Goal: Task Accomplishment & Management: Use online tool/utility

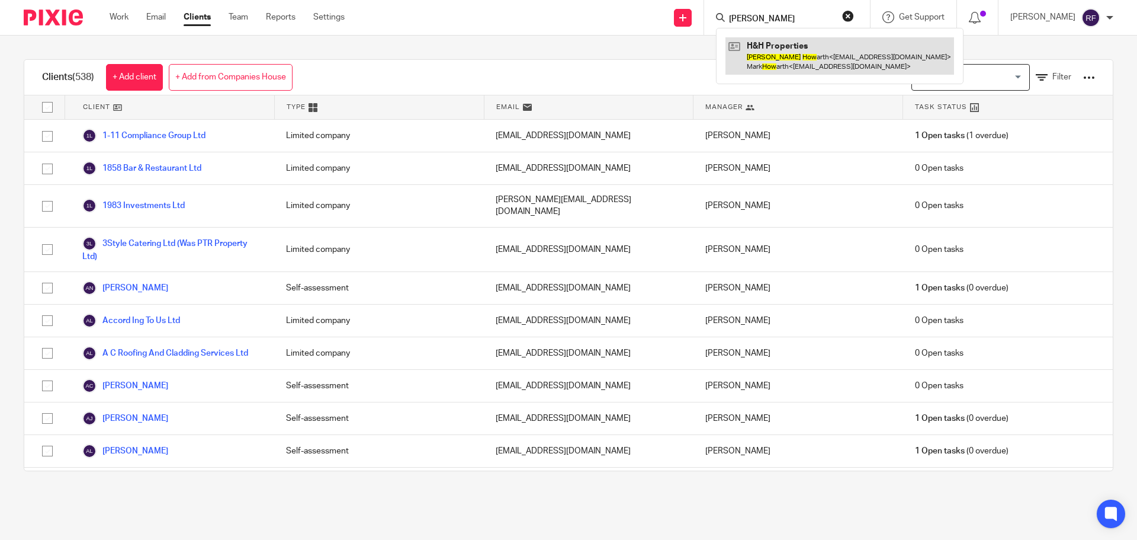
type input "jane how"
click at [798, 62] on link at bounding box center [840, 55] width 229 height 37
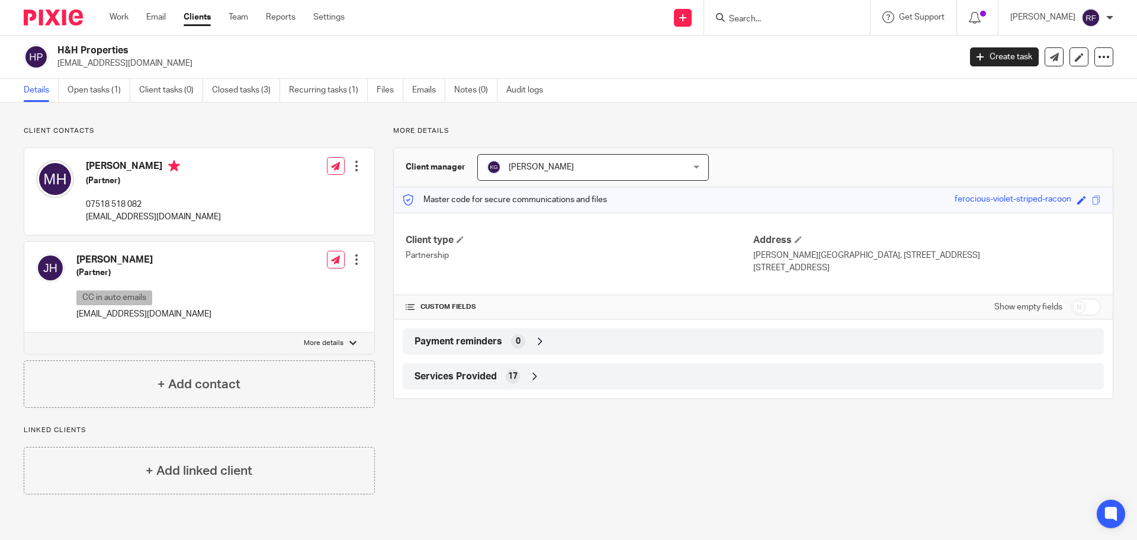
click at [354, 262] on div at bounding box center [357, 260] width 12 height 12
click at [296, 288] on link "Edit contact" at bounding box center [300, 285] width 113 height 17
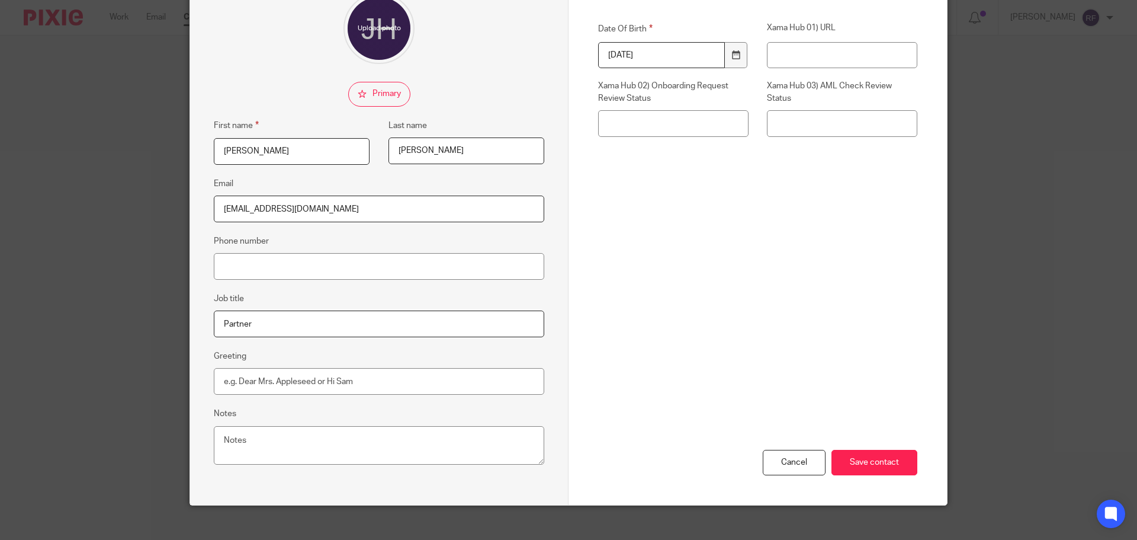
scroll to position [132, 0]
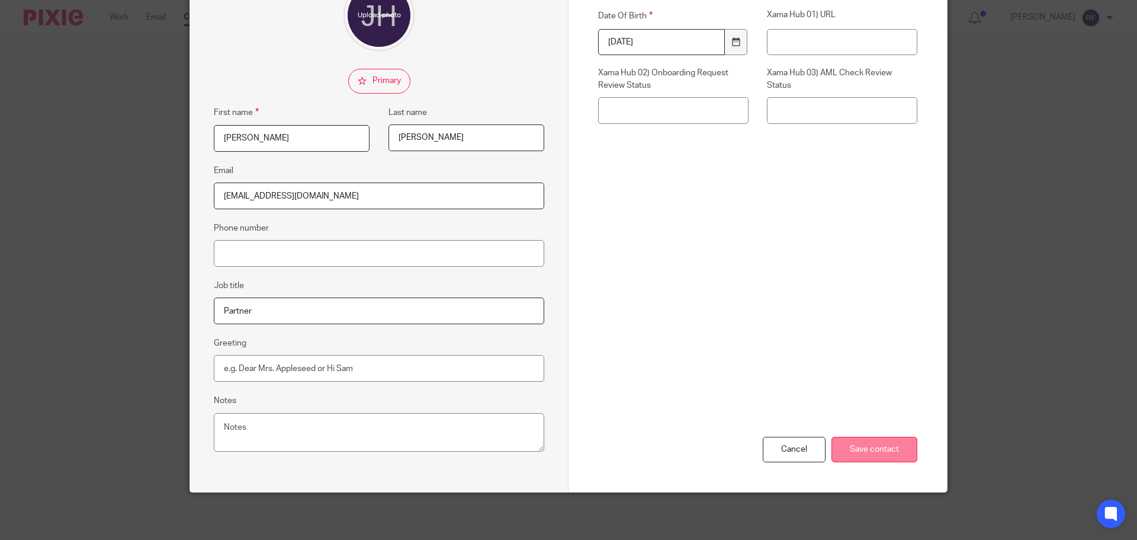
click at [888, 452] on input "Save contact" at bounding box center [875, 449] width 86 height 25
click at [794, 445] on div "Cancel" at bounding box center [794, 449] width 63 height 25
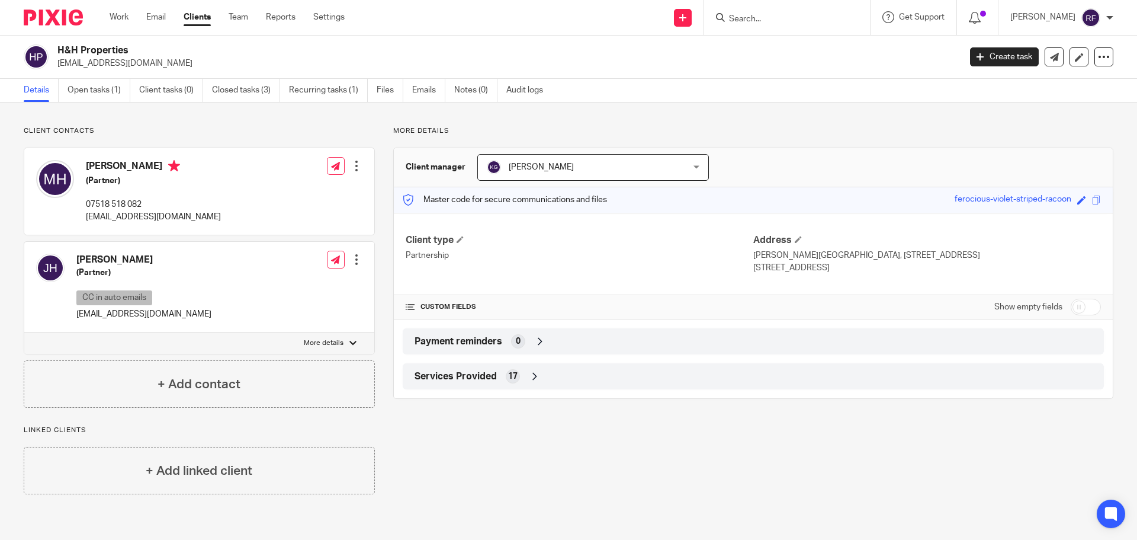
click at [196, 14] on link "Clients" at bounding box center [197, 17] width 27 height 12
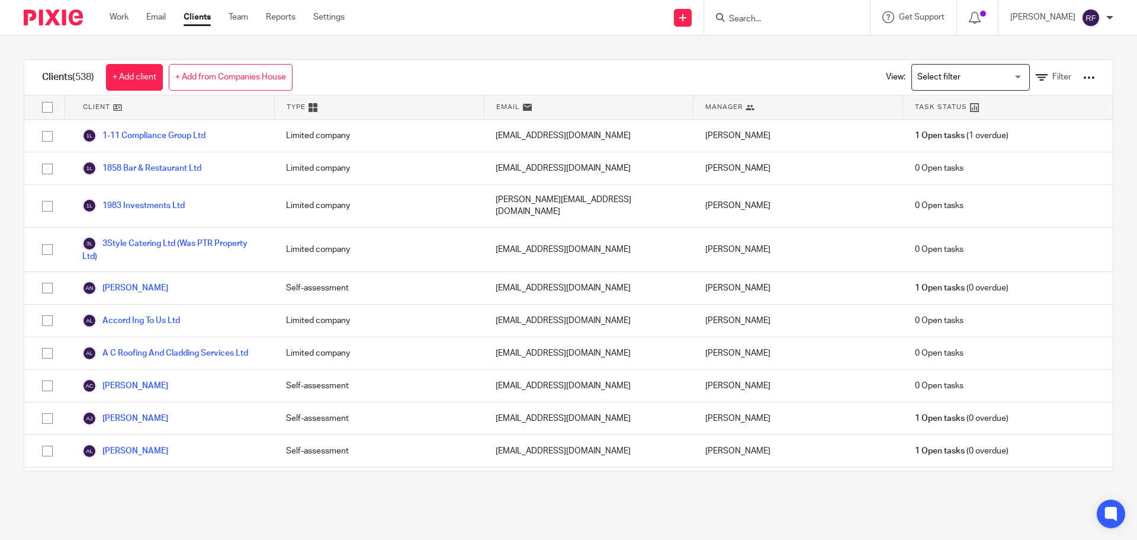
click at [196, 15] on link "Clients" at bounding box center [197, 17] width 27 height 12
click at [211, 76] on link "+ Add from Companies House" at bounding box center [231, 77] width 124 height 27
click at [243, 74] on link "+ Add from Companies House" at bounding box center [231, 77] width 124 height 27
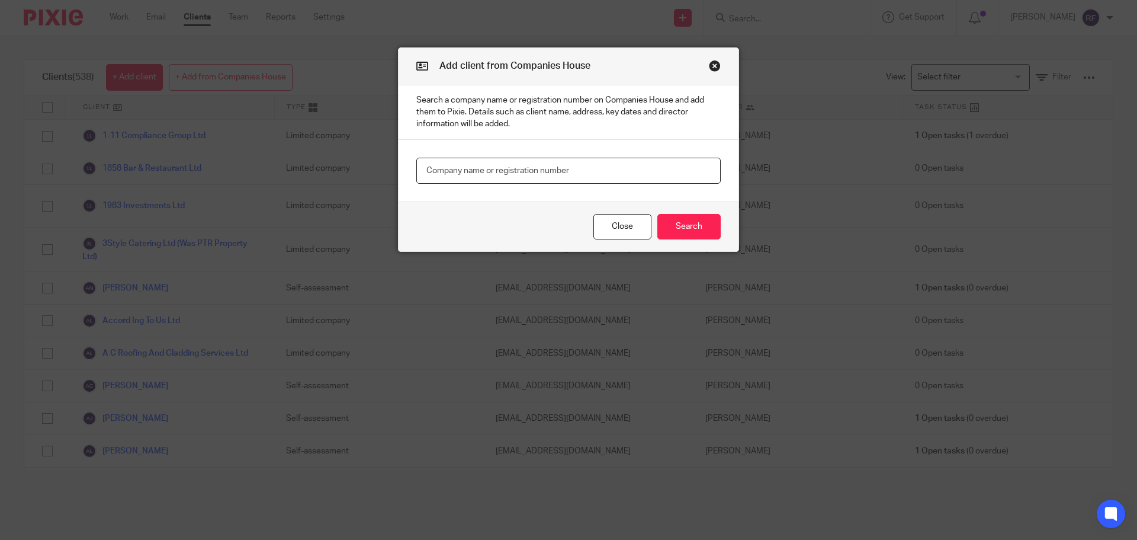
click at [463, 165] on input "text" at bounding box center [568, 171] width 304 height 27
type input "16598316"
click at [699, 234] on button "Search" at bounding box center [689, 226] width 63 height 25
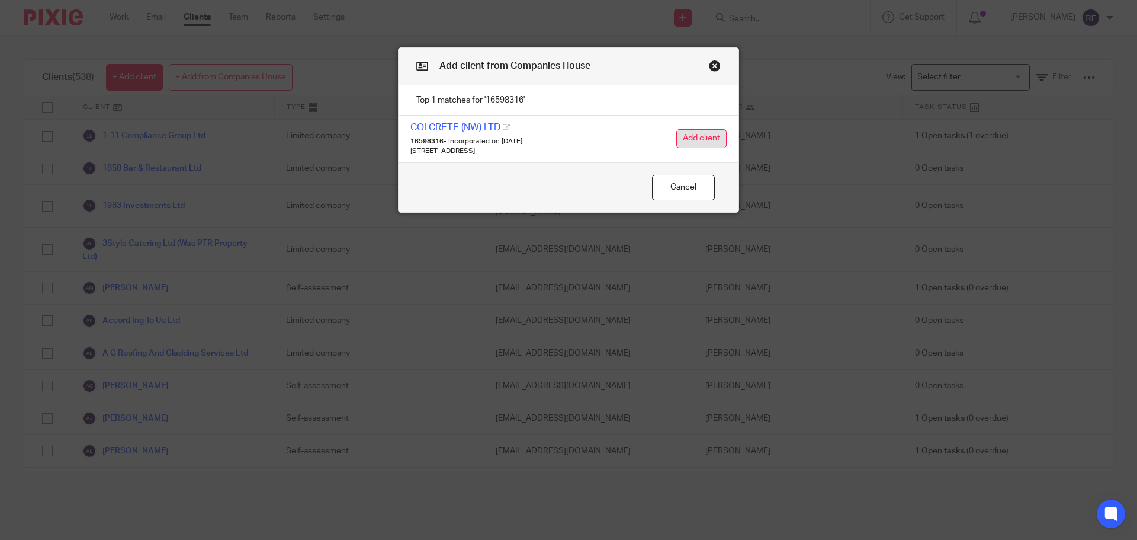
click at [697, 142] on button "Add client" at bounding box center [701, 138] width 50 height 19
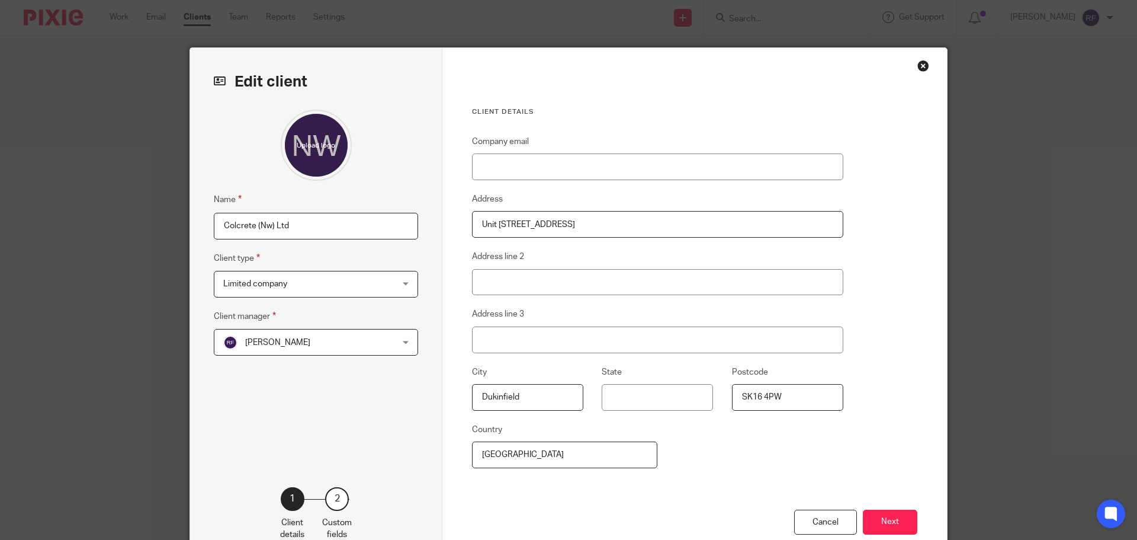
click at [284, 344] on span "[PERSON_NAME]" at bounding box center [277, 342] width 65 height 8
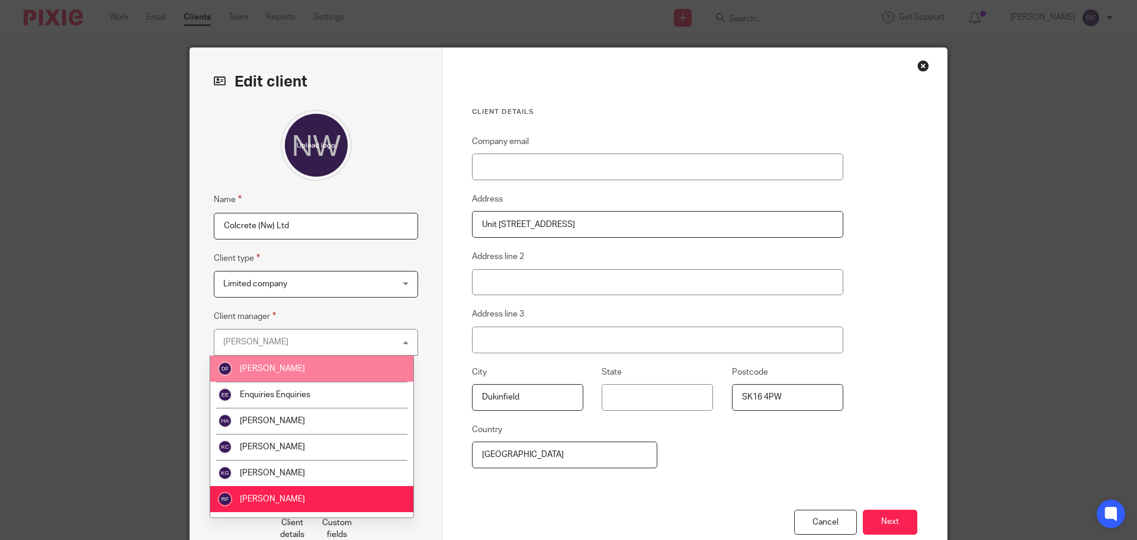
click at [287, 377] on li "[PERSON_NAME]" at bounding box center [311, 368] width 203 height 26
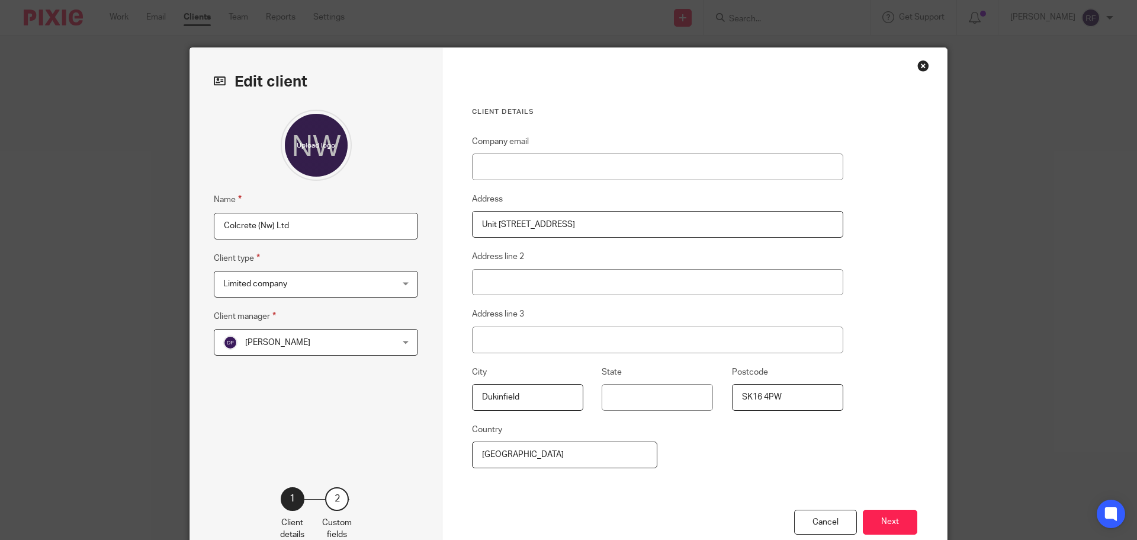
click at [410, 383] on div "Name Colcrete (Nw) Ltd Client type Limited company Limited company Limited comp…" at bounding box center [316, 280] width 204 height 341
click at [561, 162] on input "Company email" at bounding box center [657, 166] width 371 height 27
paste input "Luke Bowers <luke.bowers@peakplatforms.uk>"
type input "luke.bowers@peakplatforms.uk"
click at [263, 228] on input "Colcrete (Nw) Ltd" at bounding box center [316, 226] width 204 height 27
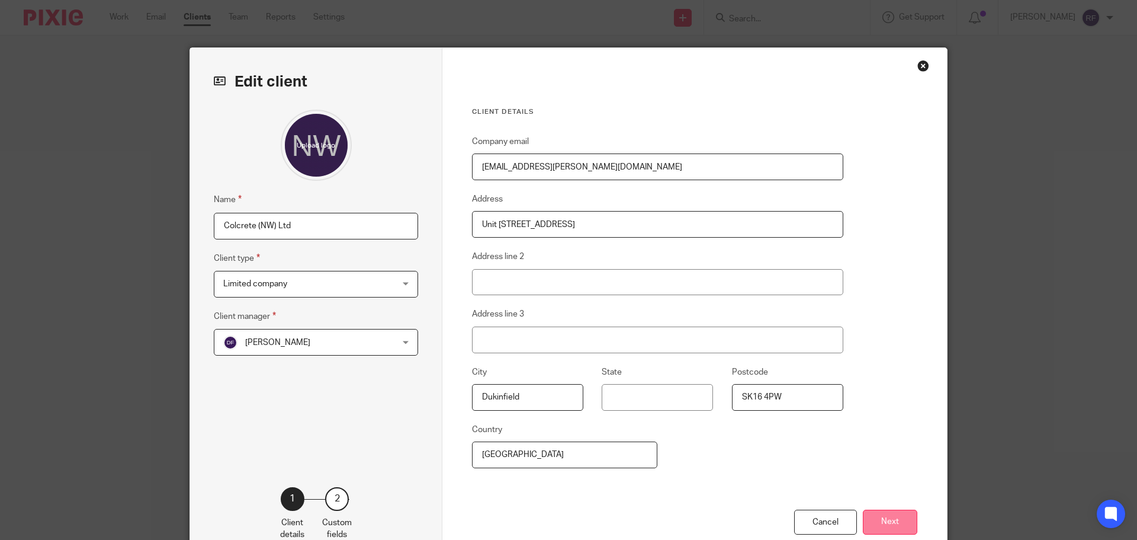
type input "Colcrete (NW) Ltd"
click at [873, 519] on button "Next" at bounding box center [890, 521] width 54 height 25
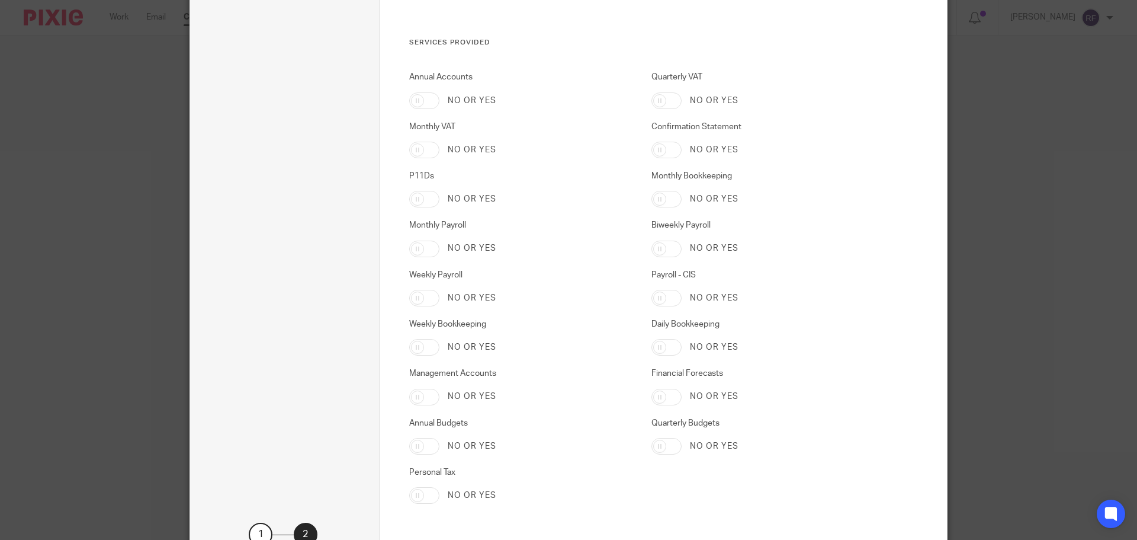
scroll to position [1880, 0]
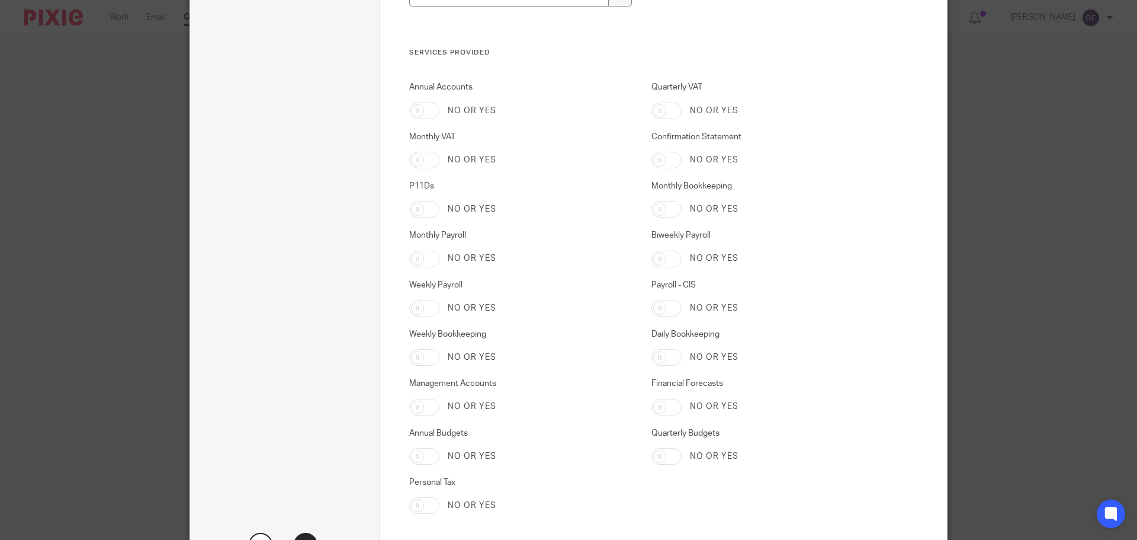
click at [660, 204] on input "Monthly Bookkeeping" at bounding box center [667, 209] width 30 height 17
checkbox input "true"
click at [419, 259] on input "Monthly Payroll" at bounding box center [424, 259] width 30 height 17
checkbox input "true"
click at [652, 110] on input "Quarterly VAT" at bounding box center [667, 110] width 30 height 17
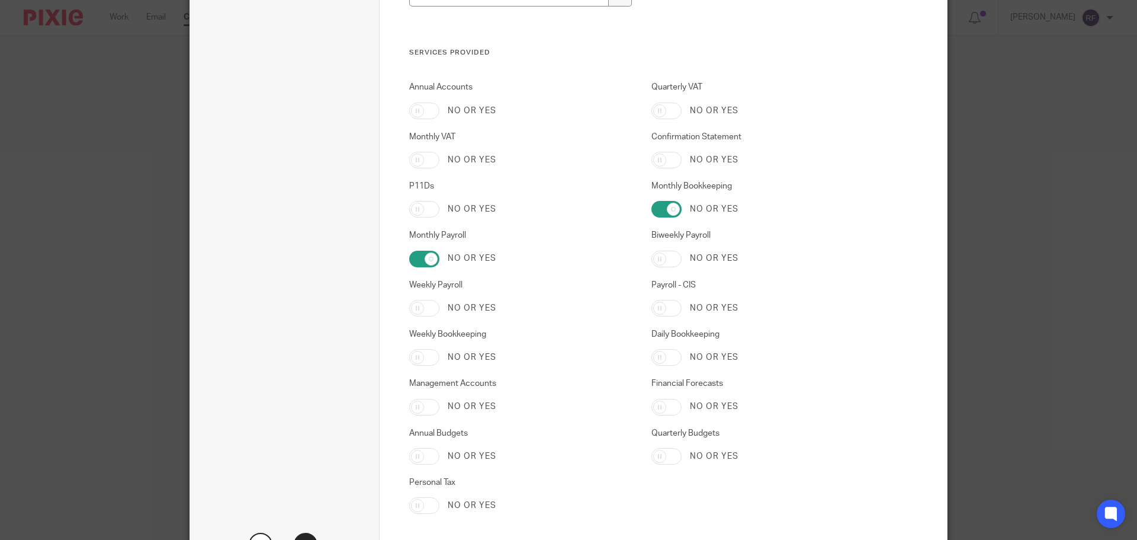
checkbox input "true"
click at [448, 112] on label "No or yes" at bounding box center [472, 111] width 49 height 12
click at [440, 112] on input "Annual Accounts" at bounding box center [424, 110] width 30 height 17
checkbox input "true"
click at [670, 162] on input "Confirmation Statement" at bounding box center [667, 160] width 30 height 17
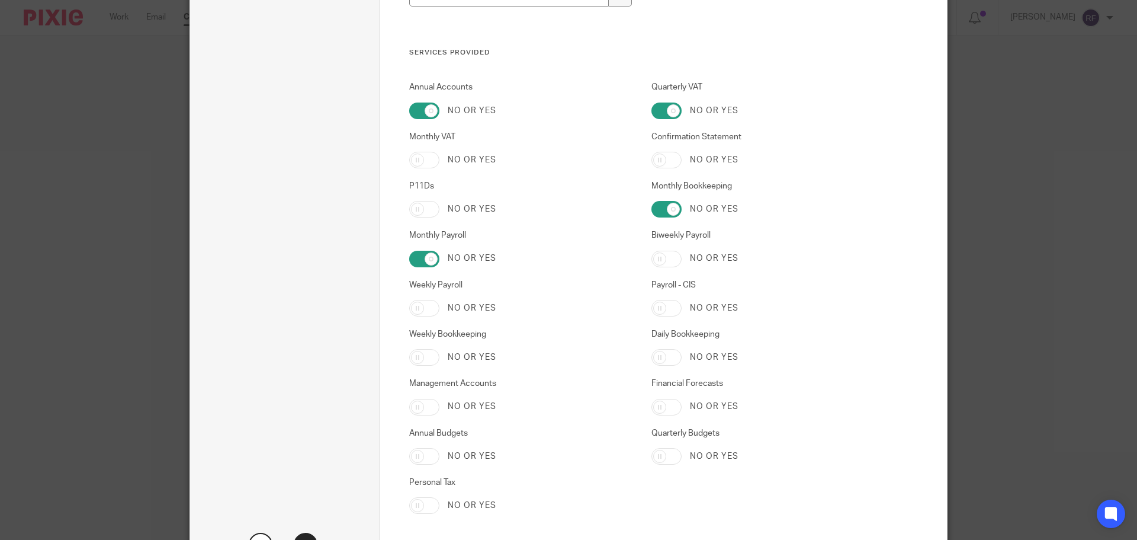
checkbox input "true"
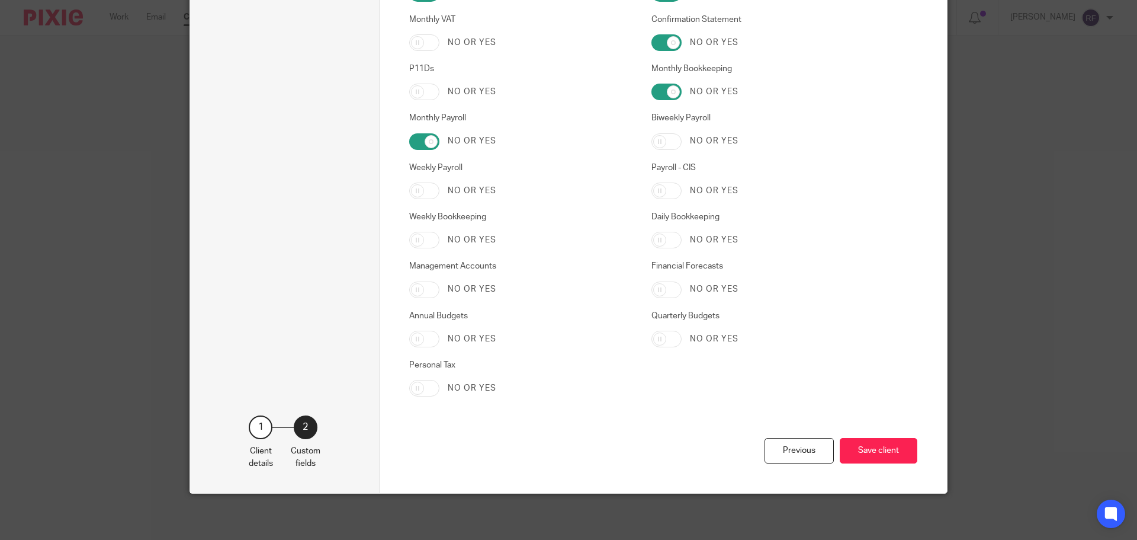
scroll to position [1999, 0]
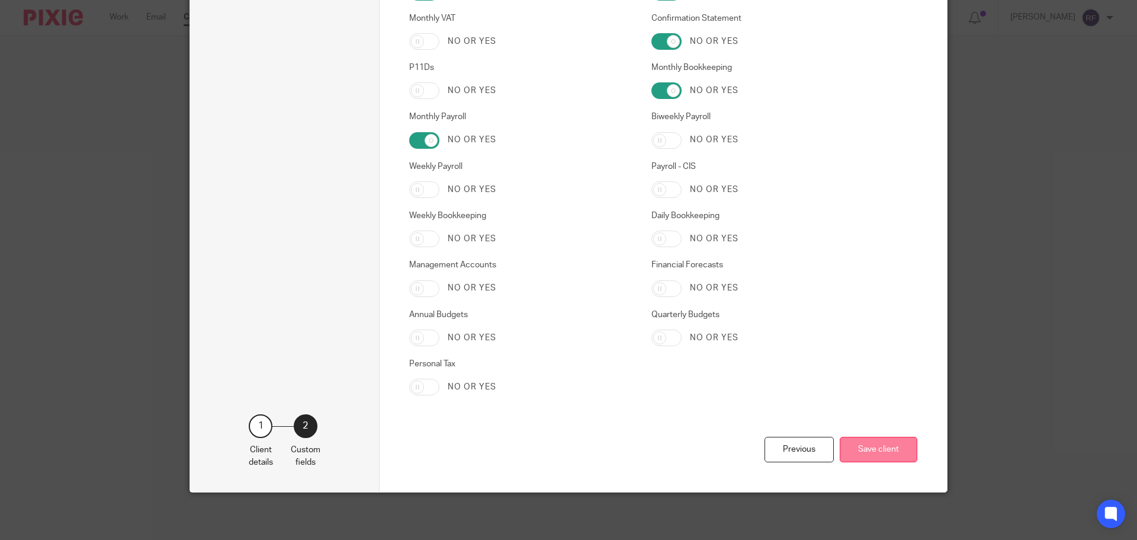
click at [885, 451] on button "Save client" at bounding box center [879, 449] width 78 height 25
click at [868, 447] on button "Save client" at bounding box center [879, 449] width 78 height 25
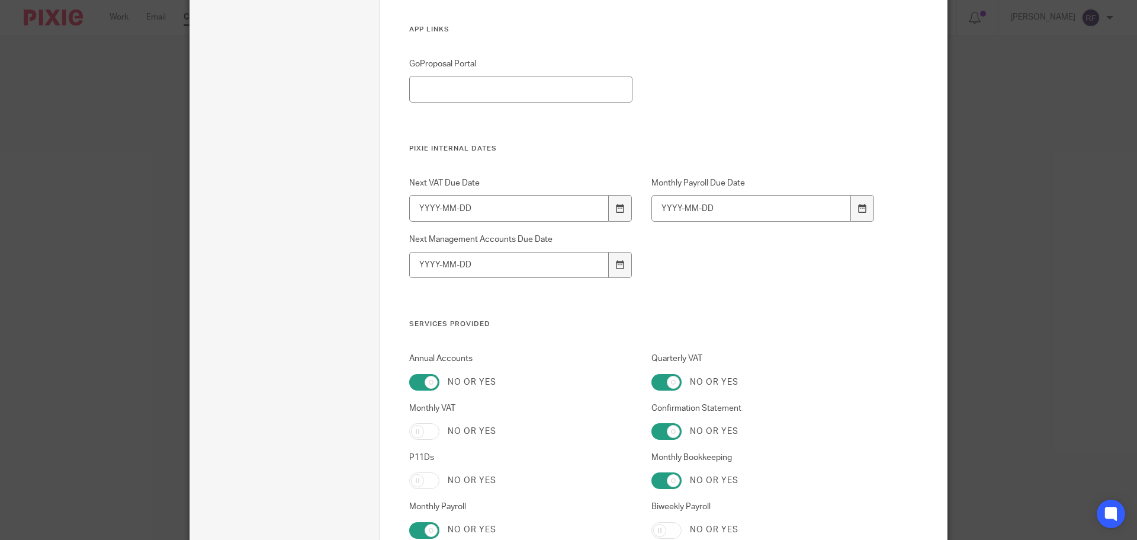
scroll to position [1455, 0]
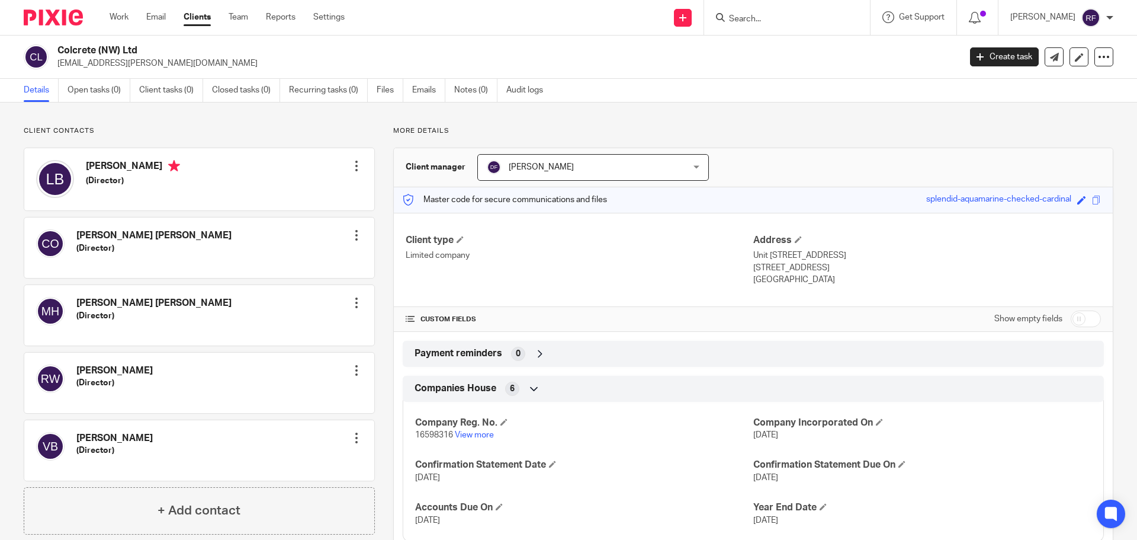
click at [352, 165] on div at bounding box center [357, 166] width 12 height 12
click at [275, 192] on link "Edit contact" at bounding box center [300, 192] width 113 height 17
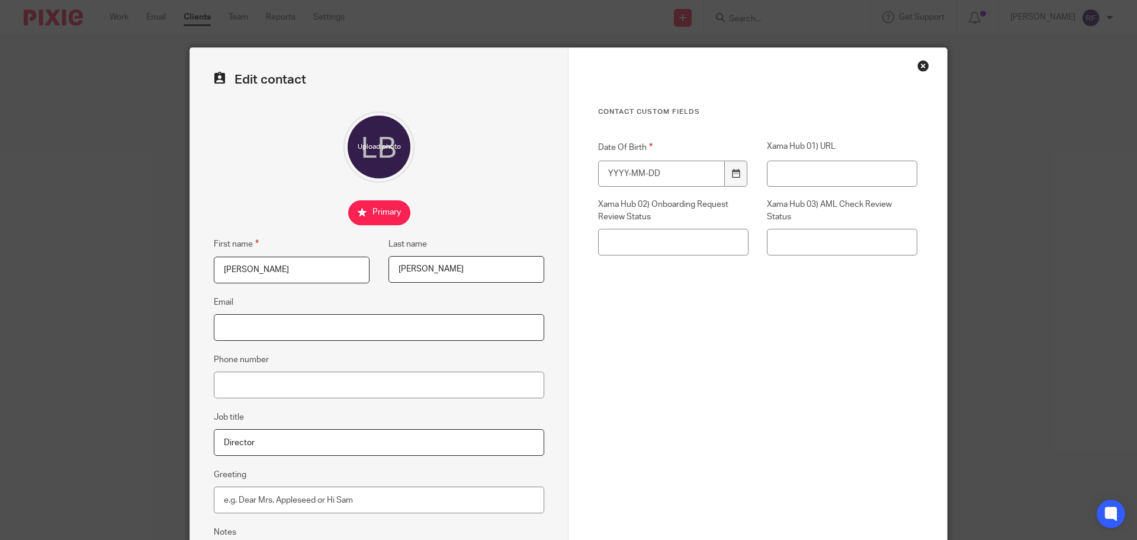
click at [445, 330] on input "Email" at bounding box center [379, 327] width 331 height 27
paste input "[PERSON_NAME] <[PERSON_NAME][EMAIL_ADDRESS][PERSON_NAME][DOMAIN_NAME]>"
type input "[EMAIL_ADDRESS][PERSON_NAME][DOMAIN_NAME]"
click at [656, 175] on input "Date Of Birth" at bounding box center [661, 174] width 127 height 27
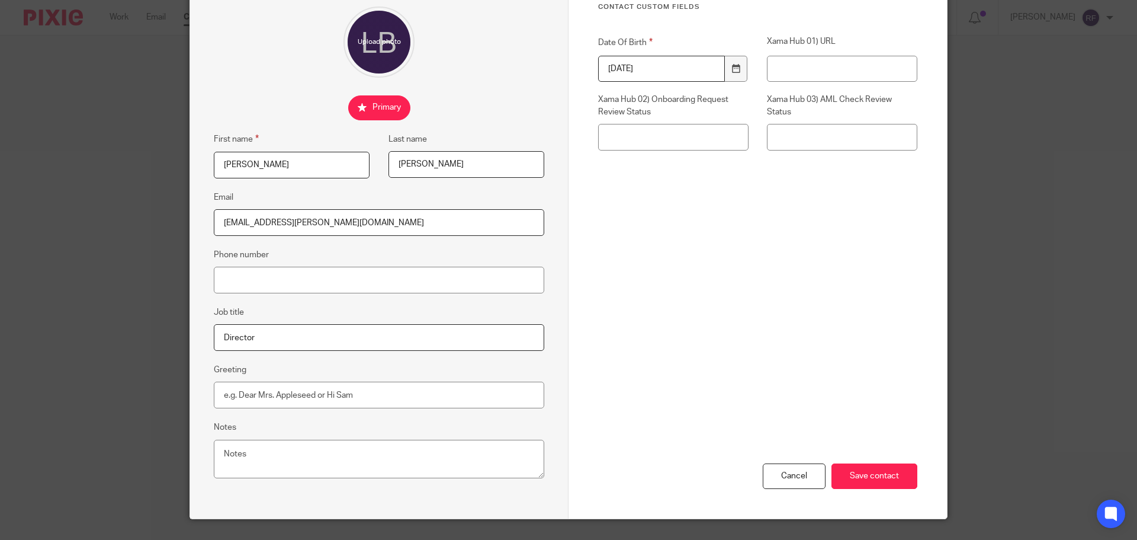
scroll to position [132, 0]
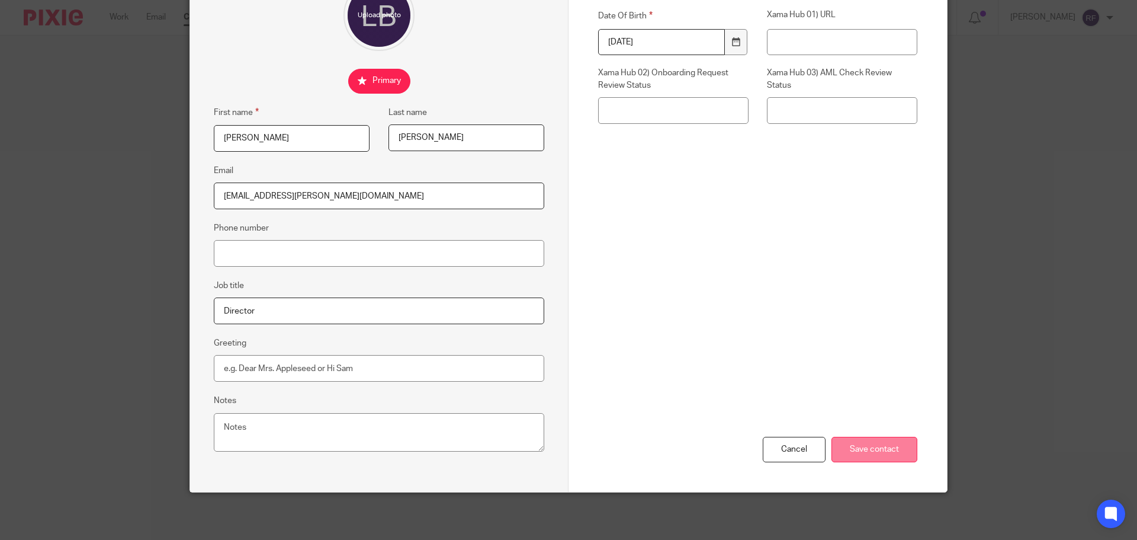
type input "[DATE]"
click at [879, 448] on input "Save contact" at bounding box center [875, 449] width 86 height 25
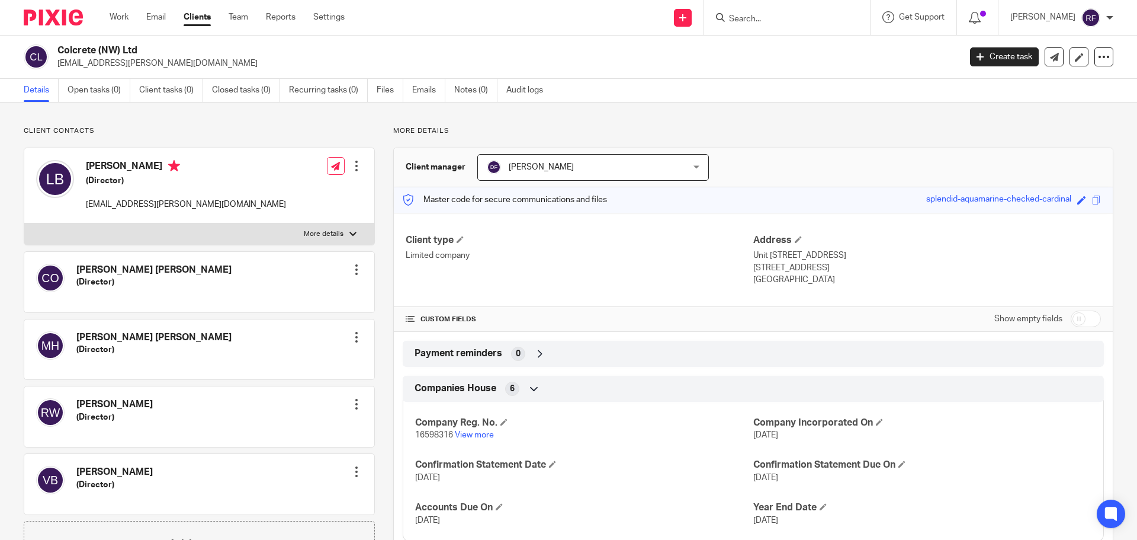
drag, startPoint x: 1012, startPoint y: 55, endPoint x: 1017, endPoint y: 145, distance: 89.6
click at [1012, 55] on link "Create task" at bounding box center [1004, 56] width 69 height 19
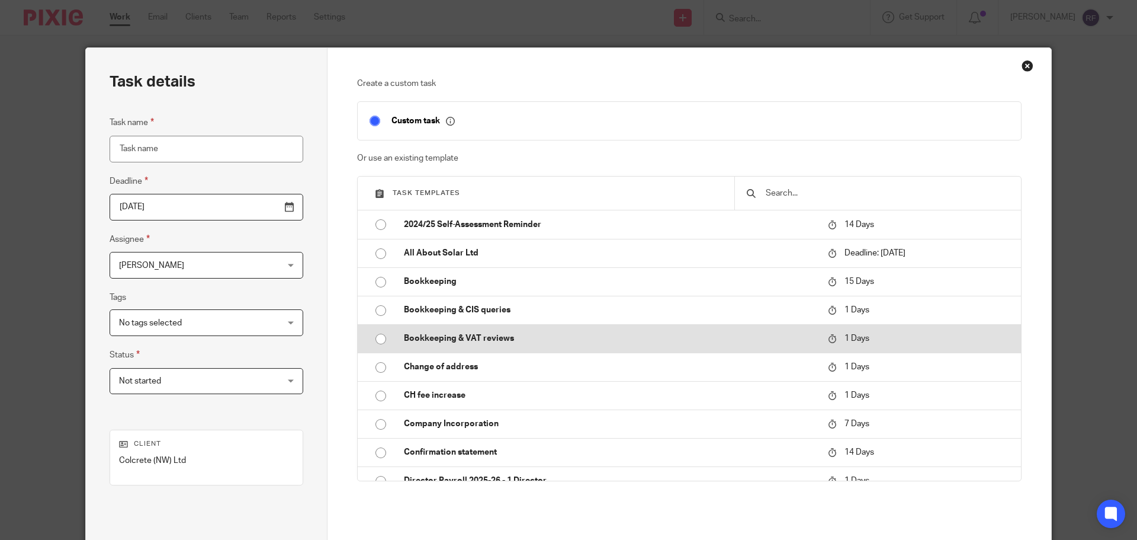
scroll to position [296, 0]
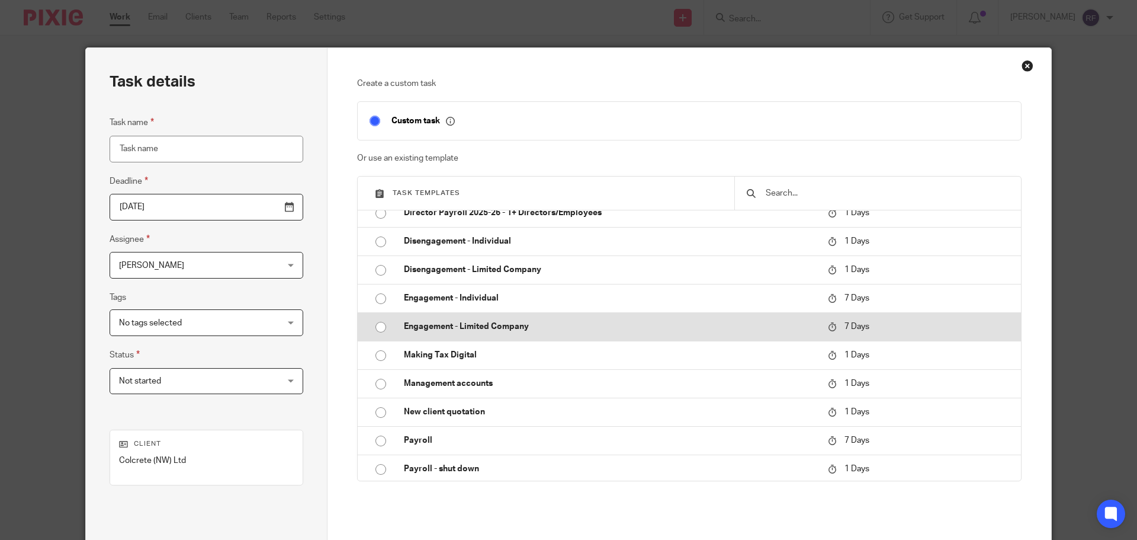
click at [451, 336] on td "Engagement - Limited Company" at bounding box center [607, 326] width 430 height 28
type input "2025-08-26"
type input "Engagement - Limited Company"
checkbox input "false"
radio input "true"
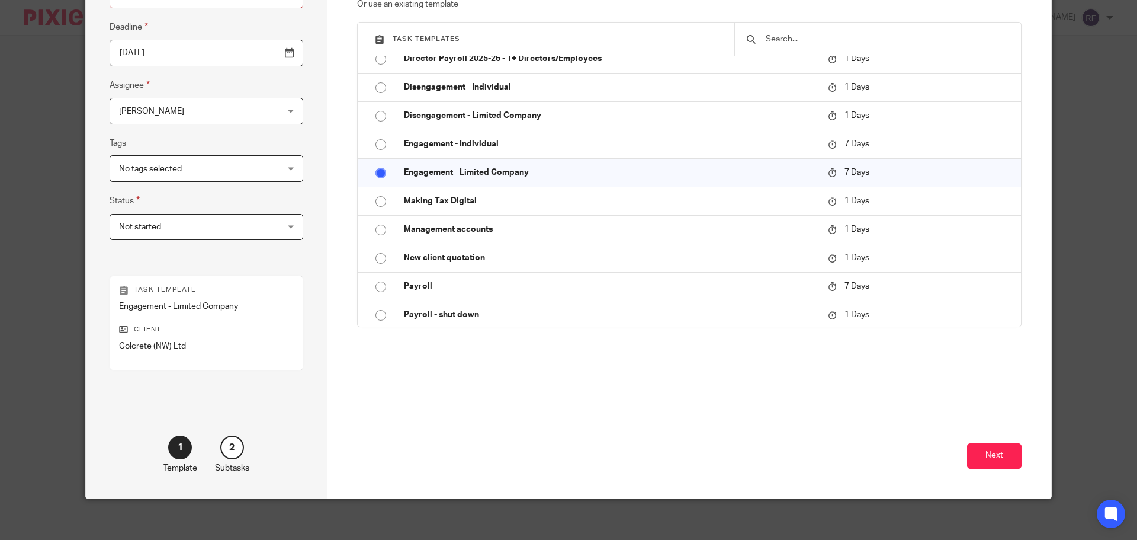
scroll to position [161, 0]
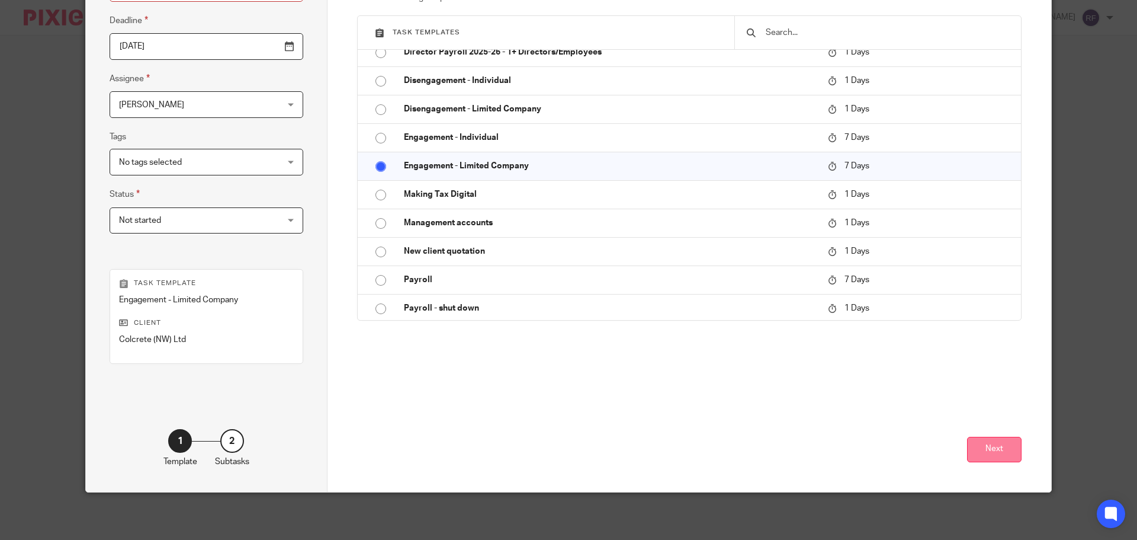
click at [1003, 450] on button "Next" at bounding box center [994, 449] width 54 height 25
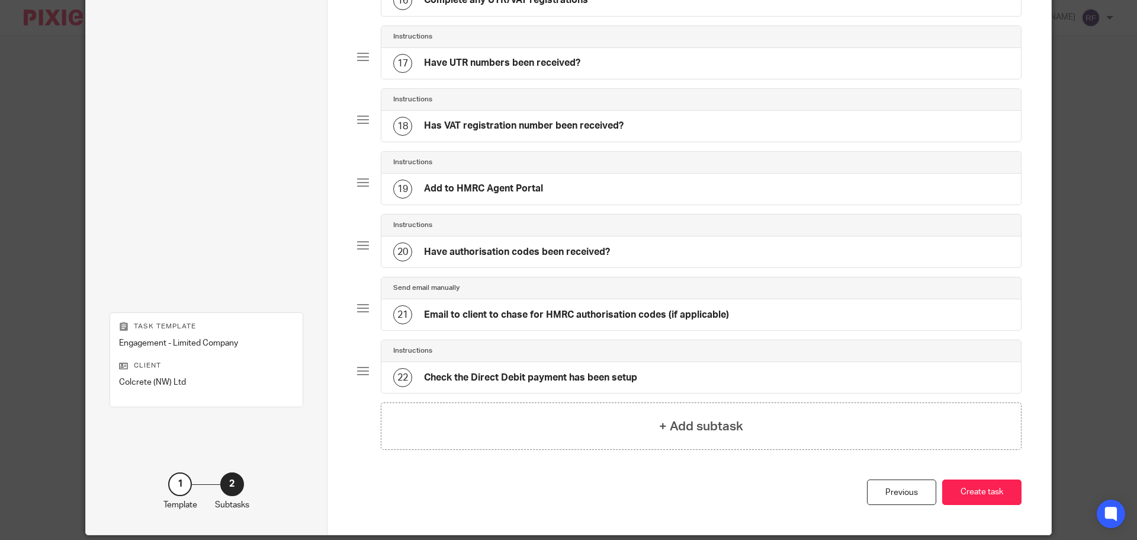
scroll to position [1131, 0]
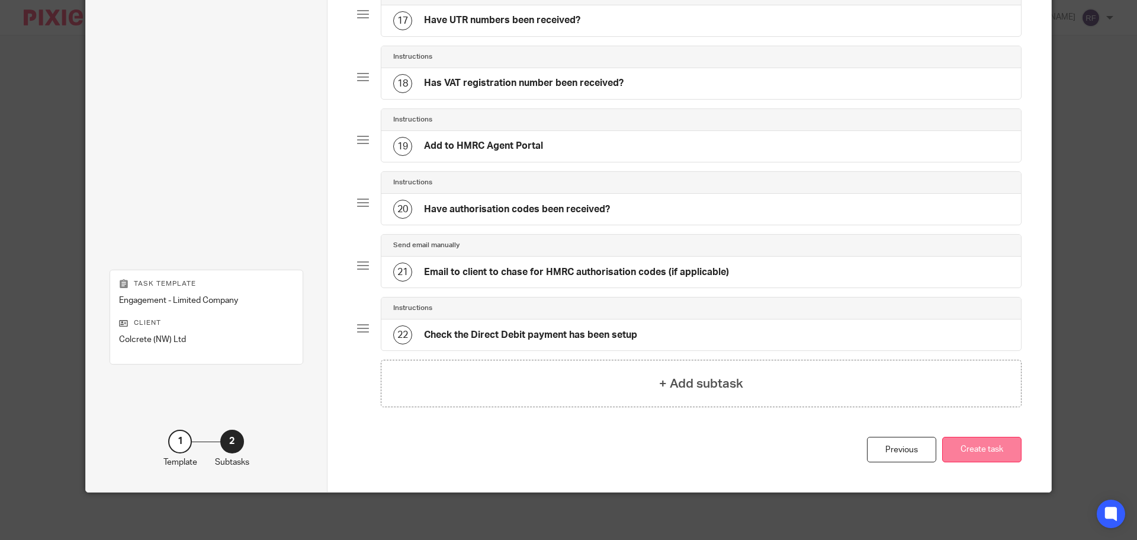
click at [990, 446] on button "Create task" at bounding box center [981, 449] width 79 height 25
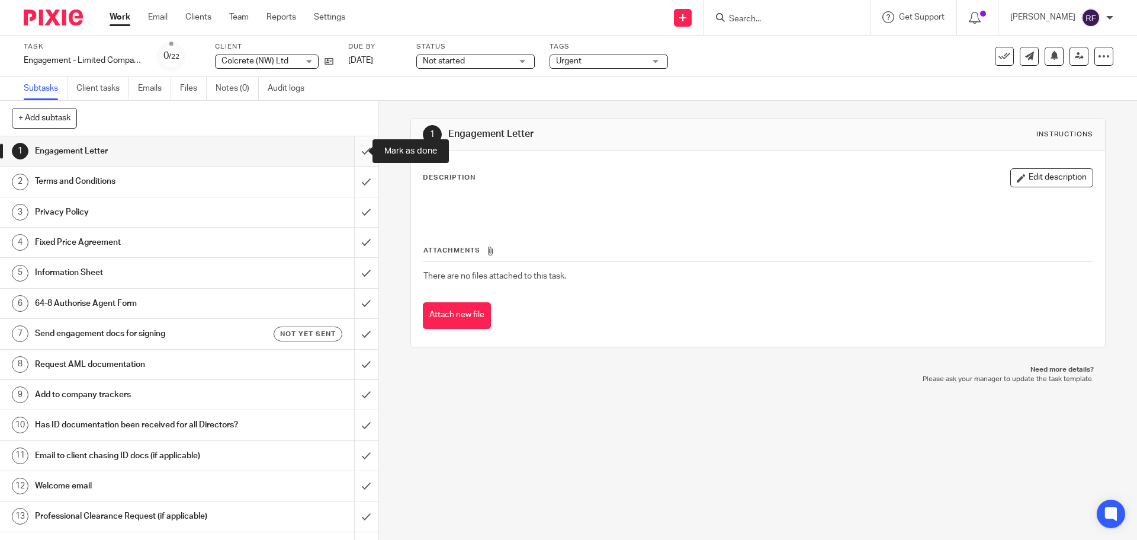
click at [351, 155] on input "submit" at bounding box center [189, 151] width 379 height 30
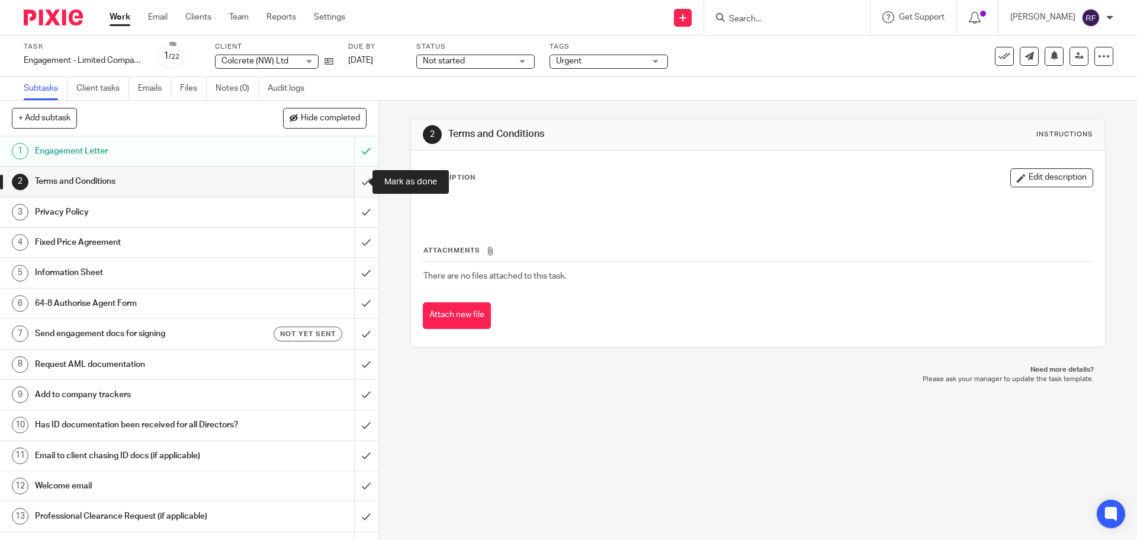
click at [349, 184] on input "submit" at bounding box center [189, 181] width 379 height 30
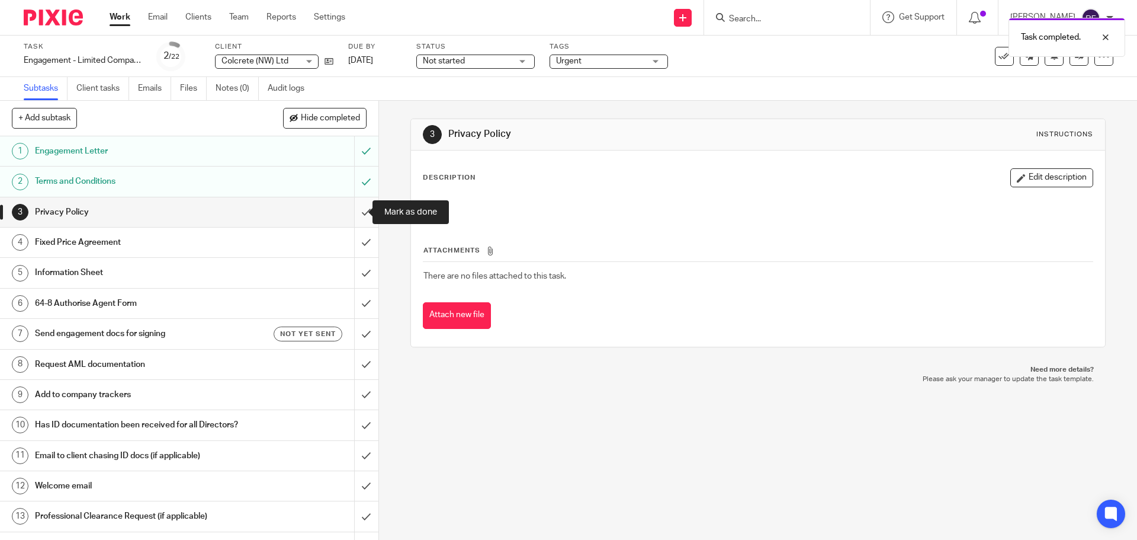
click at [355, 217] on input "submit" at bounding box center [189, 212] width 379 height 30
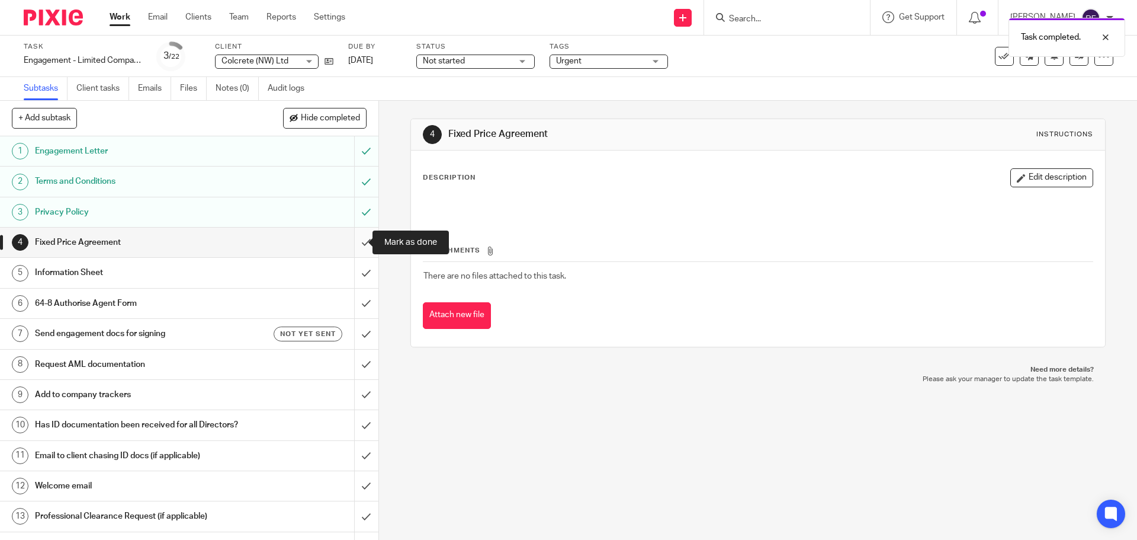
click at [358, 245] on input "submit" at bounding box center [189, 242] width 379 height 30
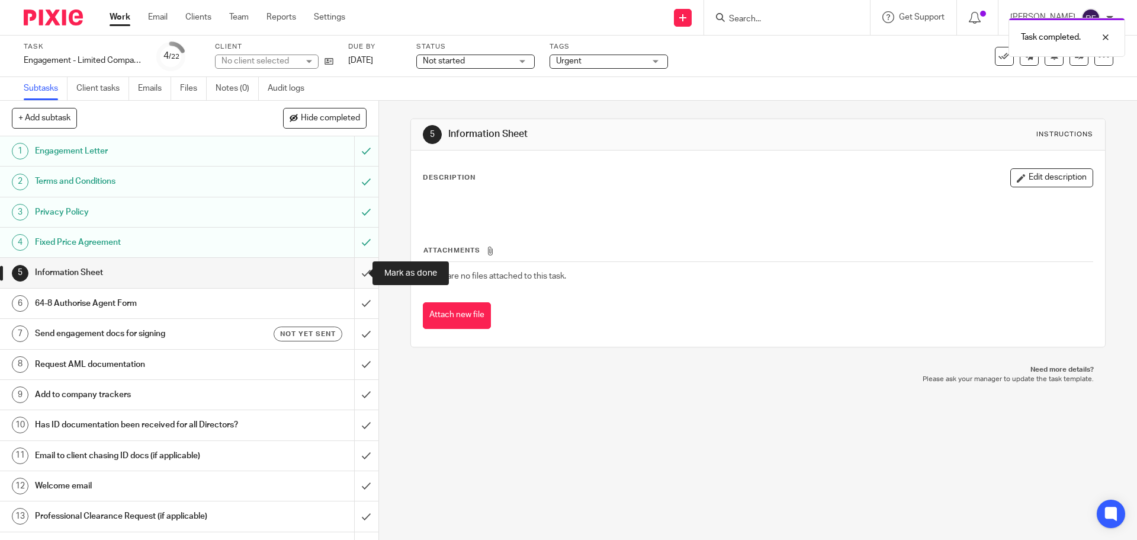
click at [360, 272] on input "submit" at bounding box center [189, 273] width 379 height 30
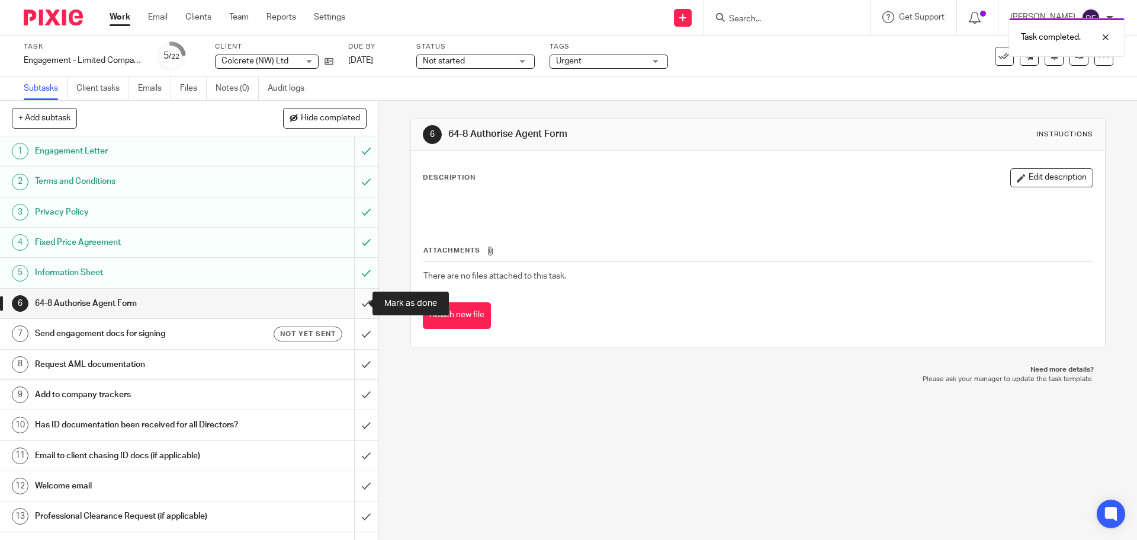
click at [356, 307] on input "submit" at bounding box center [189, 303] width 379 height 30
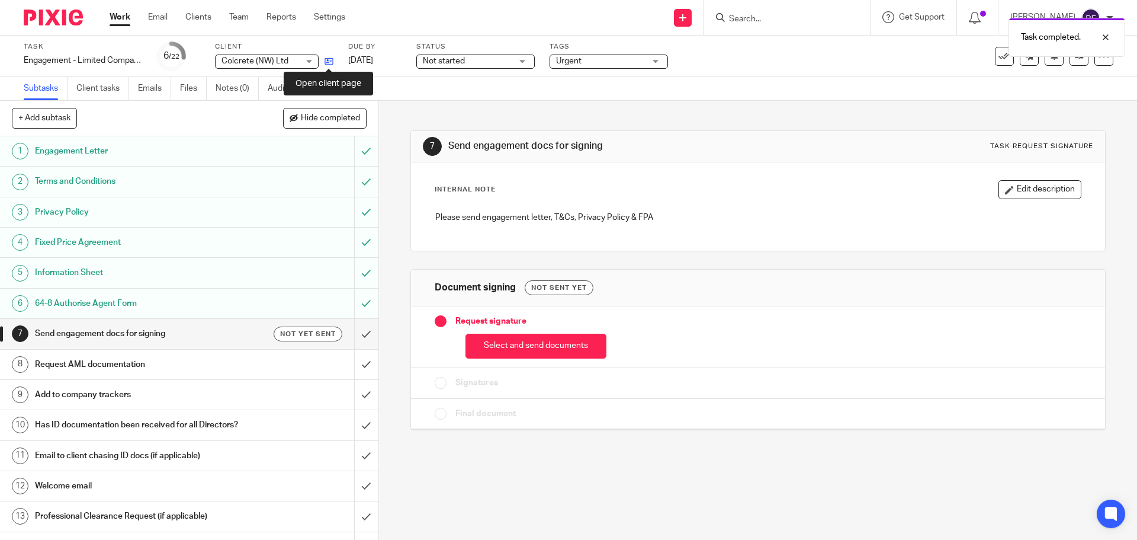
click at [326, 65] on icon at bounding box center [329, 61] width 9 height 9
click at [120, 18] on link "Work" at bounding box center [120, 17] width 21 height 12
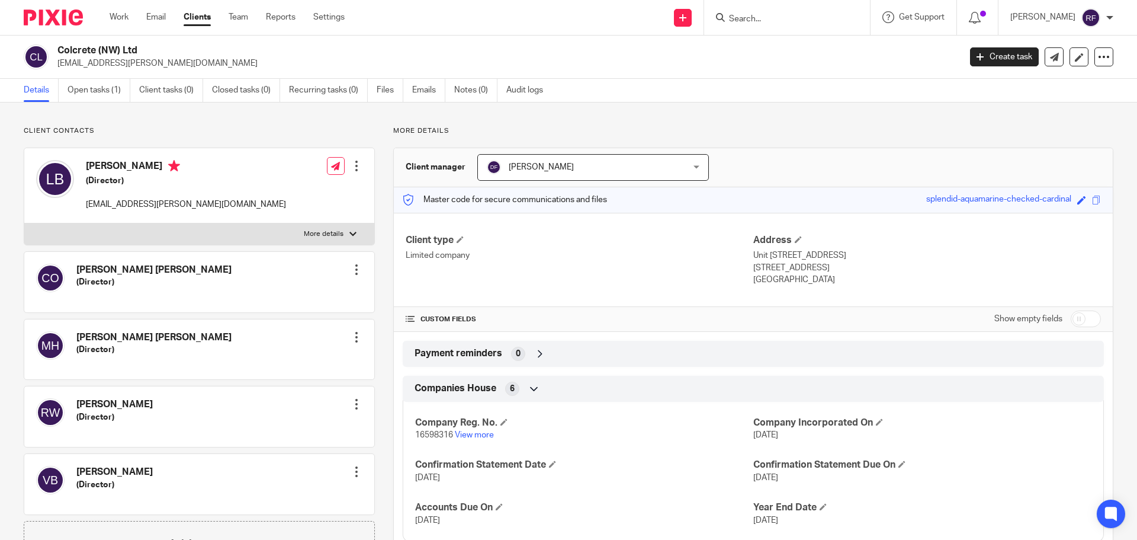
click at [354, 164] on div at bounding box center [357, 166] width 12 height 12
click at [268, 191] on link "Edit contact" at bounding box center [300, 192] width 113 height 17
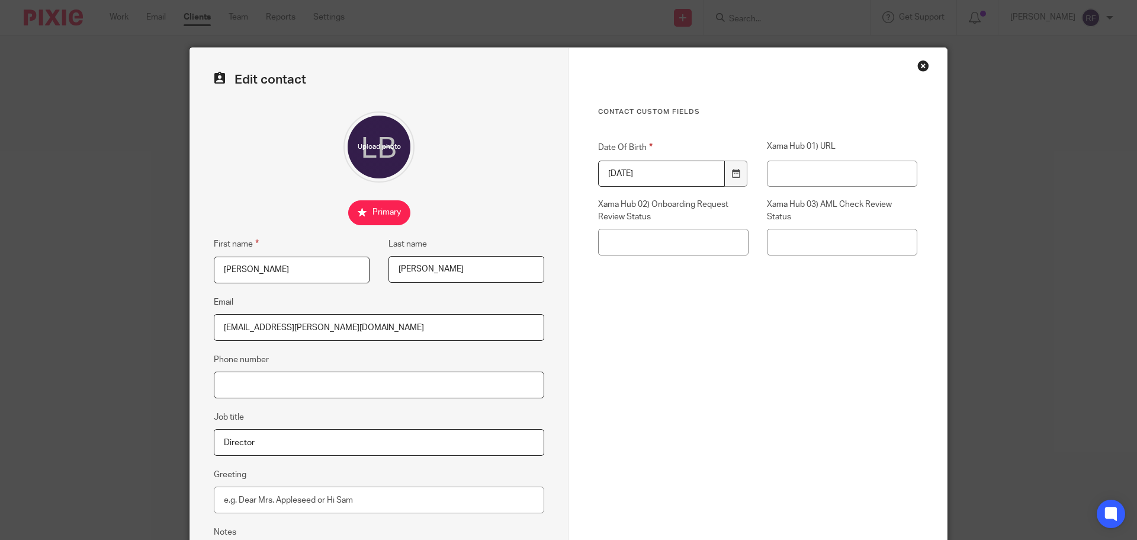
click at [309, 397] on input "Phone number" at bounding box center [379, 384] width 331 height 27
click at [315, 386] on input "0792 854 6951" at bounding box center [379, 384] width 331 height 27
type input "0792 854 6954"
click at [601, 171] on input "[DATE]" at bounding box center [661, 174] width 127 height 27
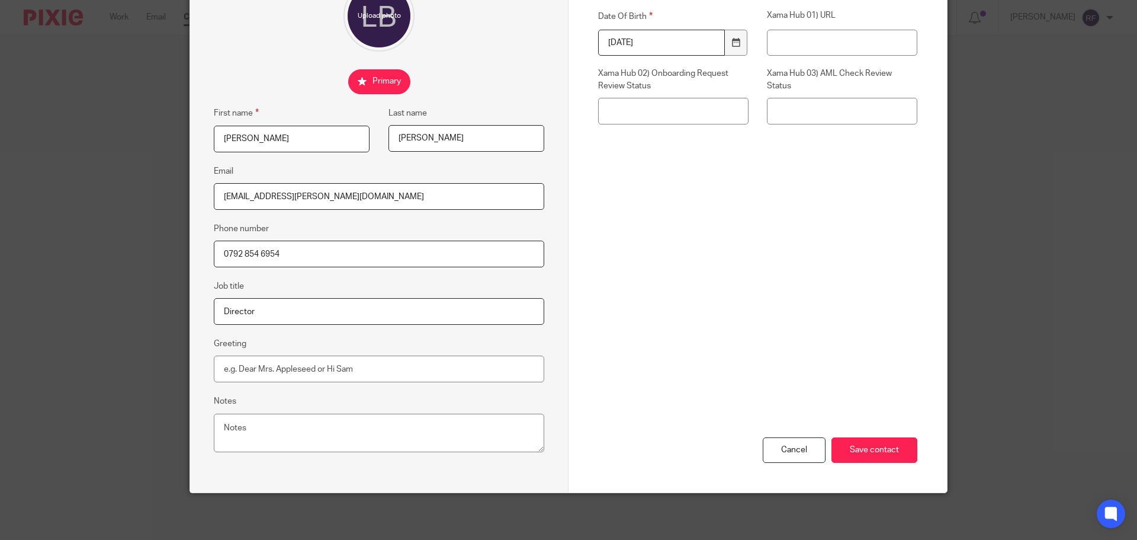
scroll to position [132, 0]
type input "[DATE]"
click at [868, 444] on input "Save contact" at bounding box center [875, 449] width 86 height 25
click at [884, 451] on input "Save contact" at bounding box center [875, 449] width 86 height 25
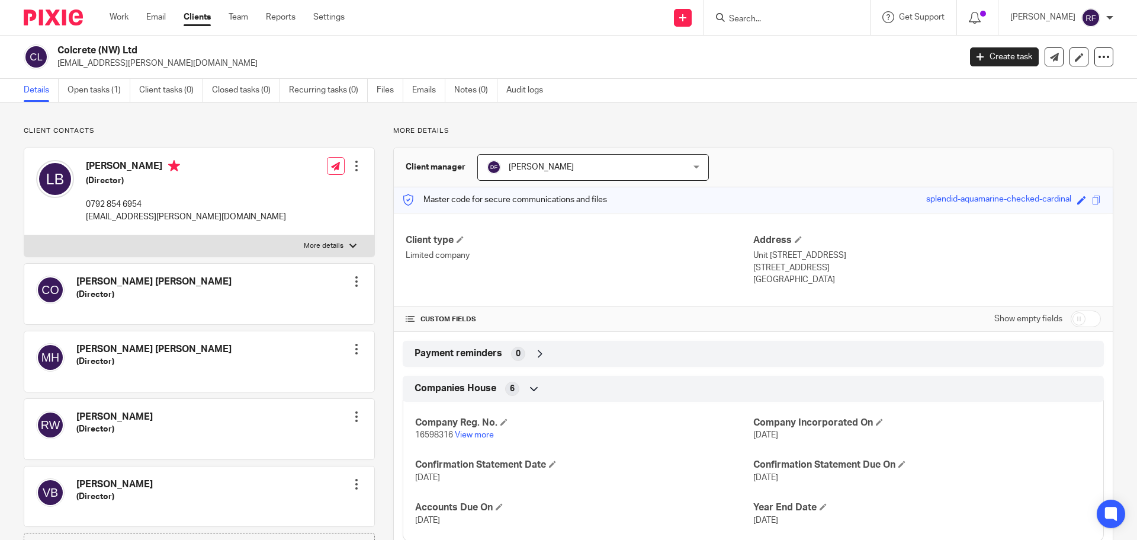
click at [355, 280] on div at bounding box center [357, 281] width 12 height 12
click at [279, 357] on button "Make primary" at bounding box center [276, 358] width 65 height 15
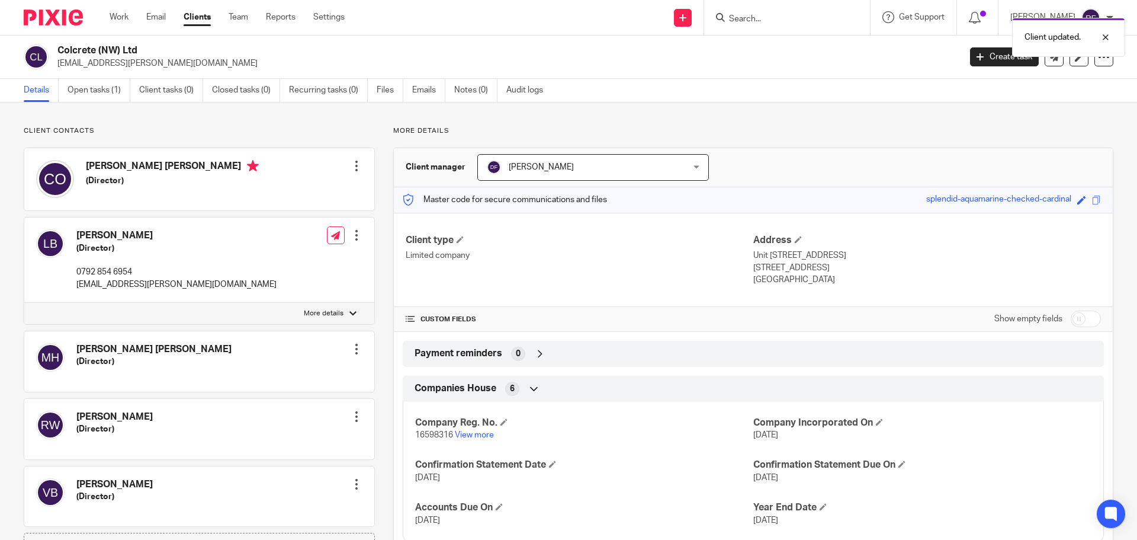
click at [354, 171] on div at bounding box center [357, 166] width 12 height 12
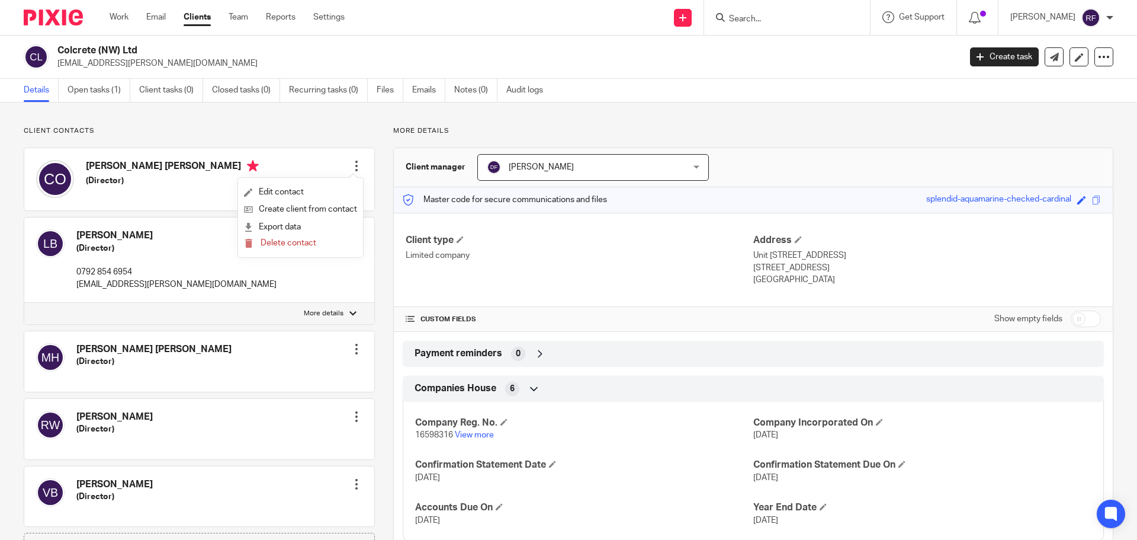
click at [157, 268] on p "0792 854 6954" at bounding box center [176, 272] width 200 height 12
click at [352, 237] on div at bounding box center [357, 235] width 12 height 12
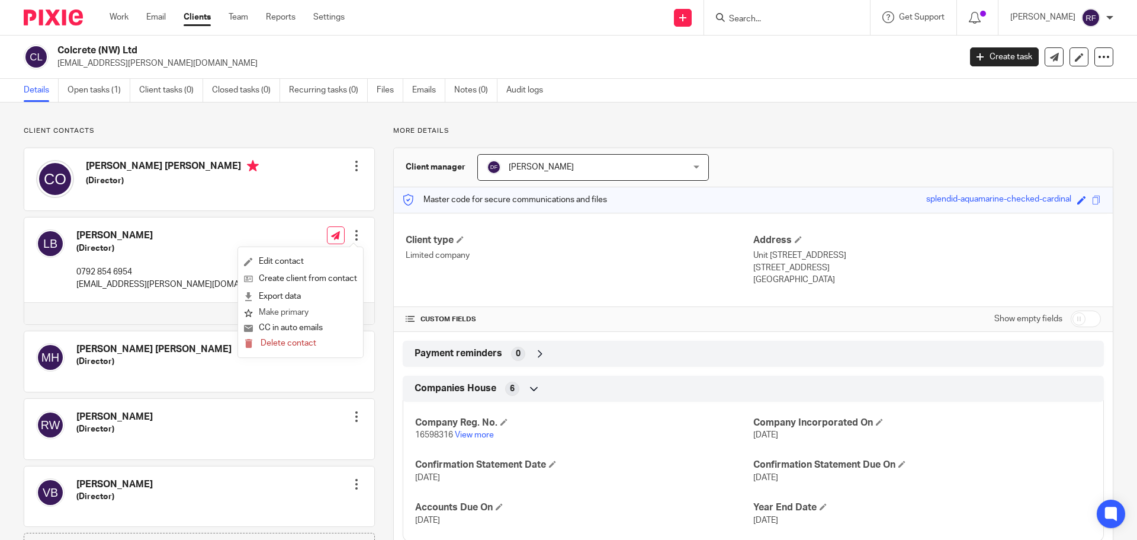
click at [291, 315] on button "Make primary" at bounding box center [276, 312] width 65 height 15
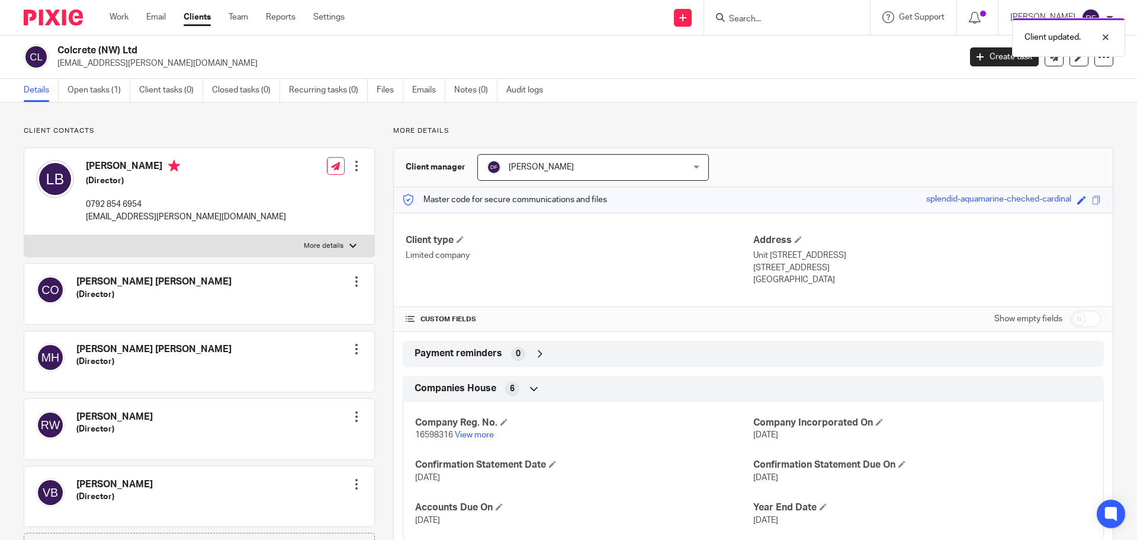
click at [354, 287] on div at bounding box center [357, 281] width 12 height 12
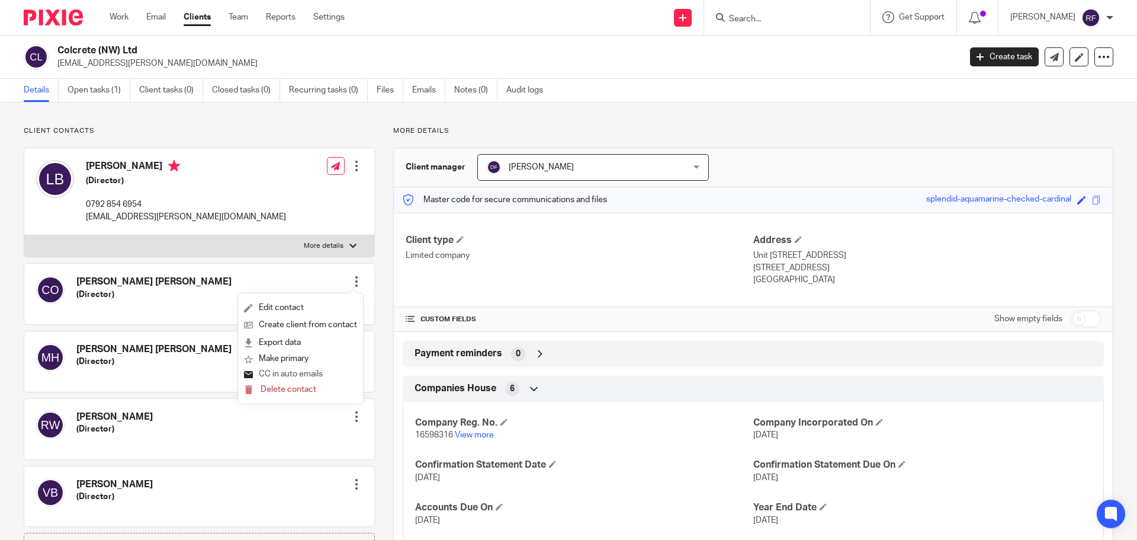
click at [294, 372] on button "CC in auto emails" at bounding box center [283, 374] width 79 height 15
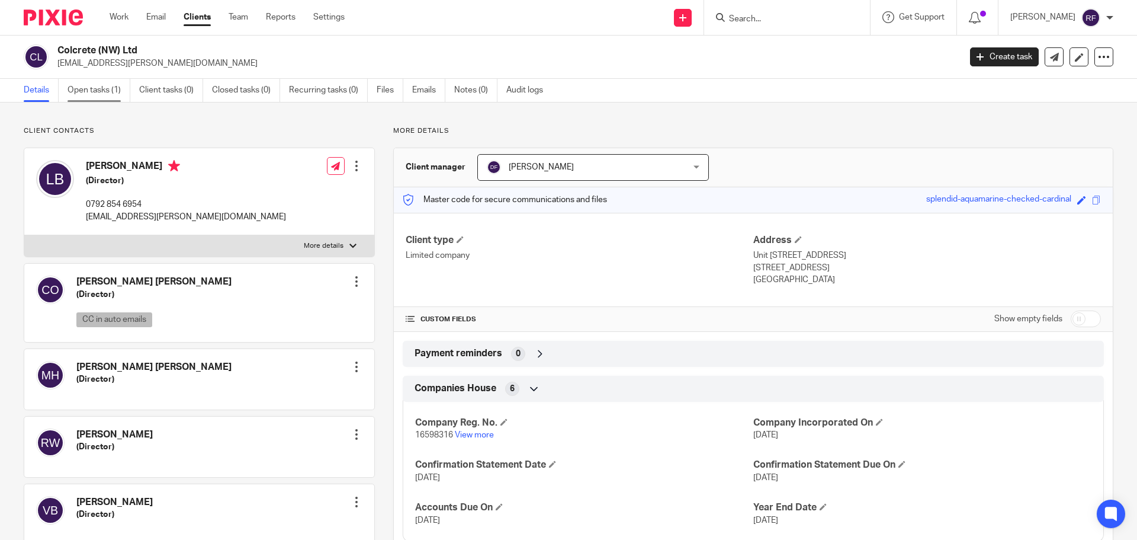
click at [113, 98] on link "Open tasks (1)" at bounding box center [99, 90] width 63 height 23
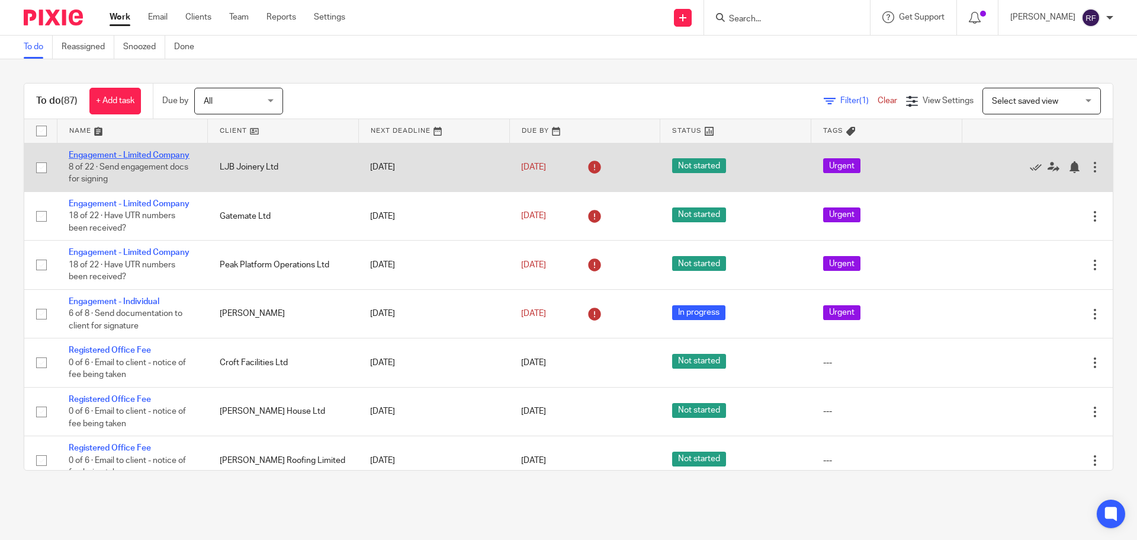
click at [165, 159] on link "Engagement - Limited Company" at bounding box center [129, 155] width 121 height 8
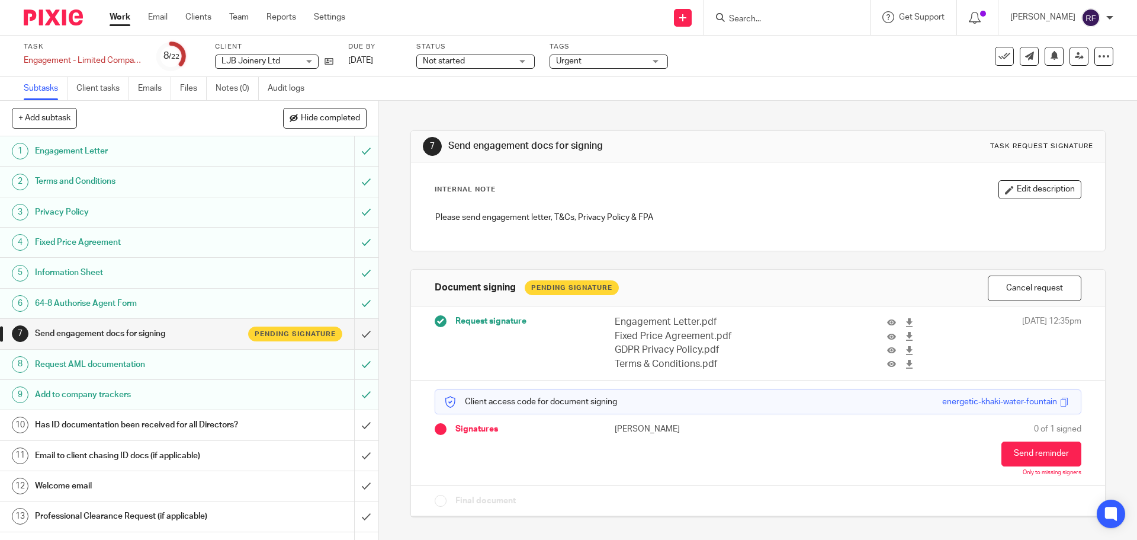
click at [120, 15] on link "Work" at bounding box center [120, 17] width 21 height 12
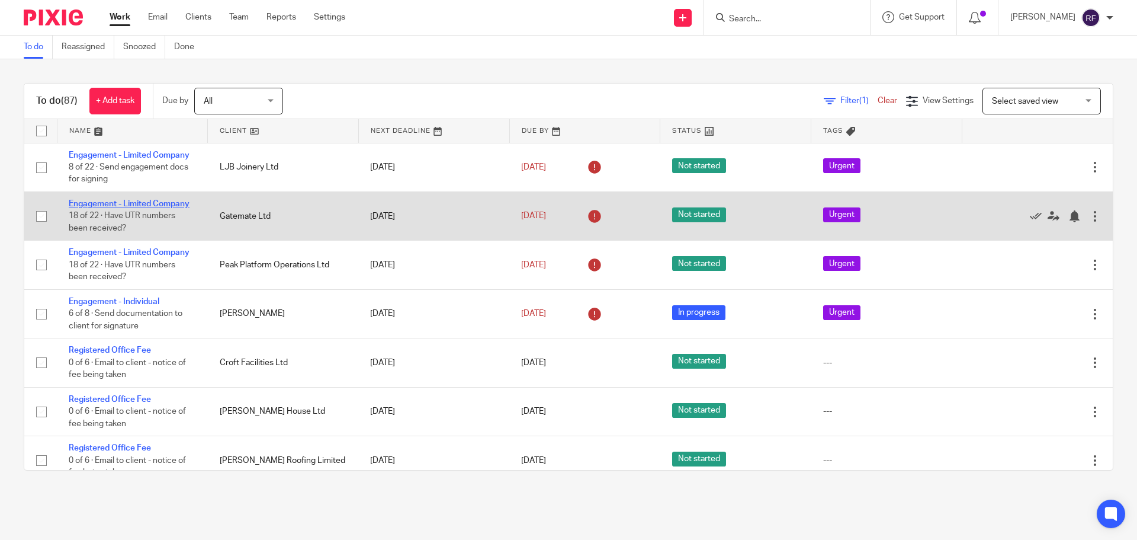
click at [149, 200] on link "Engagement - Limited Company" at bounding box center [129, 204] width 121 height 8
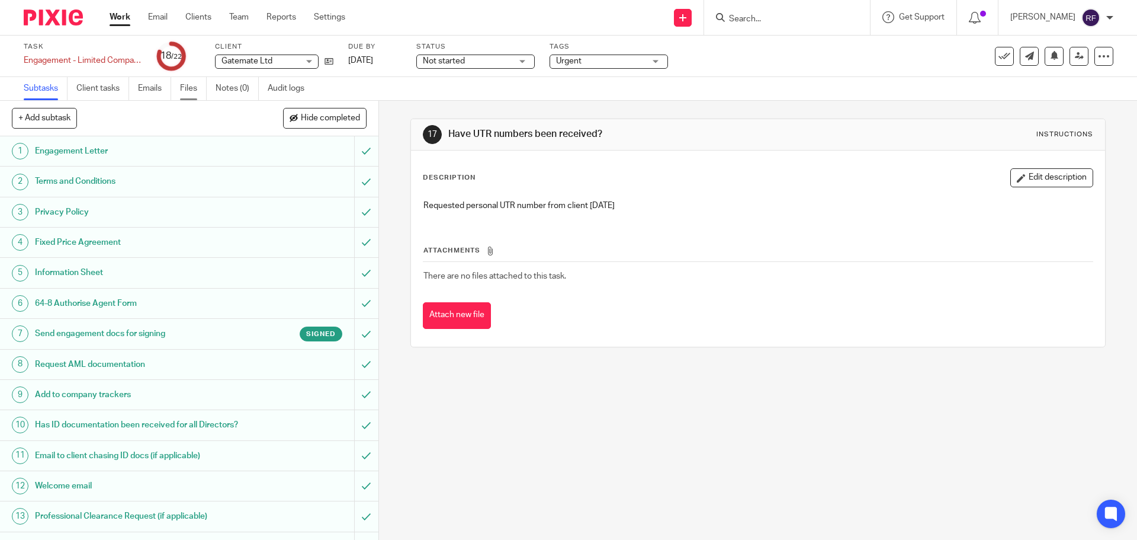
click at [191, 96] on link "Files" at bounding box center [193, 88] width 27 height 23
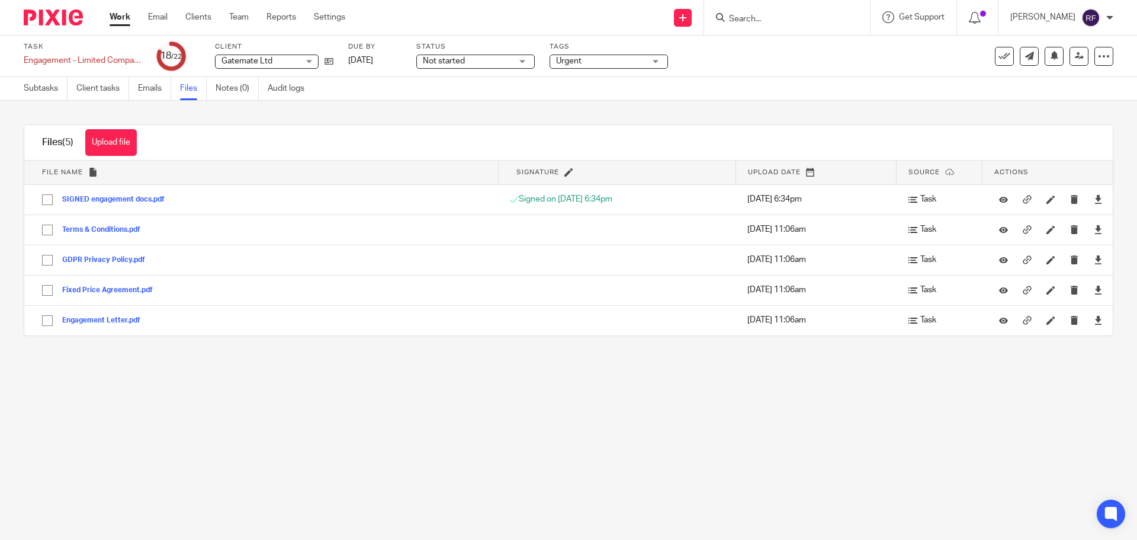
click at [125, 18] on link "Work" at bounding box center [120, 17] width 21 height 12
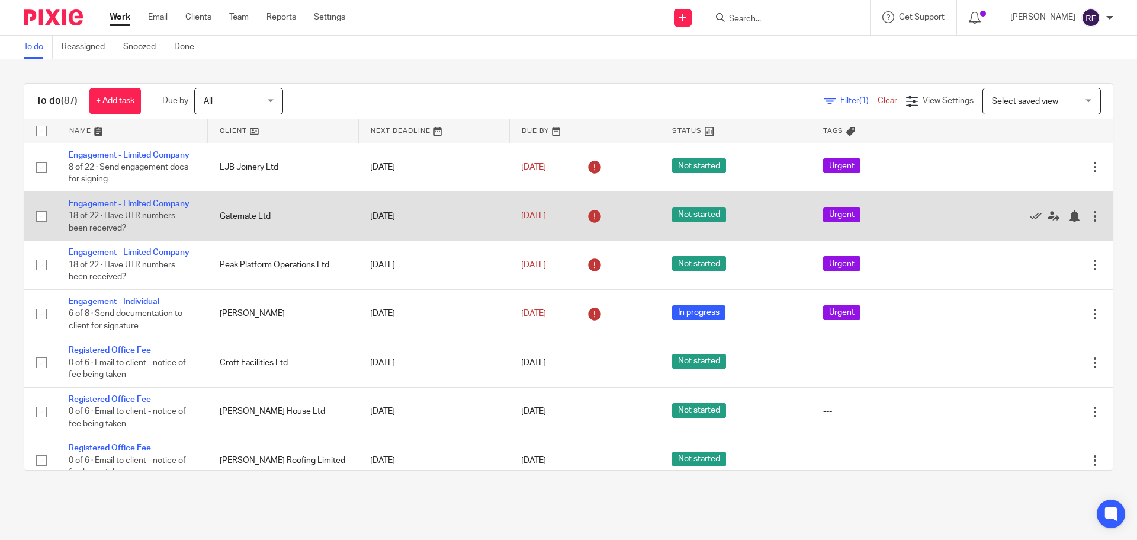
click at [103, 204] on link "Engagement - Limited Company" at bounding box center [129, 204] width 121 height 8
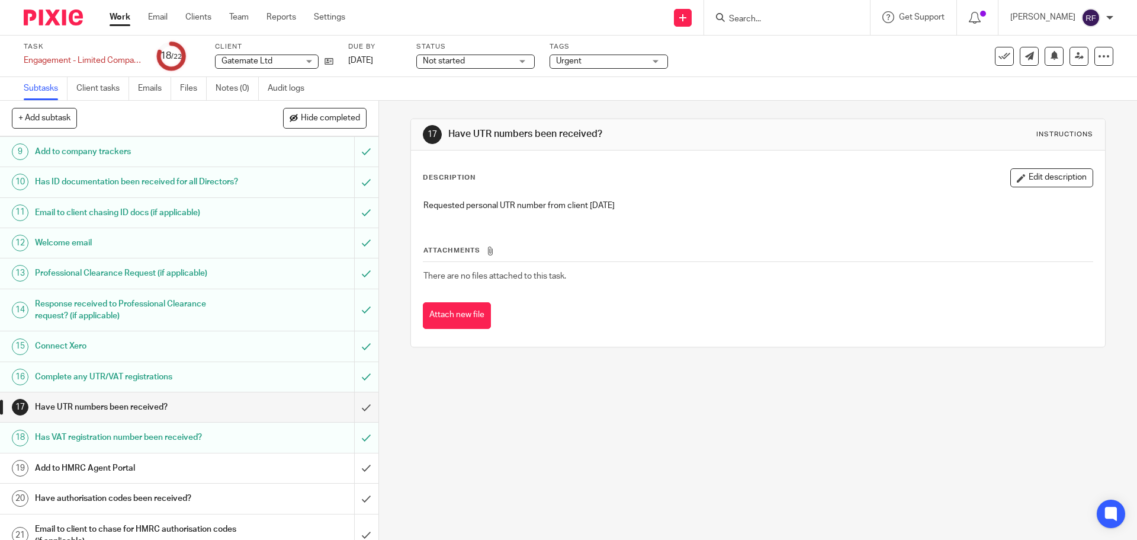
scroll to position [302, 0]
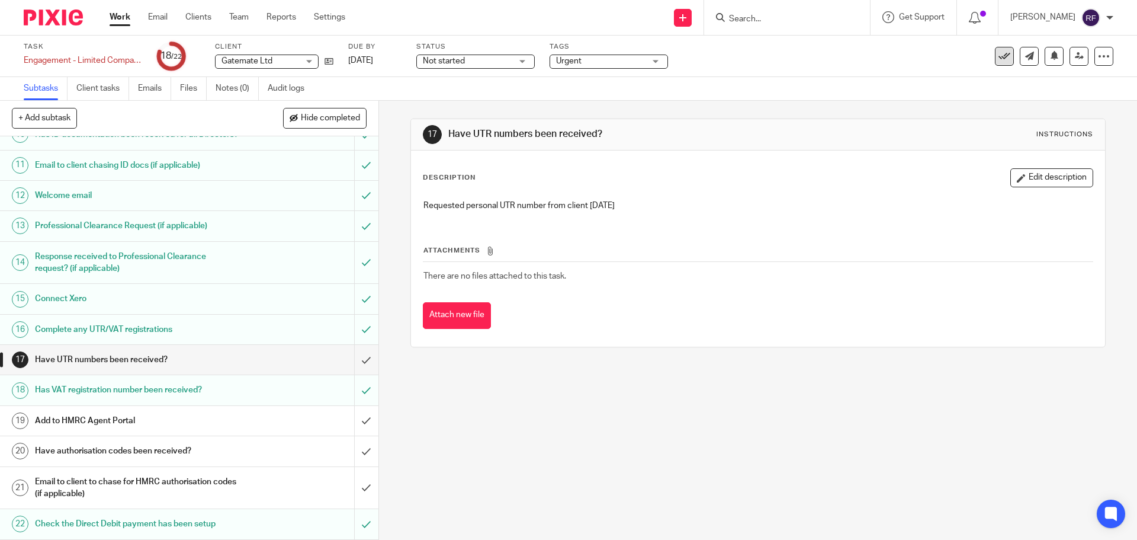
click at [999, 60] on icon at bounding box center [1005, 56] width 12 height 12
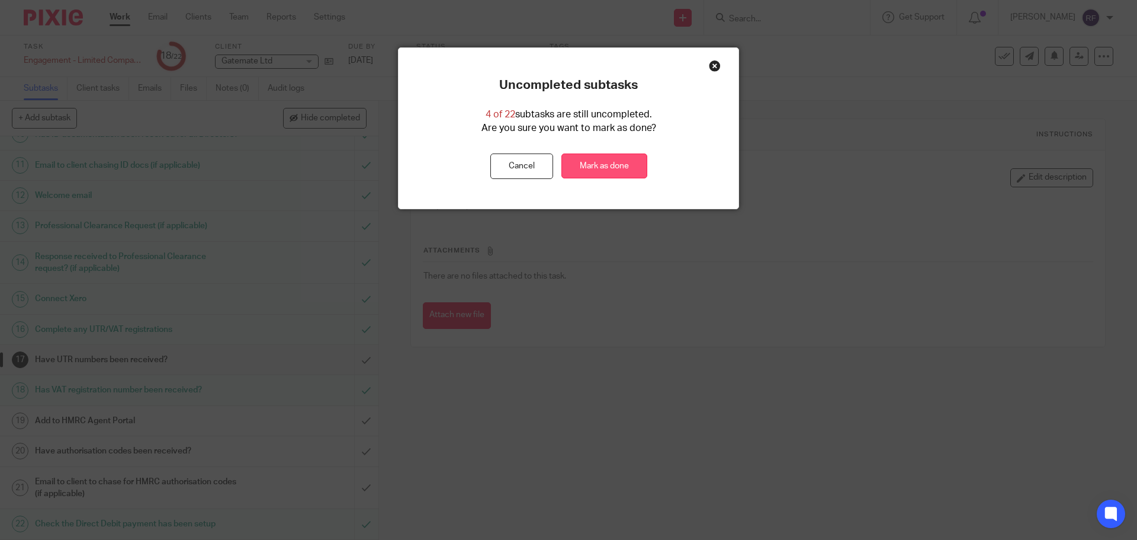
click at [616, 165] on link "Mark as done" at bounding box center [605, 165] width 86 height 25
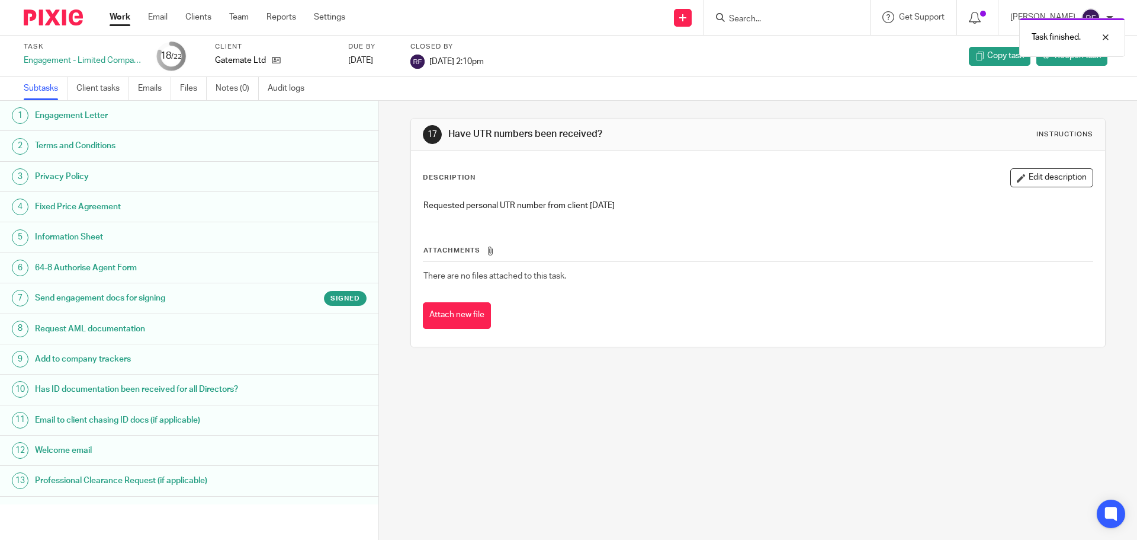
click at [125, 21] on link "Work" at bounding box center [120, 17] width 21 height 12
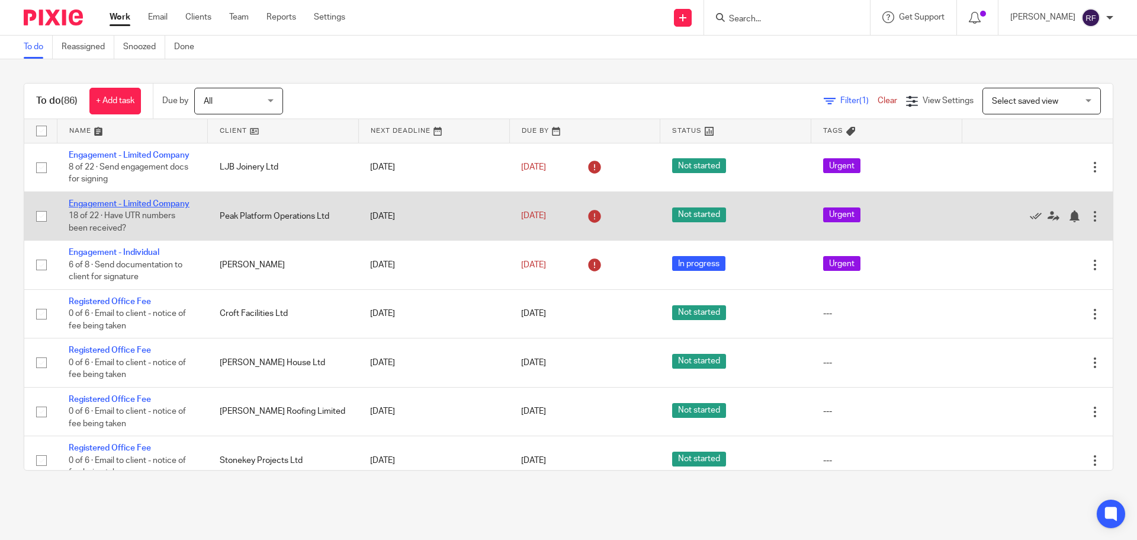
click at [156, 207] on link "Engagement - Limited Company" at bounding box center [129, 204] width 121 height 8
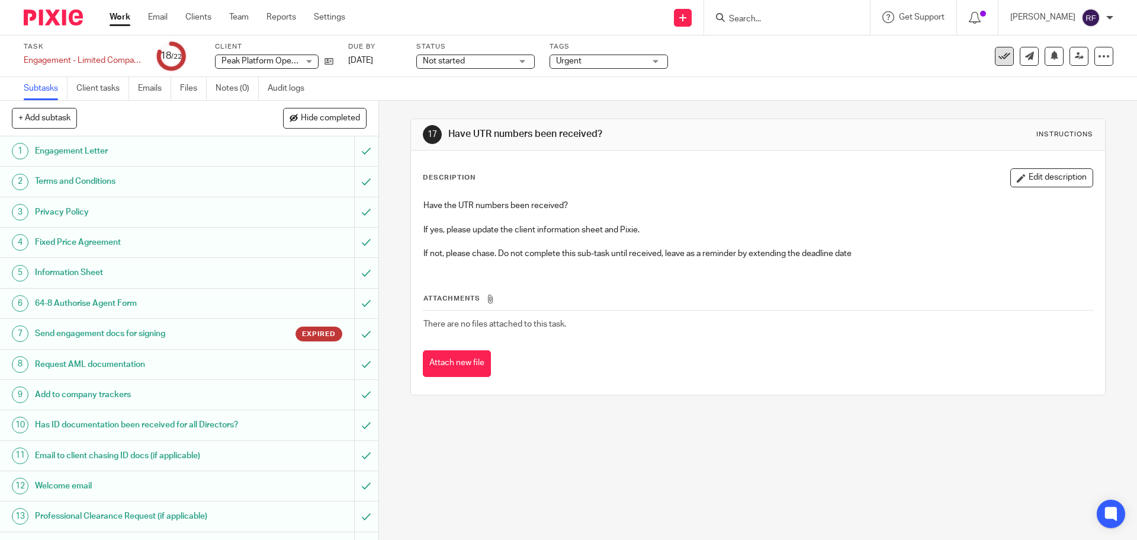
click at [999, 61] on icon at bounding box center [1005, 56] width 12 height 12
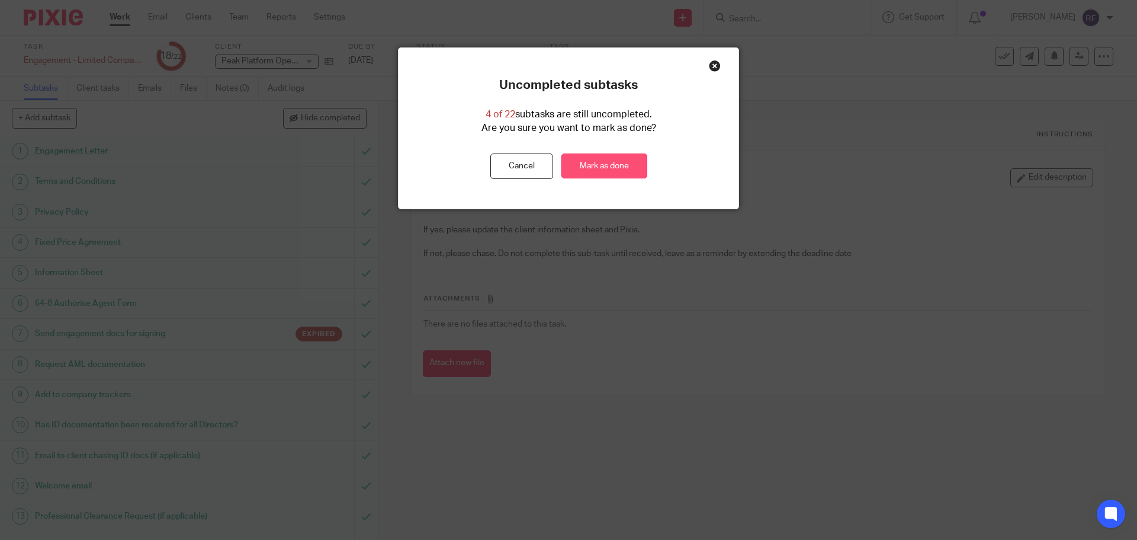
click at [601, 161] on link "Mark as done" at bounding box center [605, 165] width 86 height 25
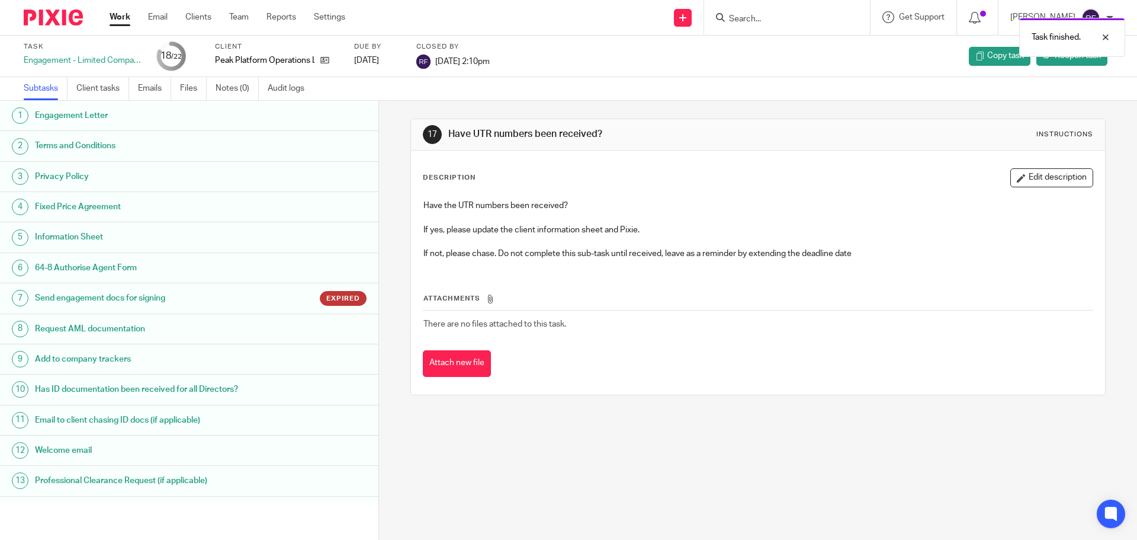
drag, startPoint x: 116, startPoint y: 9, endPoint x: 122, endPoint y: 16, distance: 8.8
click at [120, 13] on div "Work Email Clients Team Reports Settings Work Email Clients Team Reports Settin…" at bounding box center [230, 17] width 265 height 35
click at [122, 16] on link "Work" at bounding box center [120, 17] width 21 height 12
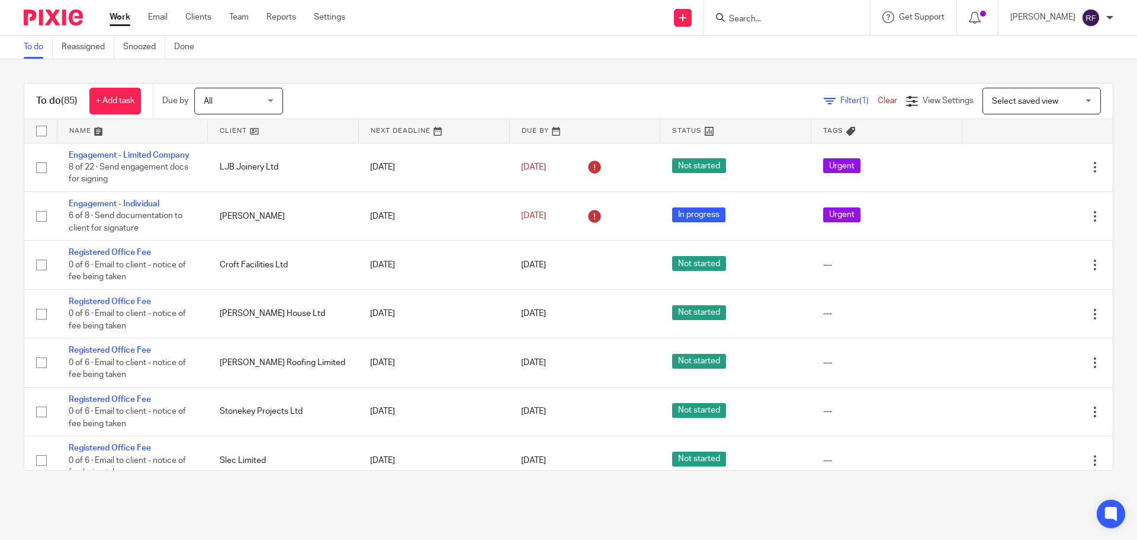
click at [264, 110] on span "All" at bounding box center [235, 100] width 63 height 25
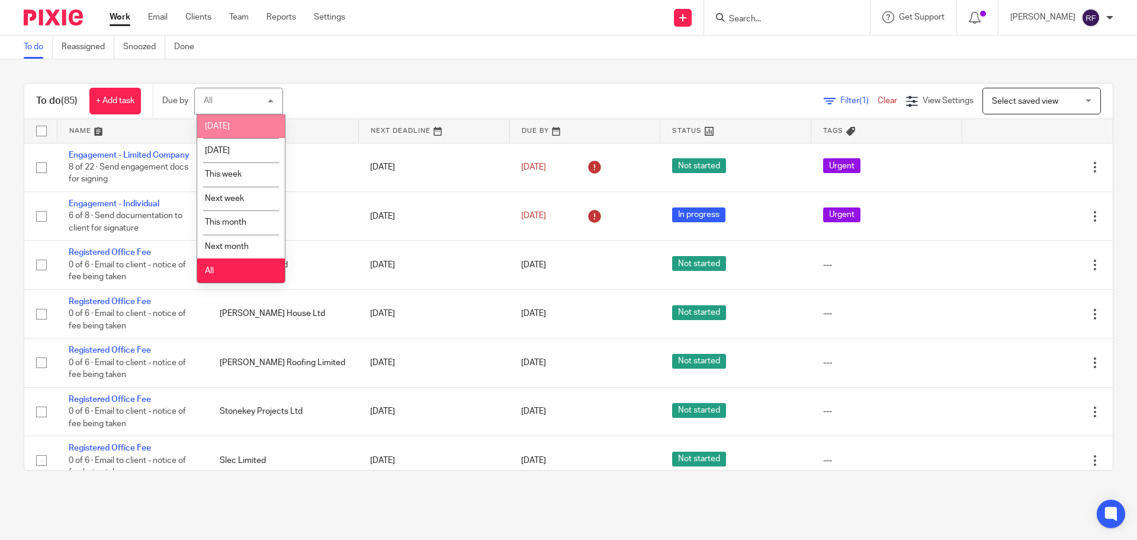
click at [260, 121] on li "Today" at bounding box center [241, 126] width 88 height 24
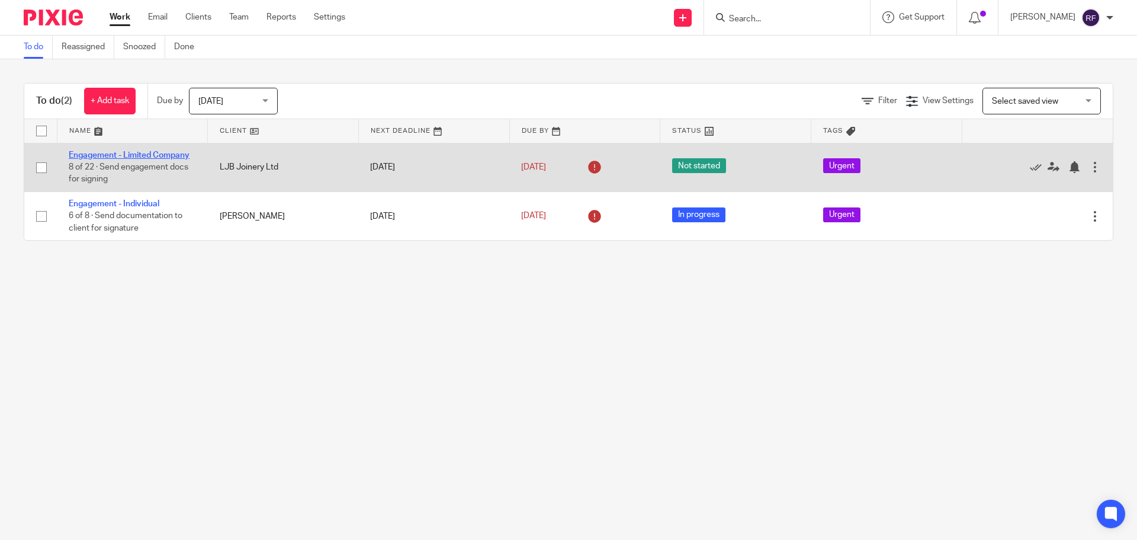
click at [96, 153] on link "Engagement - Limited Company" at bounding box center [129, 155] width 121 height 8
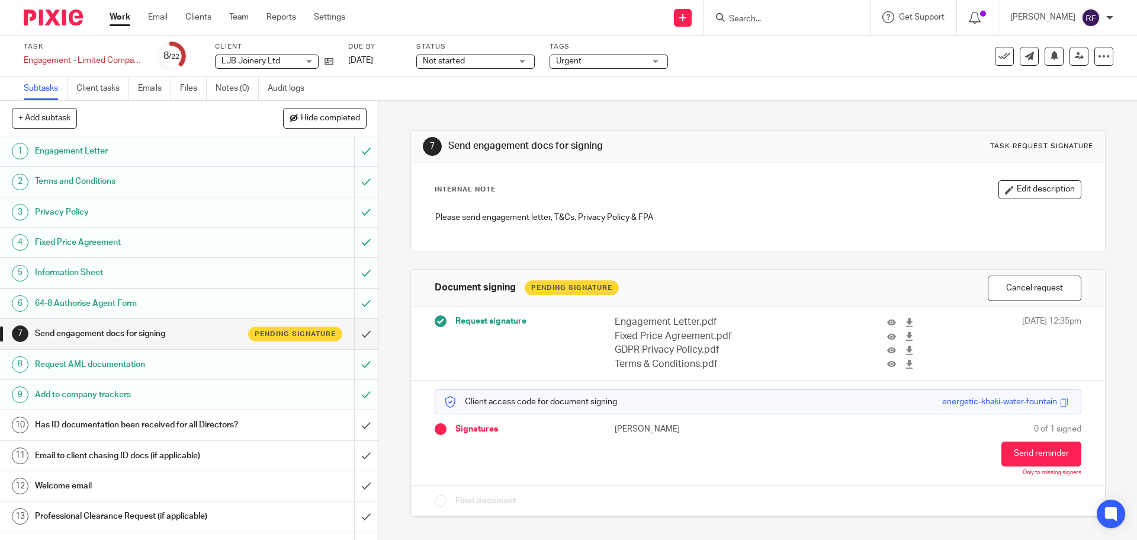
click at [123, 17] on link "Work" at bounding box center [120, 17] width 21 height 12
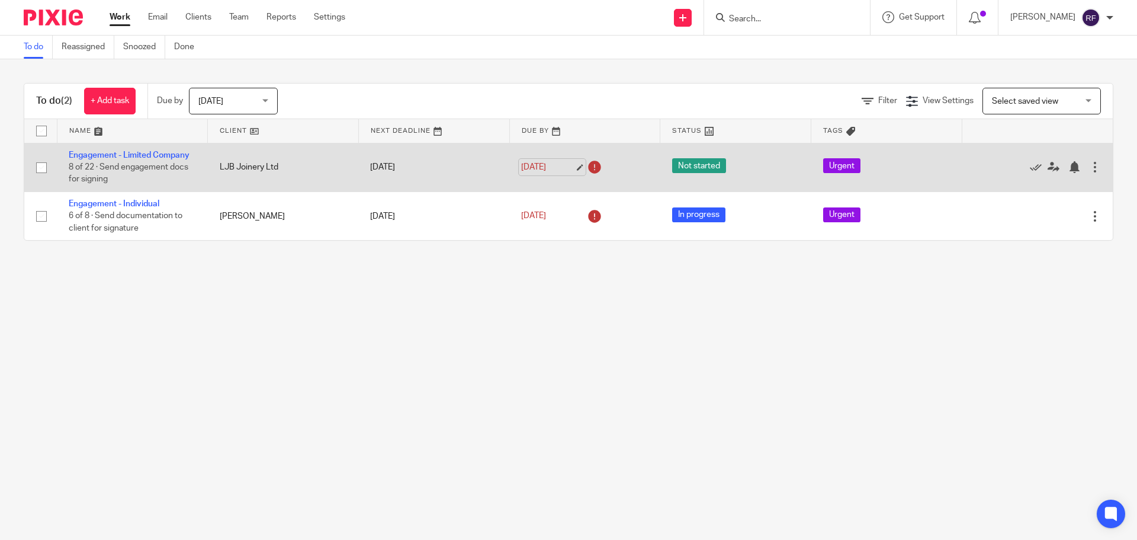
click at [572, 166] on link "[DATE]" at bounding box center [547, 167] width 53 height 12
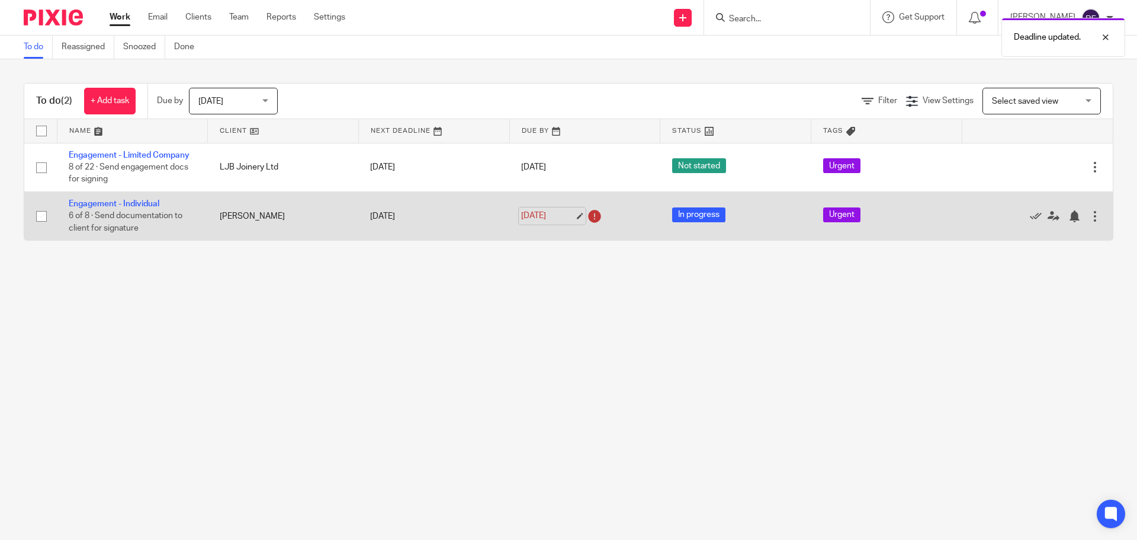
click at [574, 215] on link "18 Aug 2025" at bounding box center [547, 216] width 53 height 12
click at [153, 203] on link "Engagement - Individual" at bounding box center [114, 204] width 91 height 8
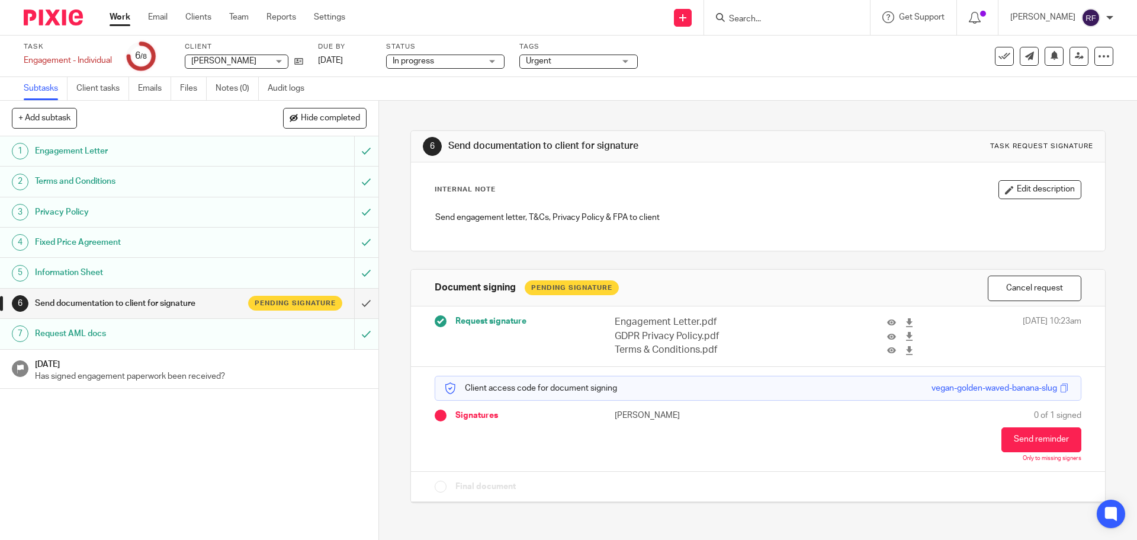
click at [118, 16] on link "Work" at bounding box center [120, 17] width 21 height 12
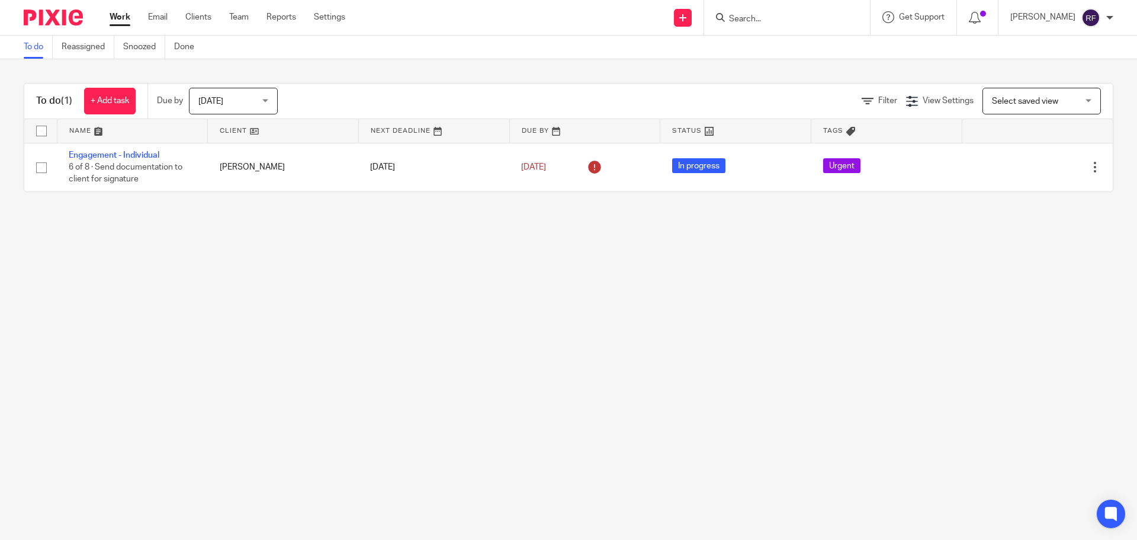
click at [257, 91] on span "[DATE]" at bounding box center [229, 100] width 63 height 25
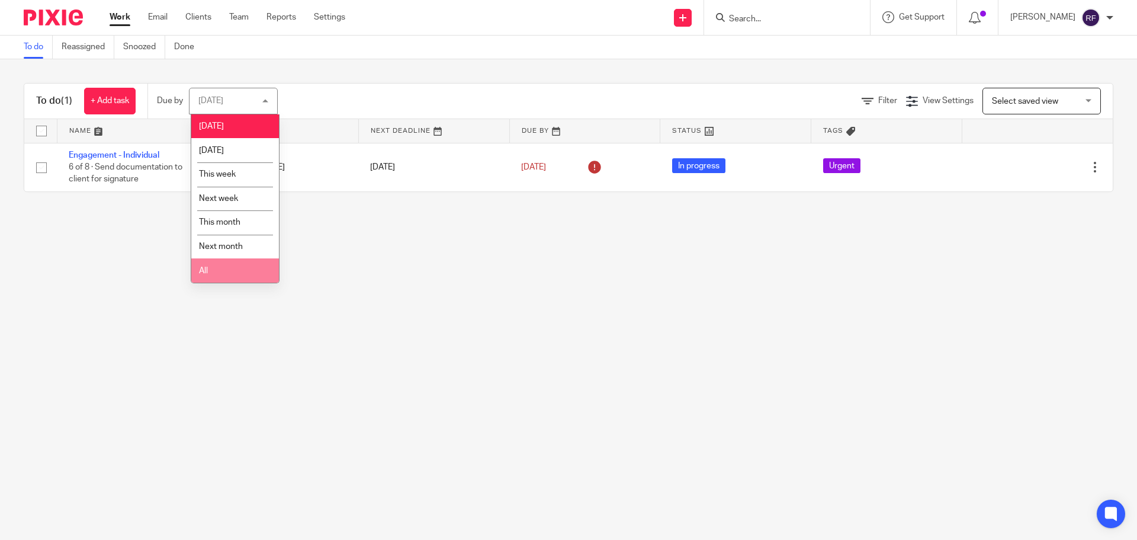
click at [230, 270] on li "All" at bounding box center [235, 270] width 88 height 24
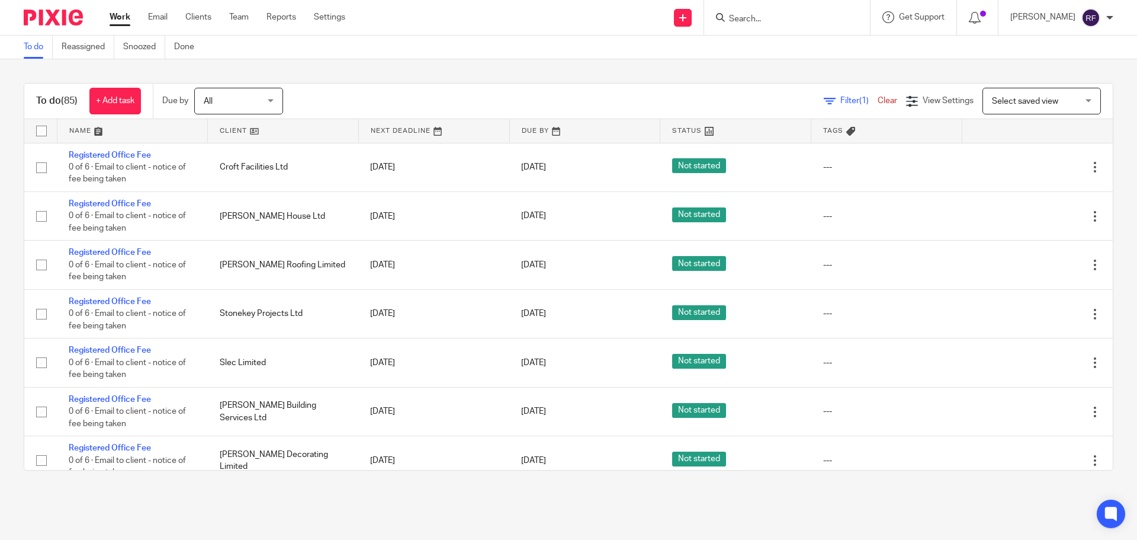
click at [251, 134] on link at bounding box center [283, 131] width 150 height 24
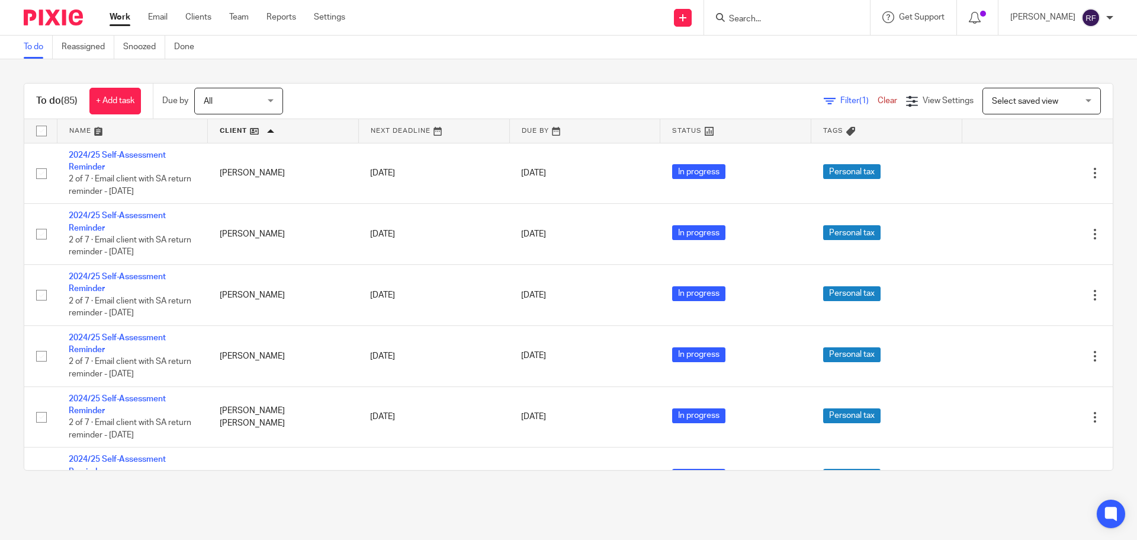
click at [92, 130] on link at bounding box center [132, 131] width 150 height 24
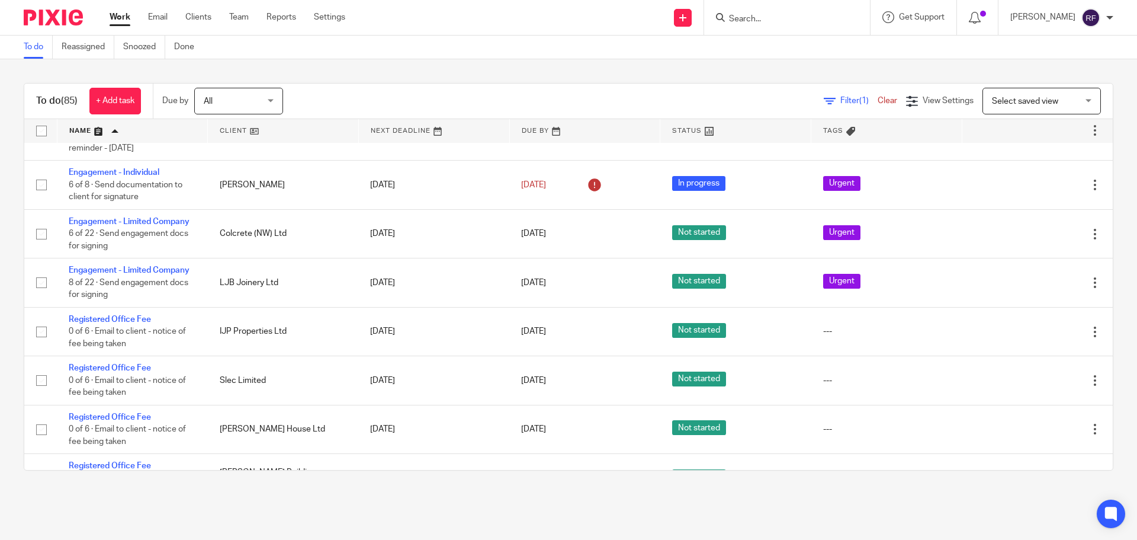
scroll to position [4146, 0]
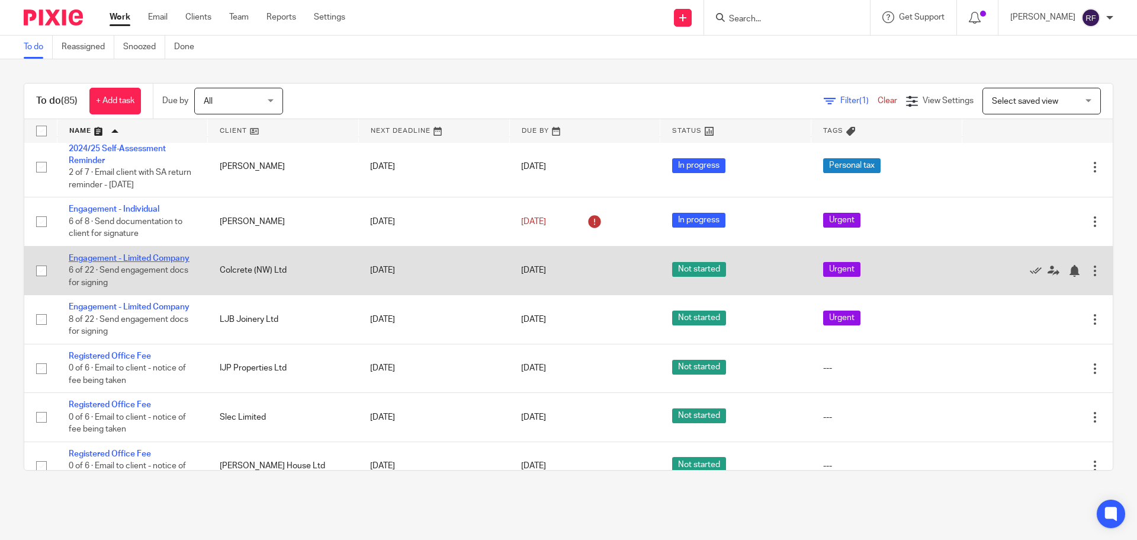
click at [134, 258] on link "Engagement - Limited Company" at bounding box center [129, 258] width 121 height 8
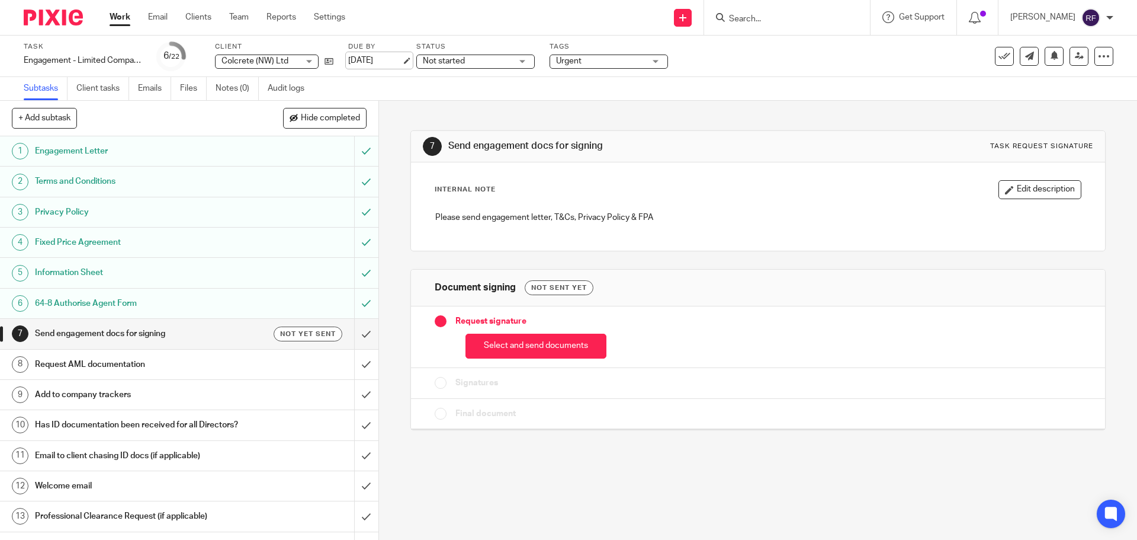
click at [402, 59] on link "26 Aug 2025" at bounding box center [374, 60] width 53 height 12
click at [127, 20] on link "Work" at bounding box center [120, 17] width 21 height 12
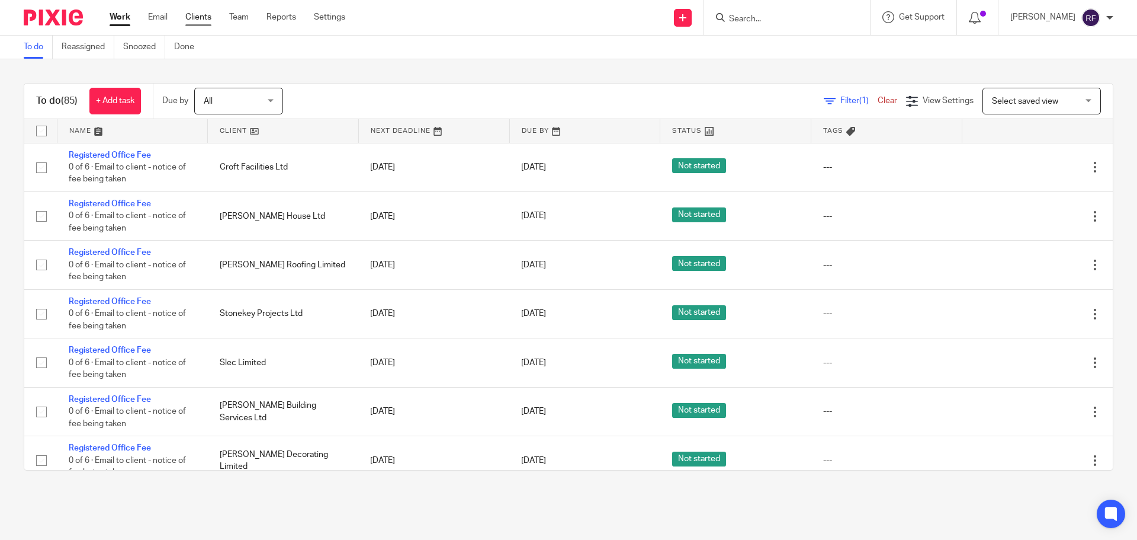
click at [203, 15] on link "Clients" at bounding box center [198, 17] width 26 height 12
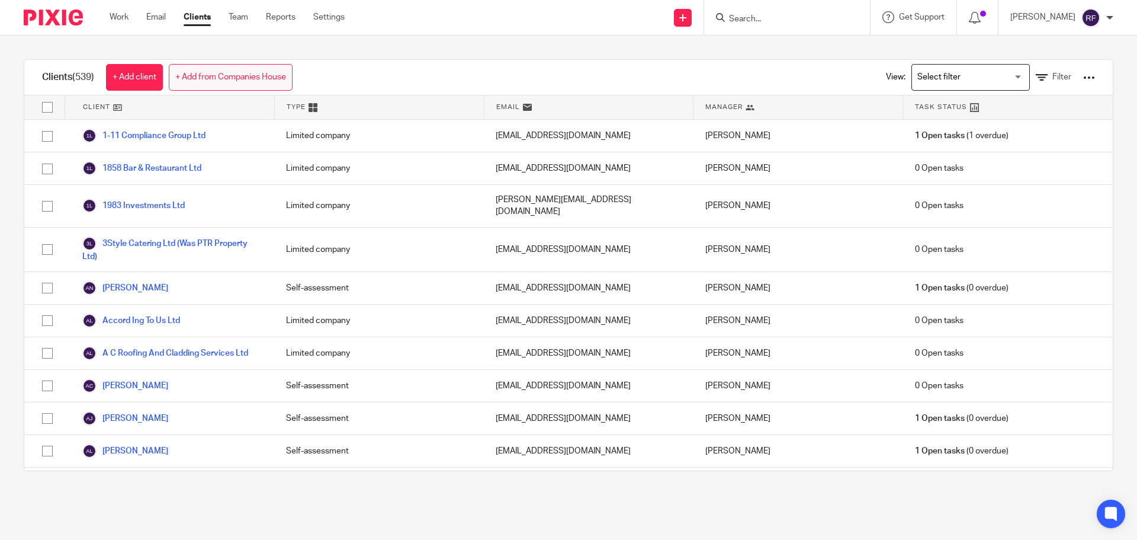
click at [251, 86] on link "+ Add from Companies House" at bounding box center [231, 77] width 124 height 27
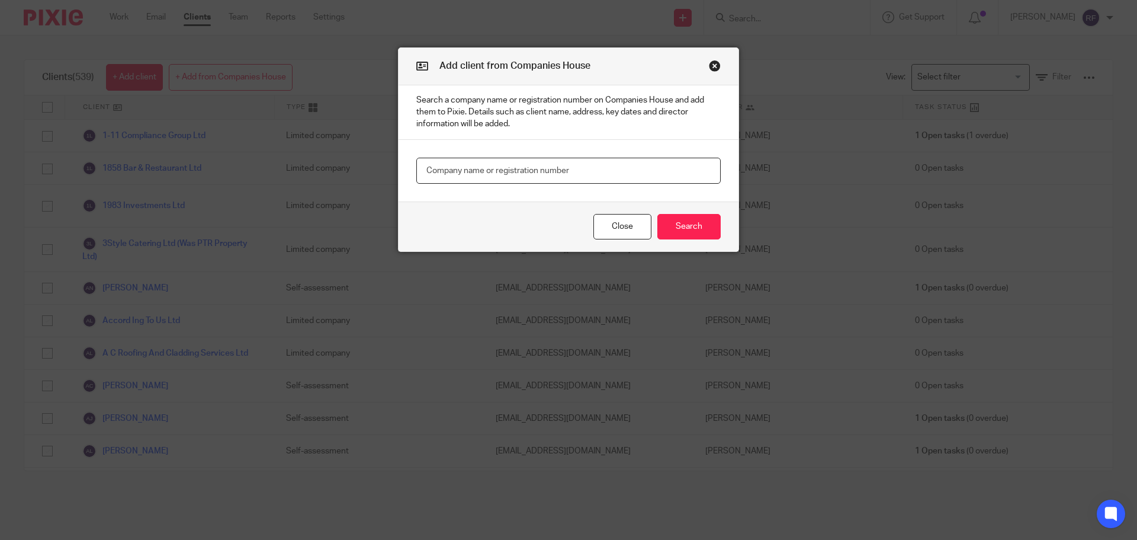
click at [446, 168] on input "text" at bounding box center [568, 171] width 304 height 27
type input "16657418"
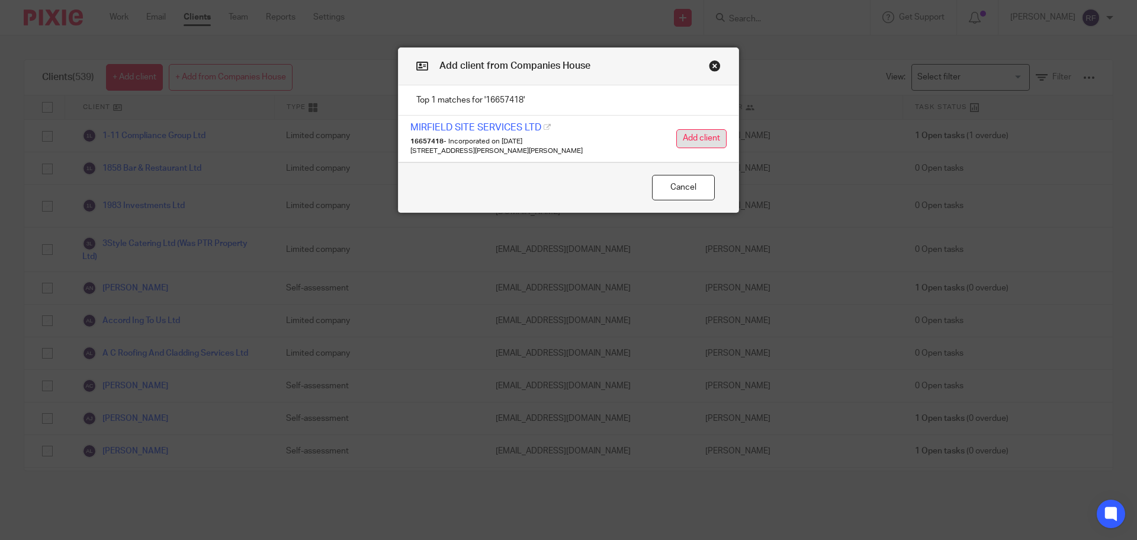
click at [688, 148] on button "Add client" at bounding box center [701, 138] width 50 height 19
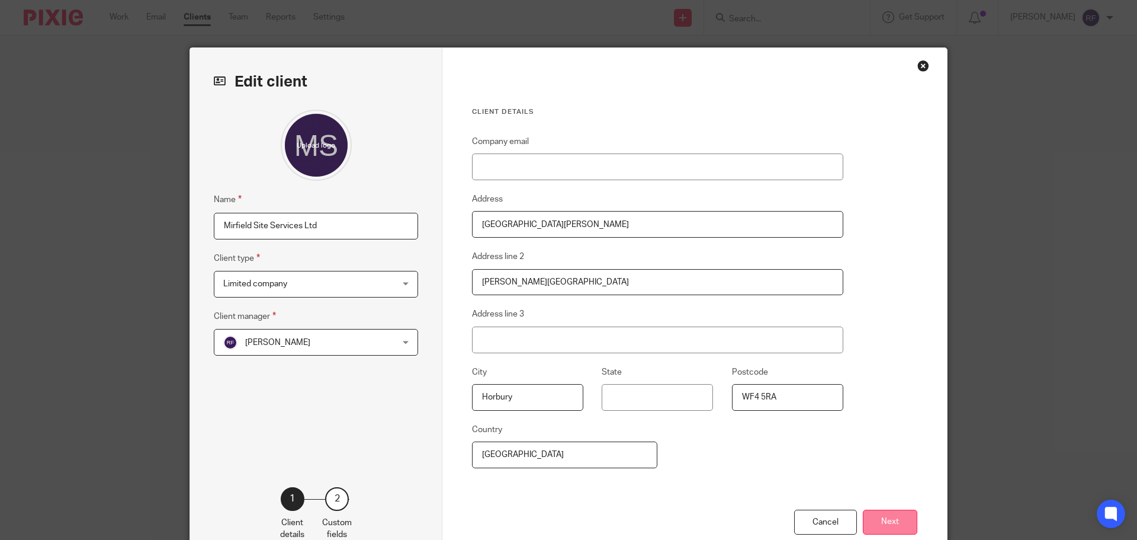
click at [890, 522] on button "Next" at bounding box center [890, 521] width 54 height 25
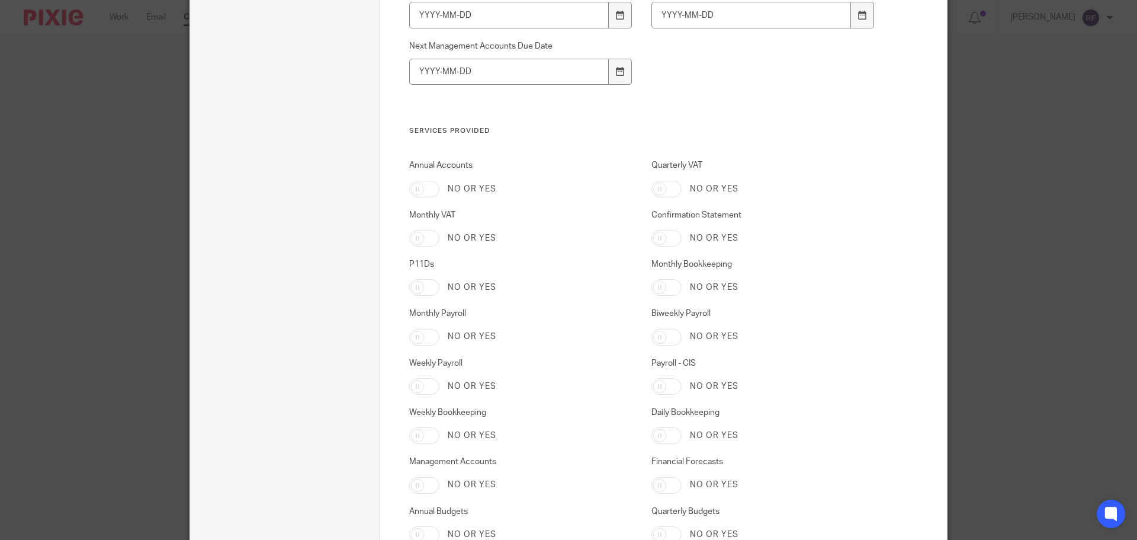
scroll to position [1702, 0]
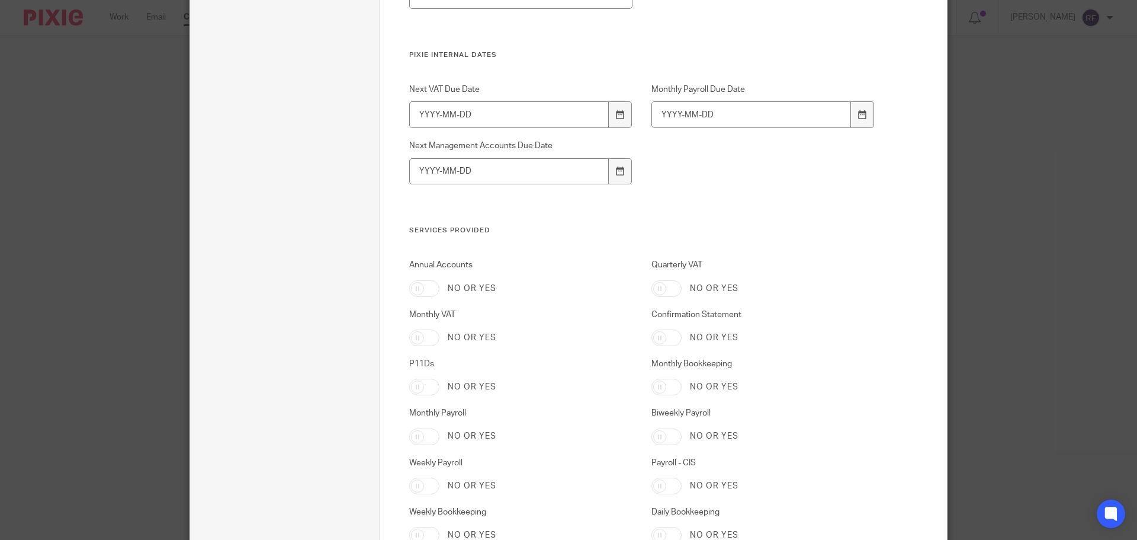
click at [422, 277] on div "Annual Accounts No or yes" at bounding box center [511, 277] width 242 height 37
click at [409, 290] on input "Annual Accounts" at bounding box center [424, 288] width 30 height 17
checkbox input "true"
click at [656, 337] on input "Confirmation Statement" at bounding box center [667, 337] width 30 height 17
checkbox input "true"
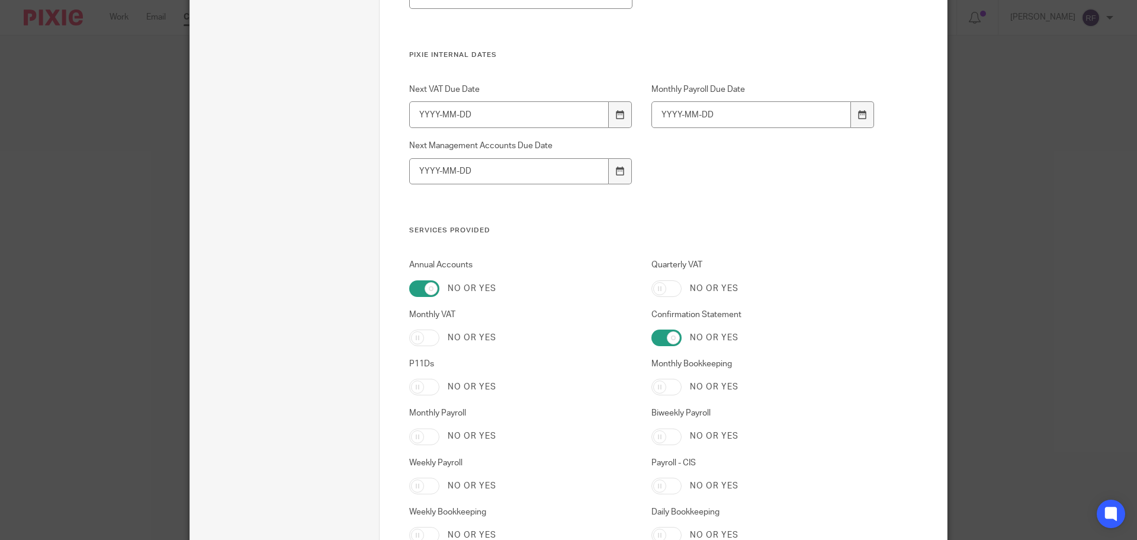
click at [415, 489] on input "Weekly Payroll" at bounding box center [424, 485] width 30 height 17
checkbox input "true"
click at [675, 387] on input "Monthly Bookkeeping" at bounding box center [667, 387] width 30 height 17
checkbox input "true"
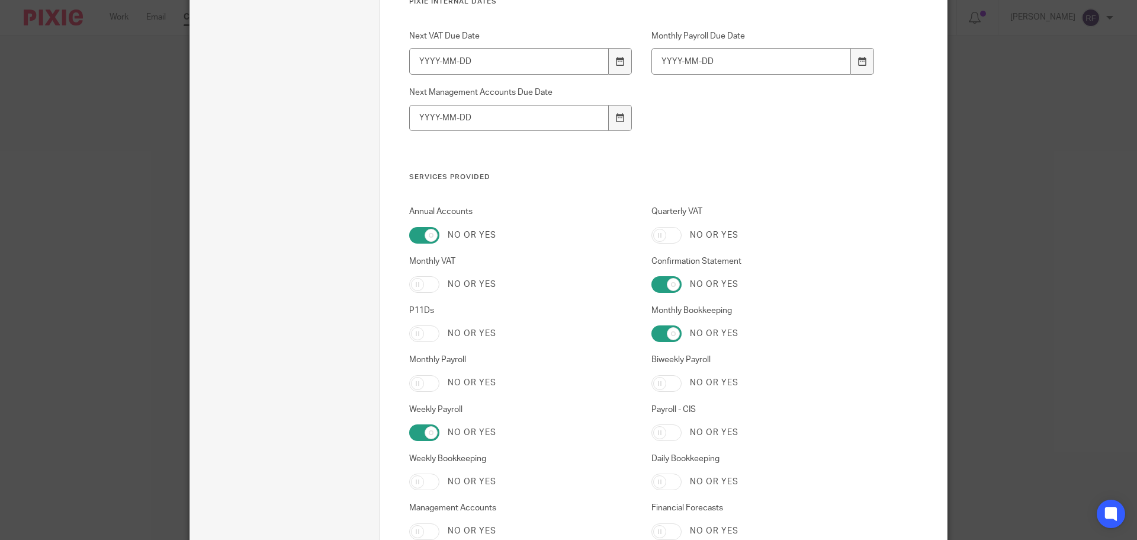
scroll to position [1821, 0]
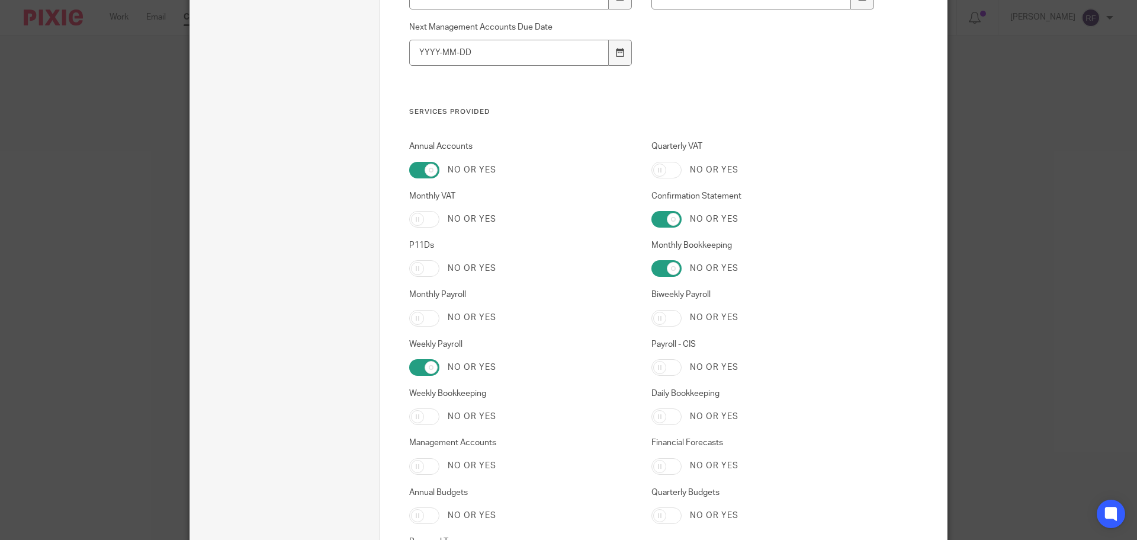
click at [669, 352] on div "Payroll - CIS No or yes" at bounding box center [754, 356] width 242 height 37
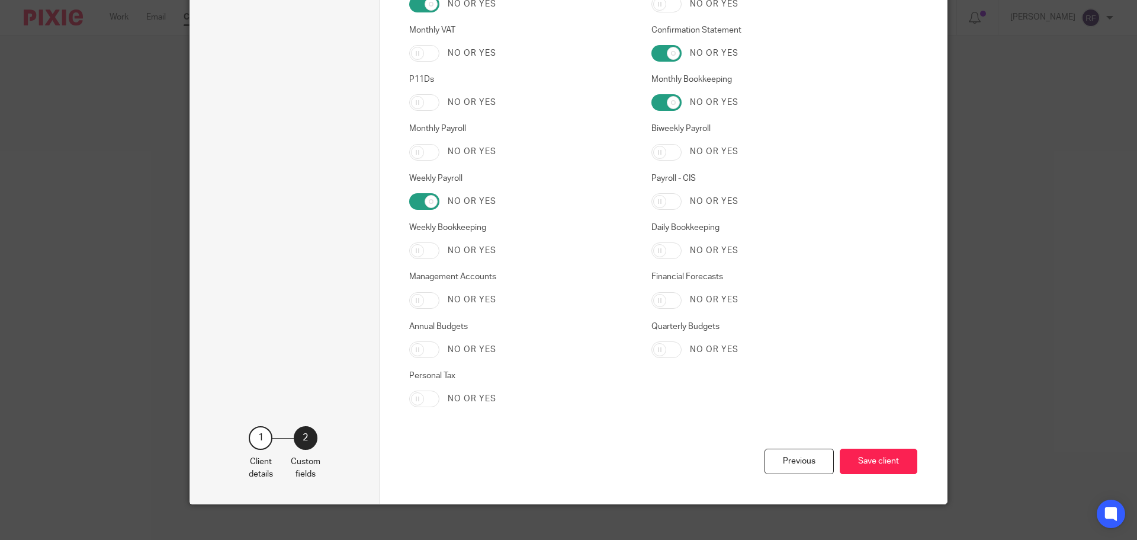
scroll to position [1999, 0]
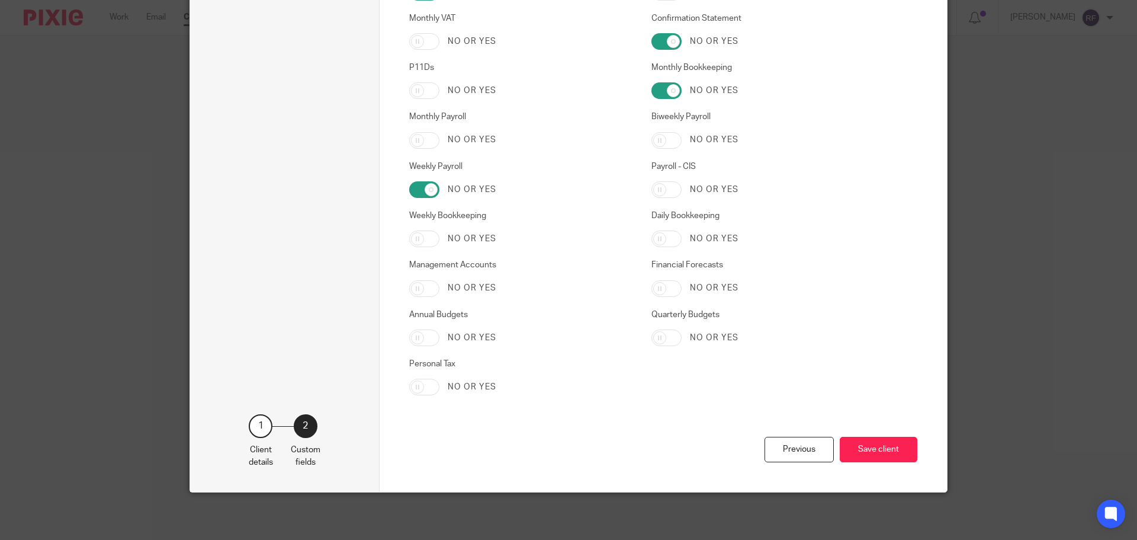
click at [659, 191] on input "Payroll - CIS" at bounding box center [667, 189] width 30 height 17
checkbox input "true"
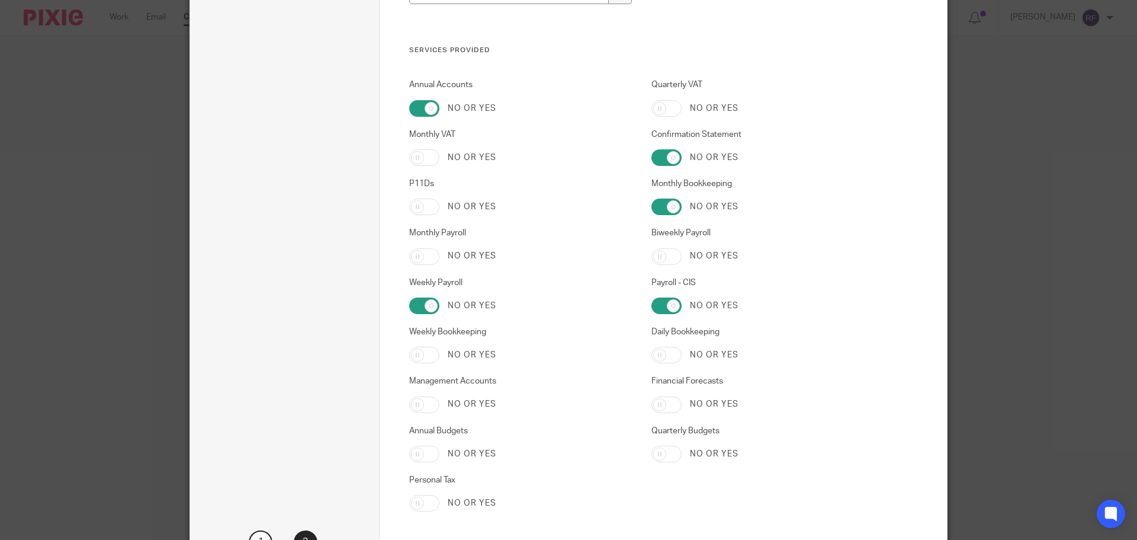
scroll to position [1880, 0]
click at [660, 102] on input "Quarterly VAT" at bounding box center [667, 110] width 30 height 17
checkbox input "true"
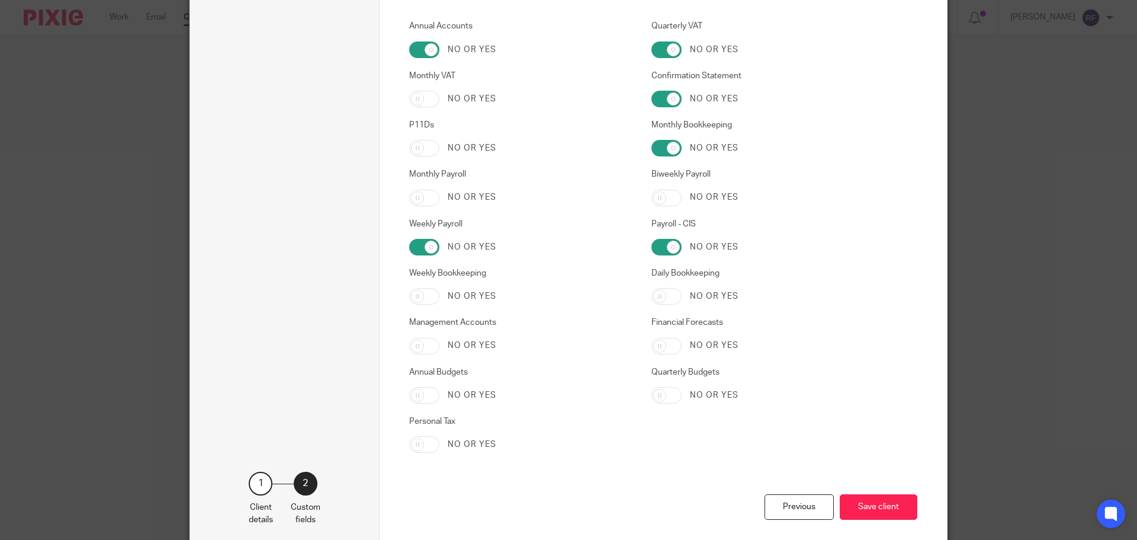
scroll to position [1999, 0]
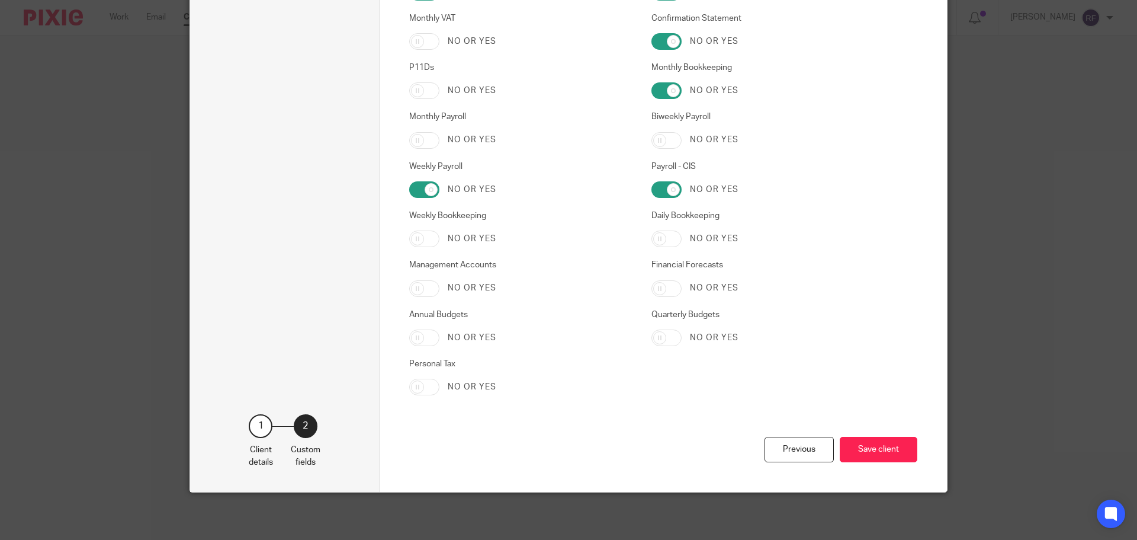
click at [426, 383] on input "Personal Tax" at bounding box center [424, 387] width 30 height 17
checkbox input "true"
click at [896, 454] on button "Save client" at bounding box center [879, 449] width 78 height 25
click at [884, 453] on button "Save client" at bounding box center [879, 449] width 78 height 25
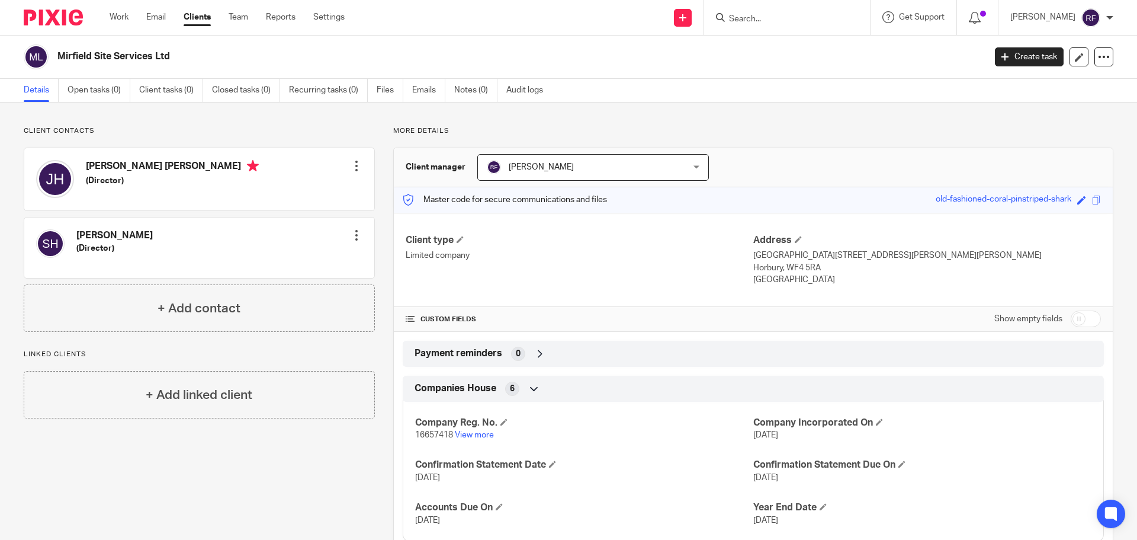
click at [351, 168] on div at bounding box center [357, 166] width 12 height 12
click at [280, 187] on link "Edit contact" at bounding box center [300, 192] width 113 height 17
click at [275, 188] on link "Edit contact" at bounding box center [300, 192] width 113 height 17
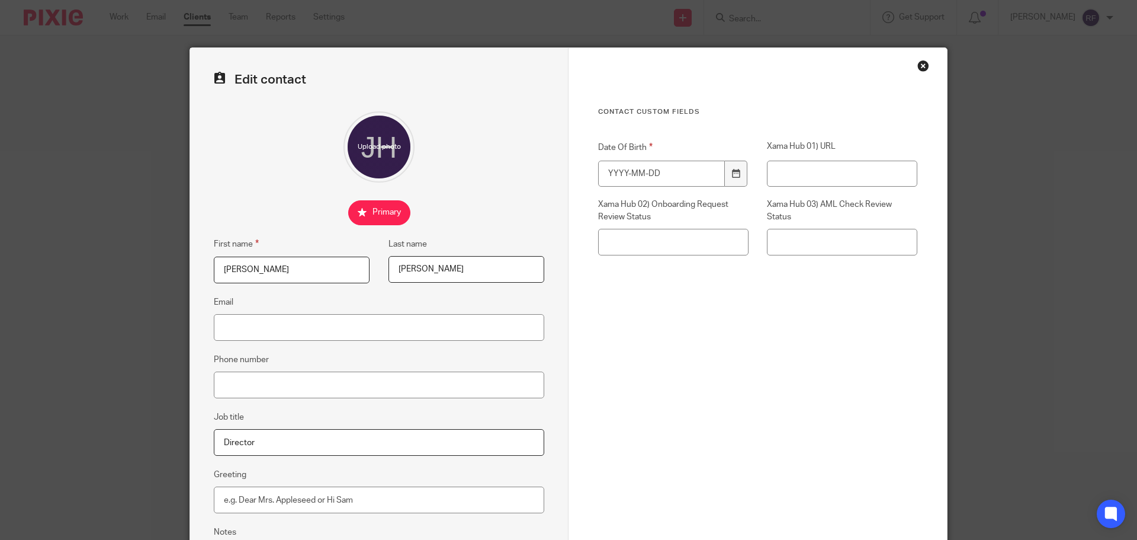
drag, startPoint x: 415, startPoint y: 268, endPoint x: 77, endPoint y: 214, distance: 341.9
click at [78, 214] on div "Edit contact First name [PERSON_NAME] name [PERSON_NAME] Email Phone number Job…" at bounding box center [568, 270] width 1137 height 540
type input "[PERSON_NAME]"
click at [222, 320] on input "Email" at bounding box center [379, 327] width 331 height 27
type input "[PERSON_NAME][EMAIL_ADDRESS][DOMAIN_NAME]"
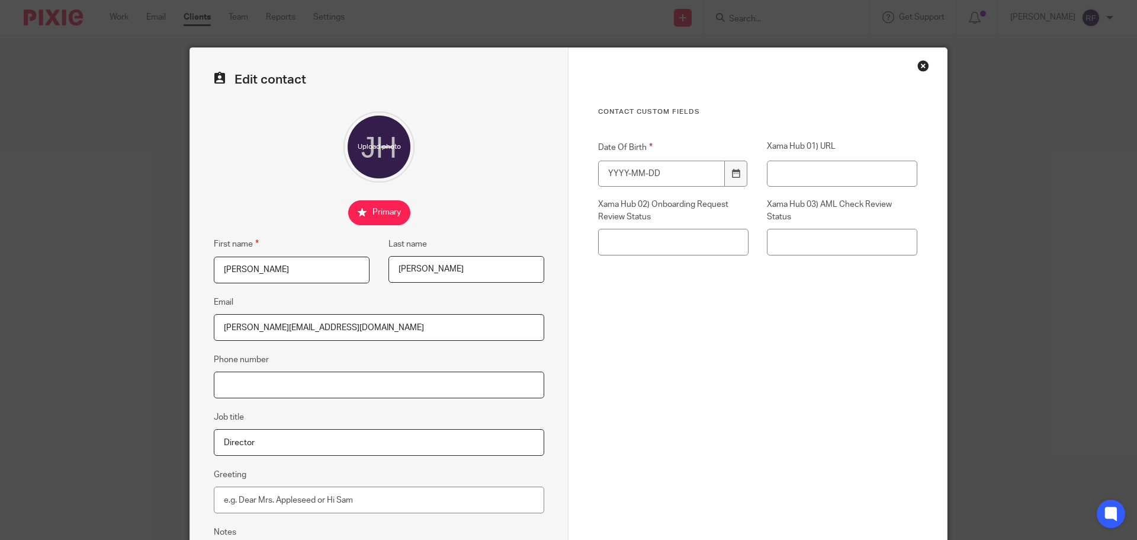
click at [320, 381] on input "Phone number" at bounding box center [379, 384] width 331 height 27
type input "07970 845 134"
click at [642, 181] on input "Date Of Birth" at bounding box center [661, 174] width 127 height 27
type input "[DATE]"
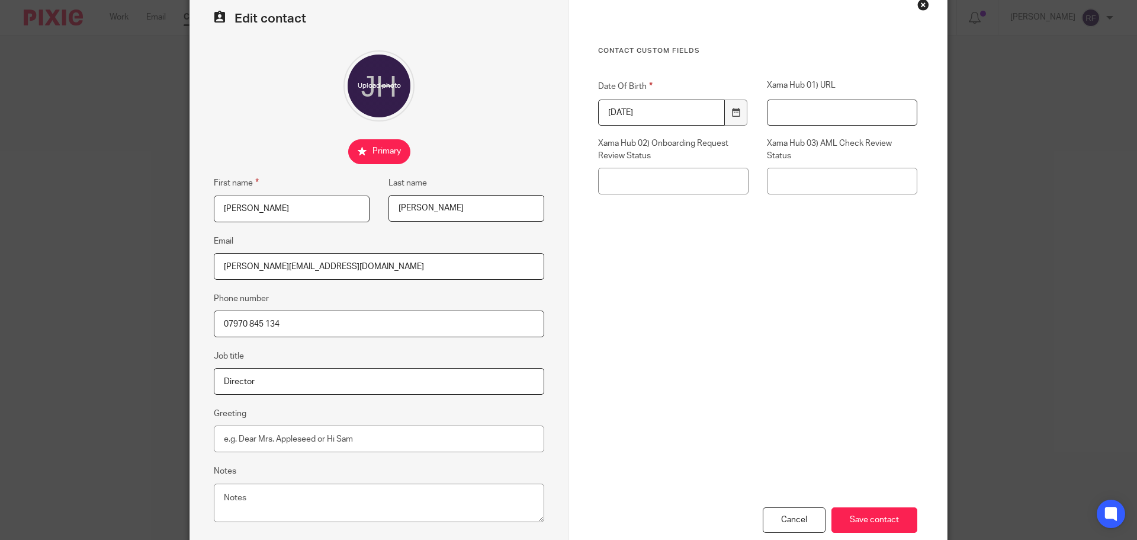
scroll to position [132, 0]
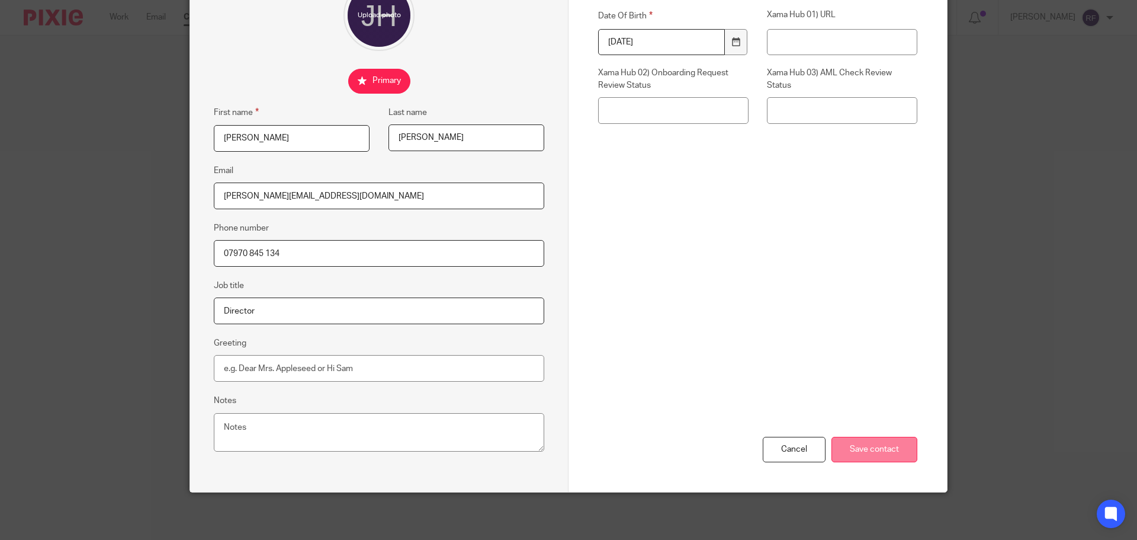
click at [886, 450] on input "Save contact" at bounding box center [875, 449] width 86 height 25
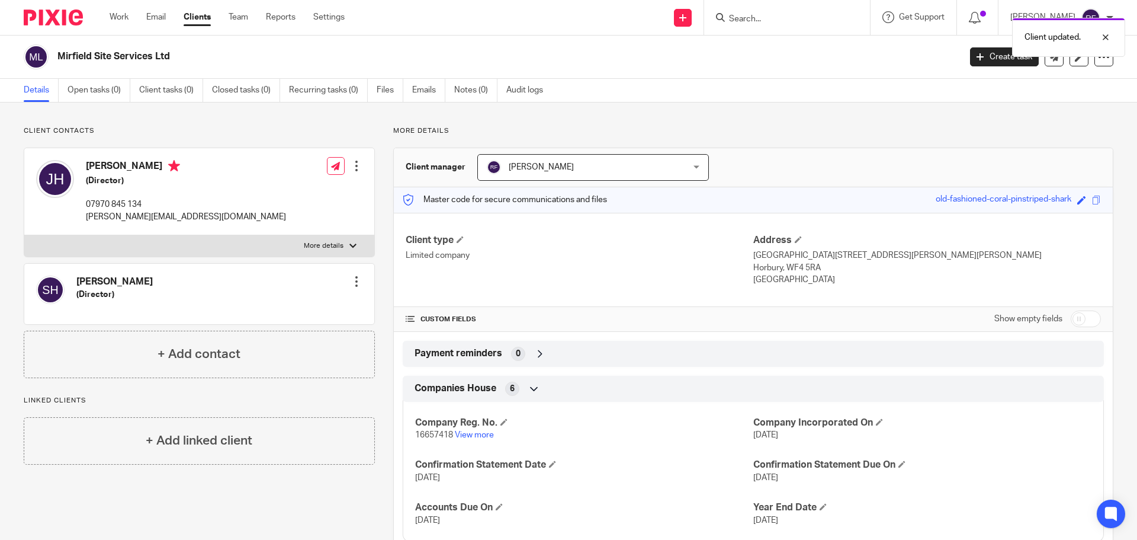
click at [354, 278] on div at bounding box center [357, 281] width 12 height 12
click at [278, 308] on link "Edit contact" at bounding box center [300, 307] width 113 height 17
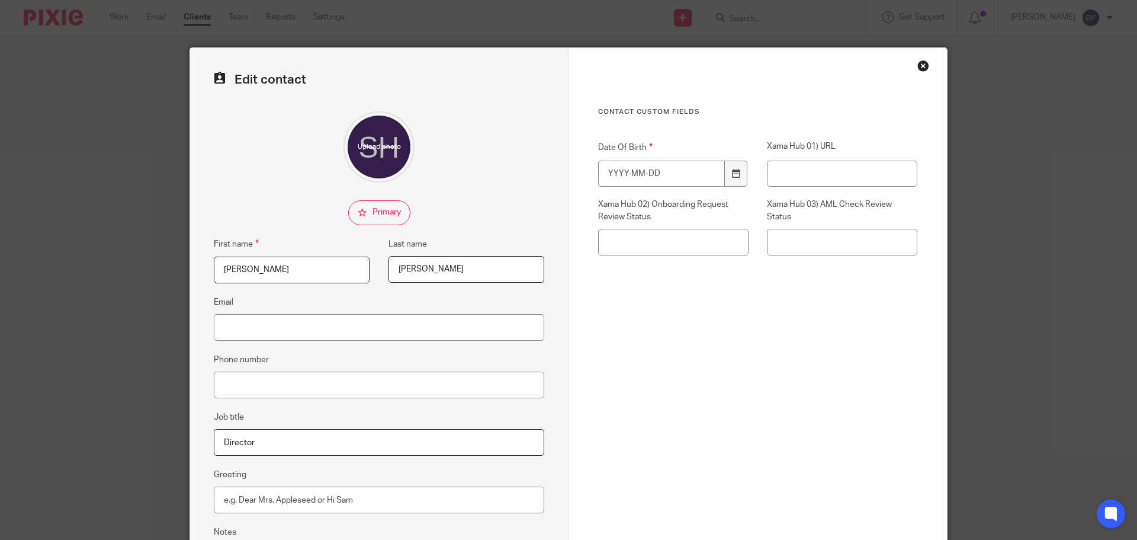
click at [421, 272] on input "[PERSON_NAME]" at bounding box center [467, 269] width 156 height 27
type input "[PERSON_NAME]"
click at [444, 335] on input "Email" at bounding box center [379, 327] width 331 height 27
type input "[PERSON_NAME][EMAIL_ADDRESS][DOMAIN_NAME]"
type input "07854 158 632"
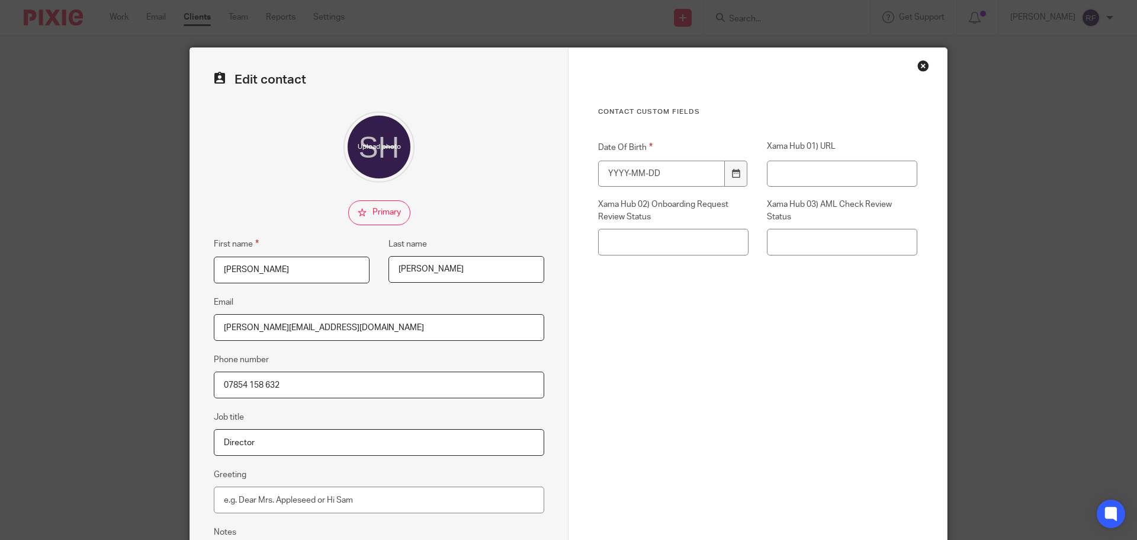
click at [614, 163] on div "Date Of Birth" at bounding box center [664, 163] width 169 height 46
click at [618, 168] on input "Date Of Birth" at bounding box center [661, 174] width 127 height 27
type input "[DATE]"
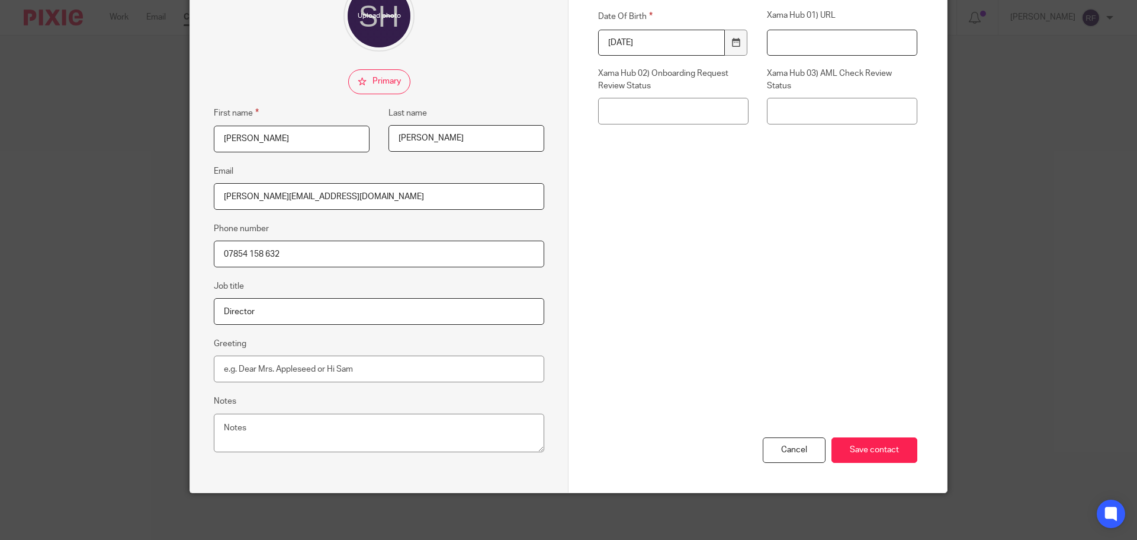
scroll to position [132, 0]
click at [868, 440] on input "Save contact" at bounding box center [875, 449] width 86 height 25
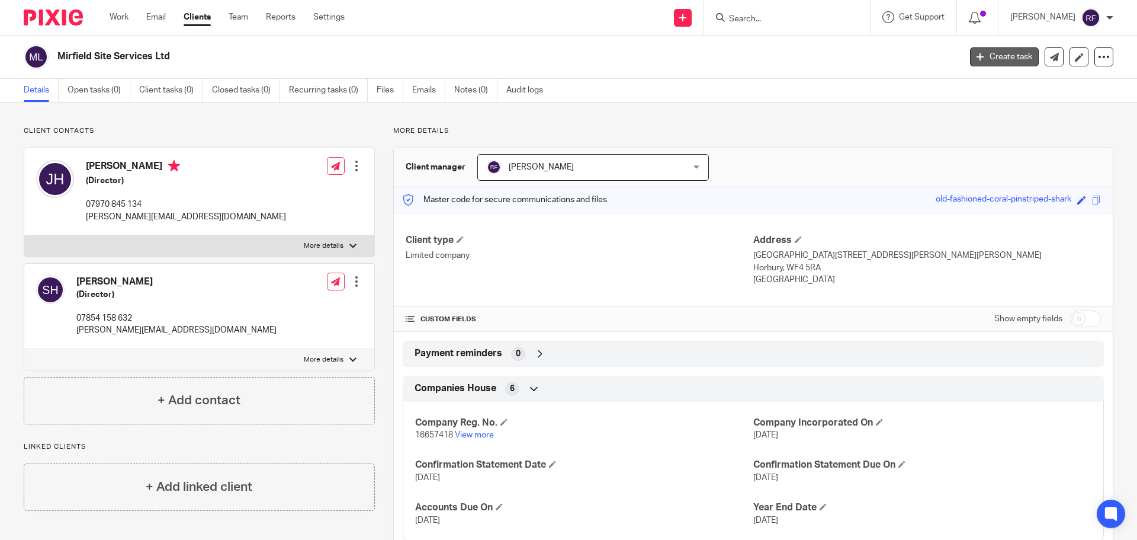
click at [999, 59] on link "Create task" at bounding box center [1004, 56] width 69 height 19
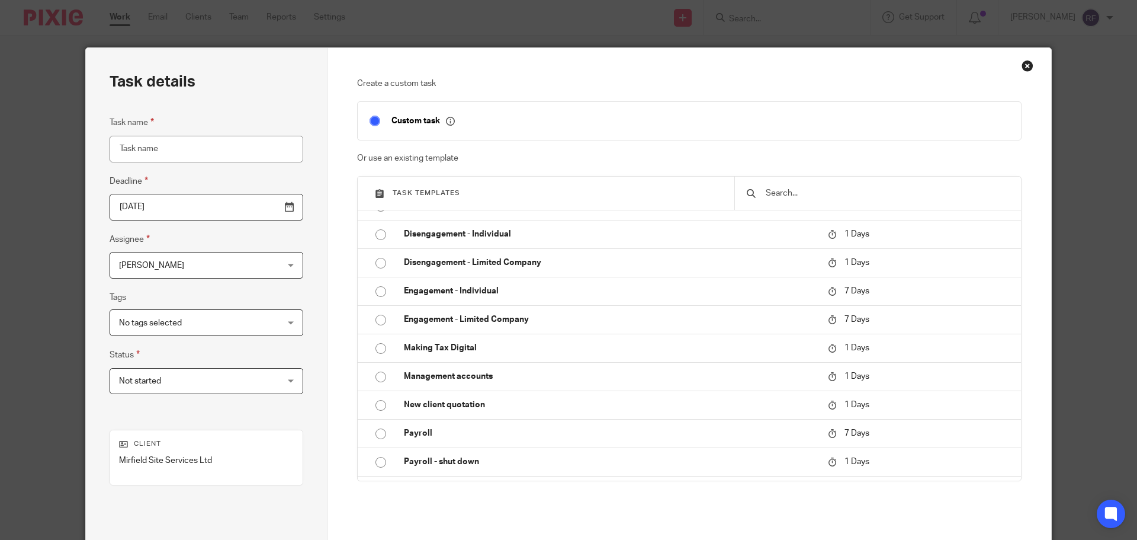
scroll to position [355, 0]
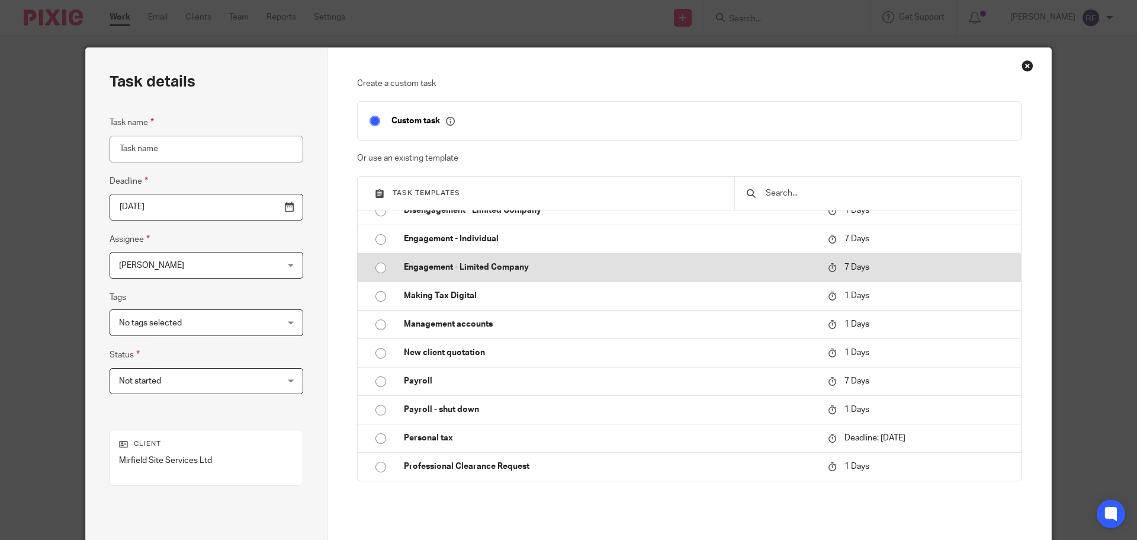
click at [515, 269] on p "Engagement - Limited Company" at bounding box center [610, 267] width 412 height 12
type input "[DATE]"
type input "Engagement - Limited Company"
checkbox input "false"
radio input "true"
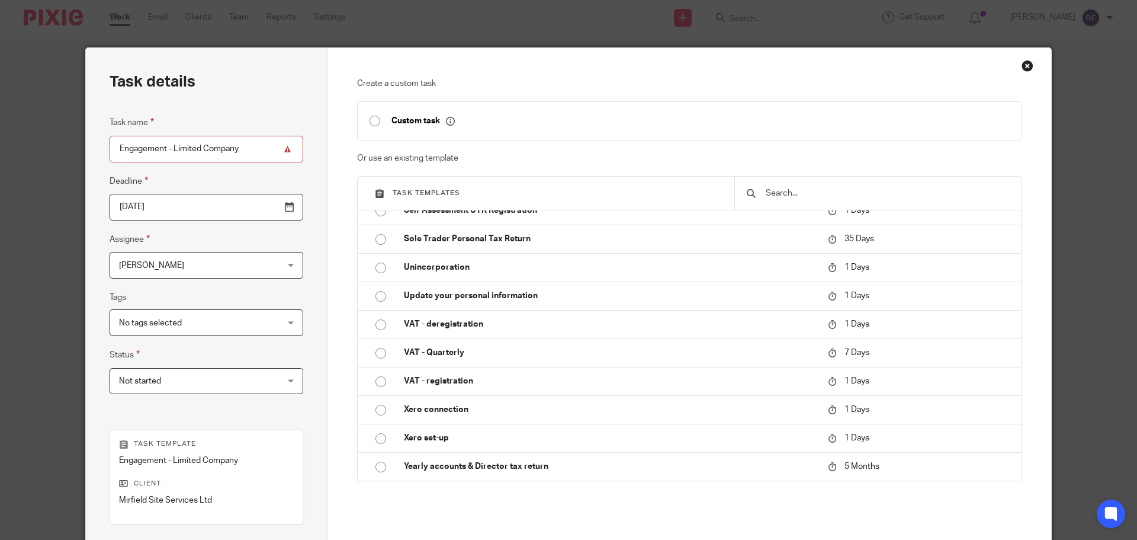
scroll to position [161, 0]
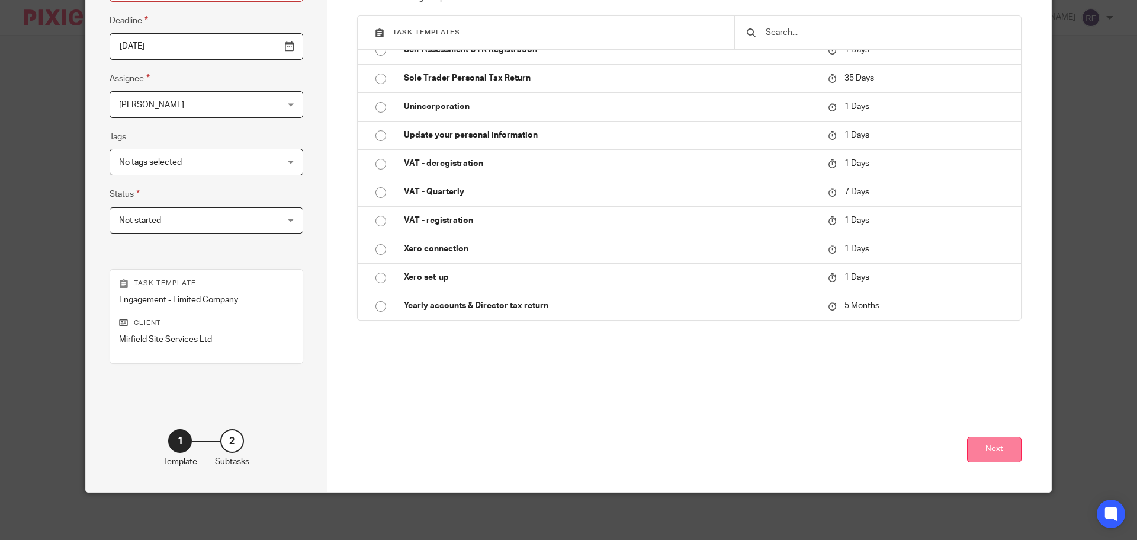
click at [994, 460] on button "Next" at bounding box center [994, 449] width 54 height 25
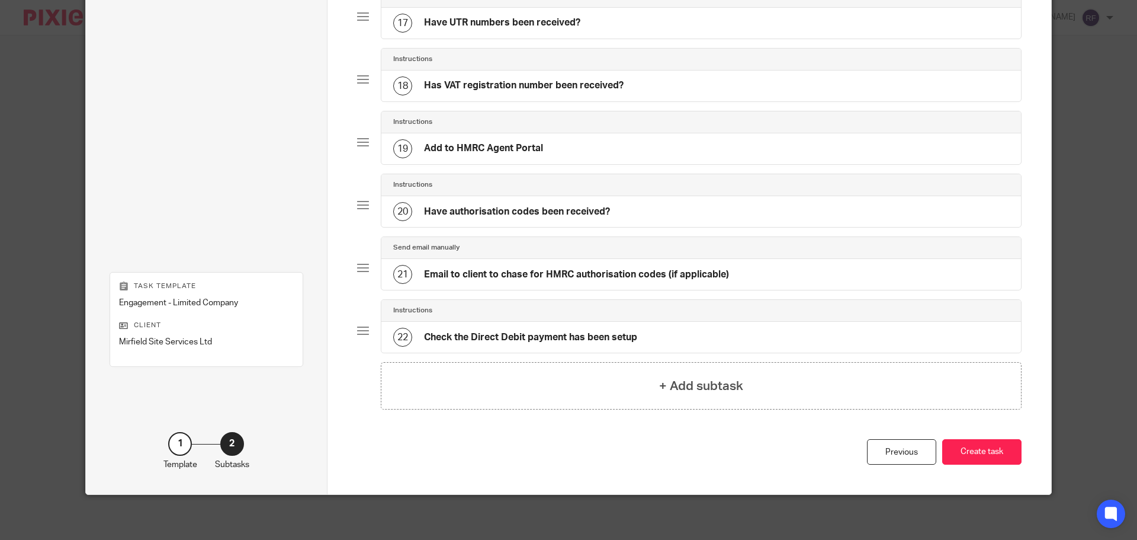
scroll to position [1131, 0]
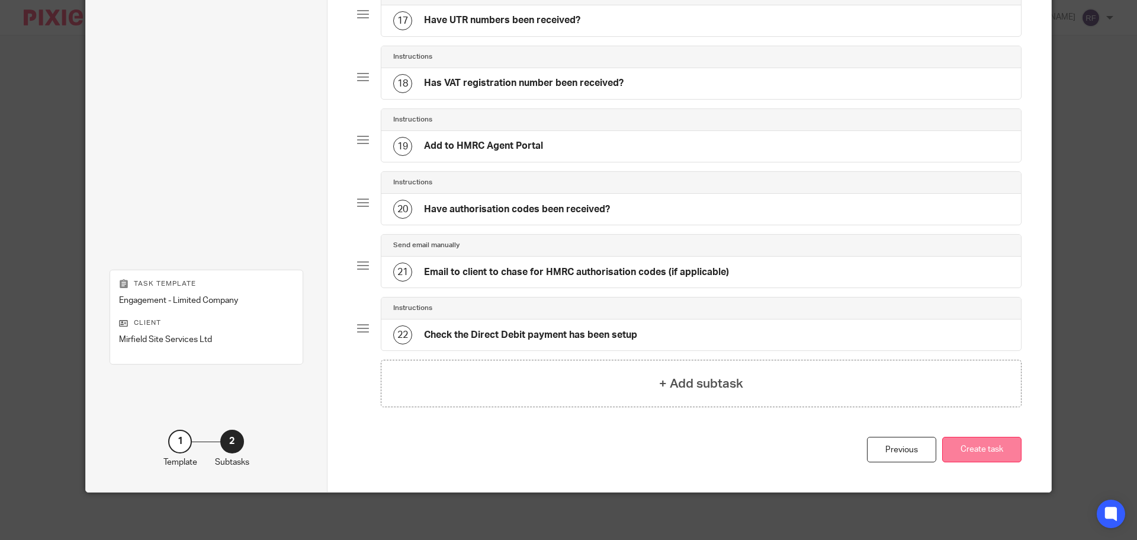
click at [985, 451] on button "Create task" at bounding box center [981, 449] width 79 height 25
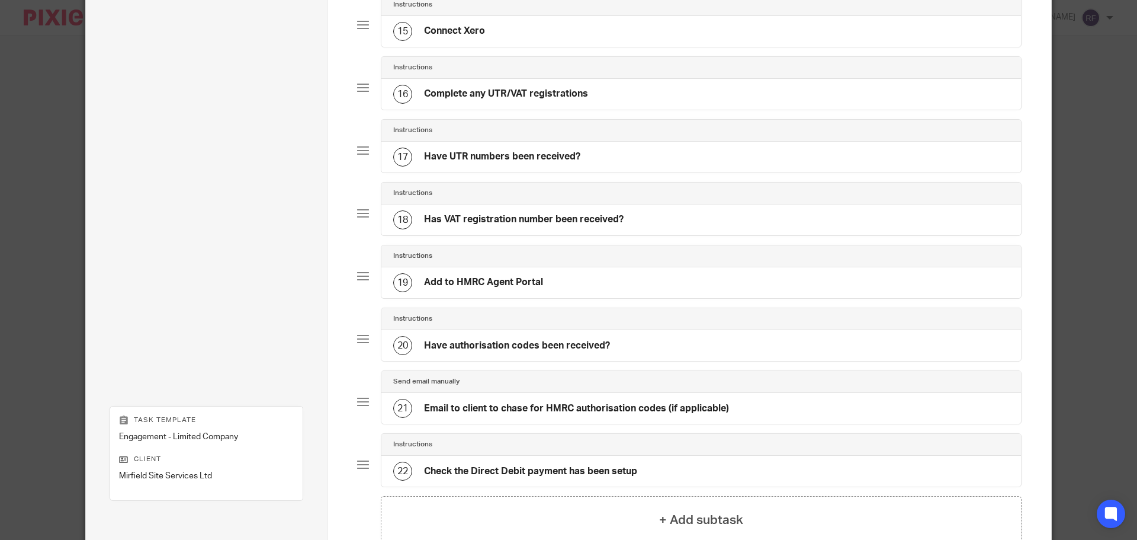
scroll to position [716, 0]
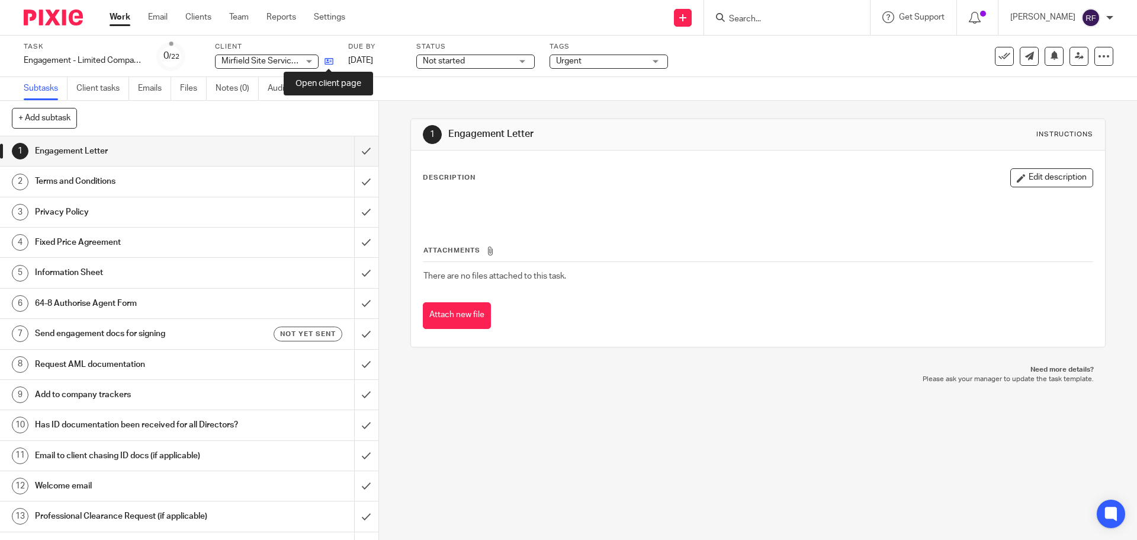
click at [331, 63] on icon at bounding box center [329, 61] width 9 height 9
click at [326, 59] on icon at bounding box center [329, 61] width 9 height 9
click at [325, 61] on icon at bounding box center [329, 61] width 9 height 9
click at [354, 155] on input "submit" at bounding box center [189, 151] width 379 height 30
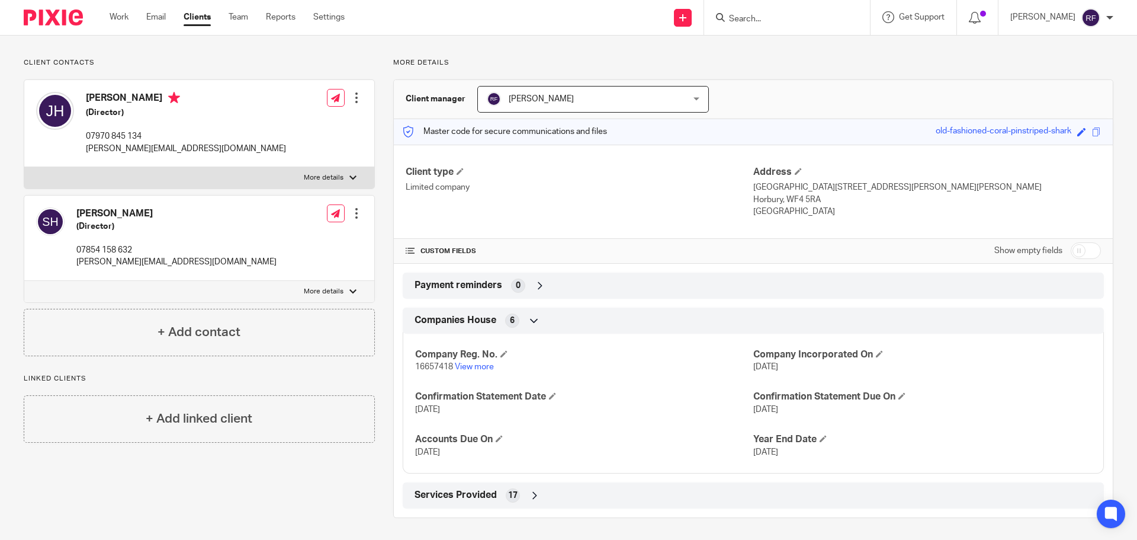
scroll to position [70, 0]
click at [531, 490] on icon at bounding box center [535, 494] width 12 height 12
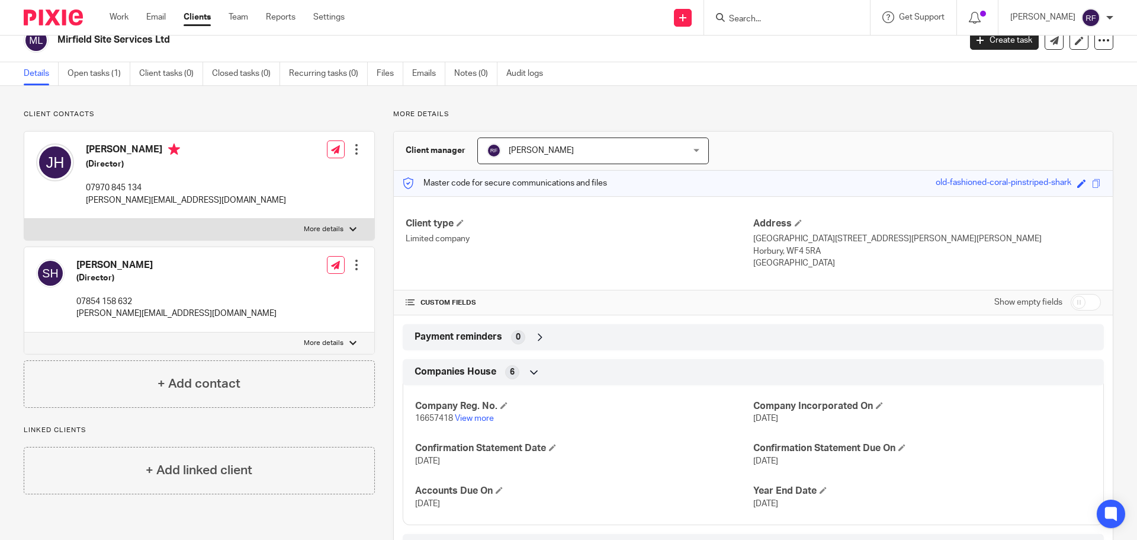
scroll to position [0, 0]
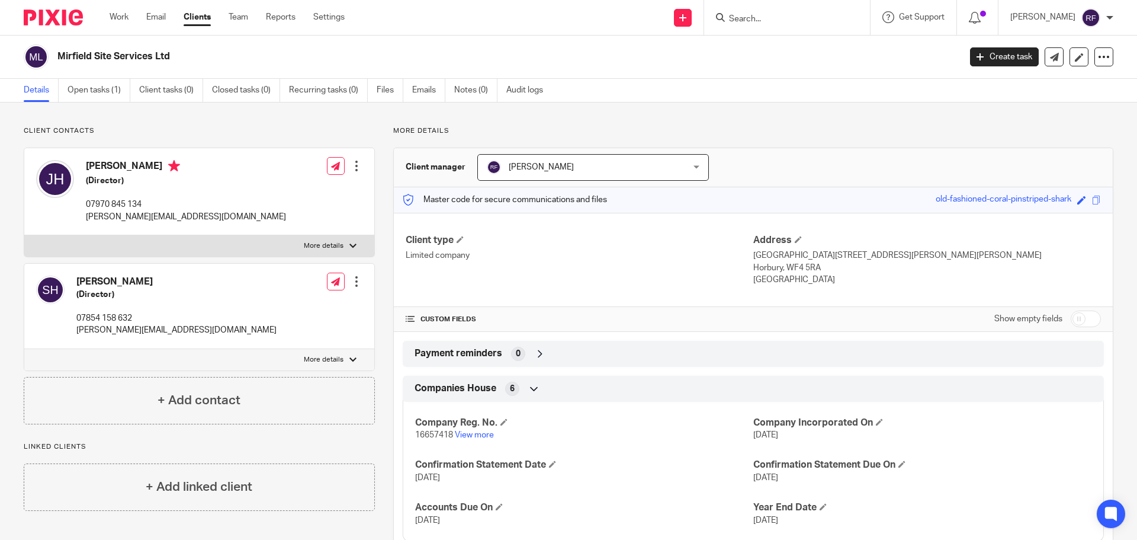
click at [830, 11] on form at bounding box center [791, 17] width 126 height 15
click at [827, 18] on input "Search" at bounding box center [781, 19] width 107 height 11
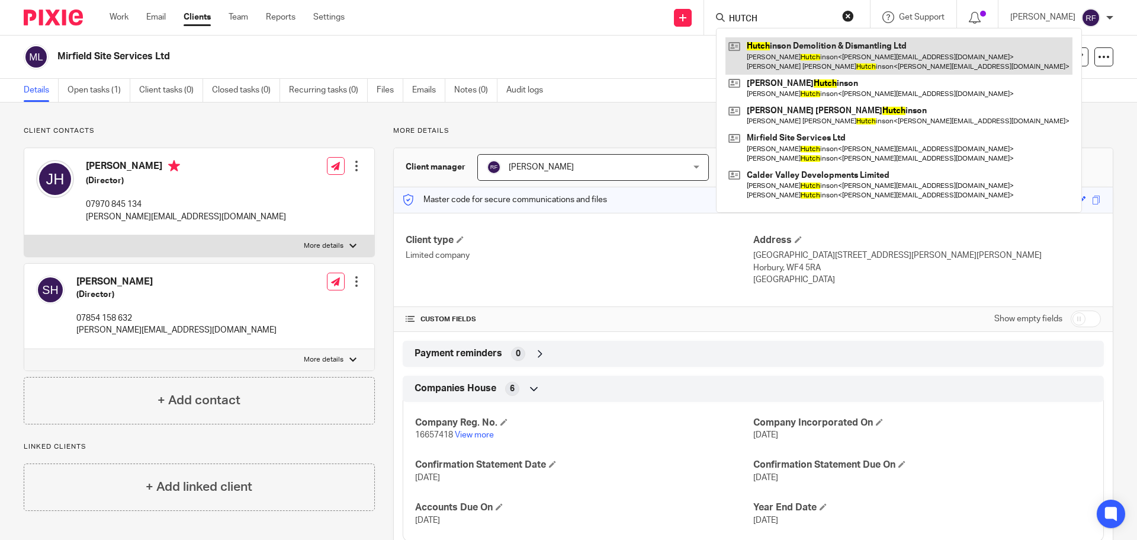
type input "HUTCH"
click at [836, 56] on link at bounding box center [899, 55] width 347 height 37
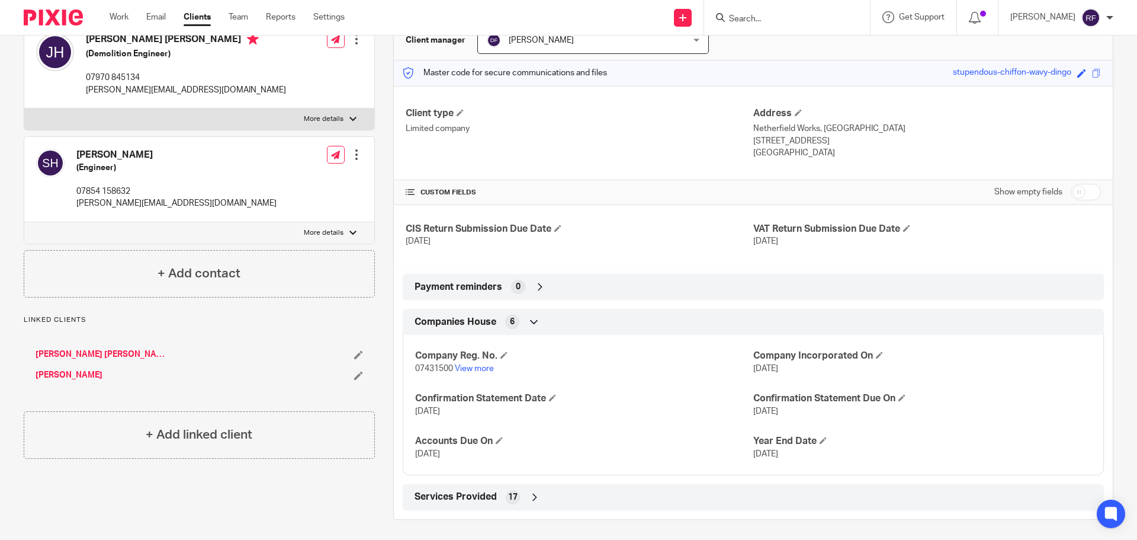
scroll to position [130, 0]
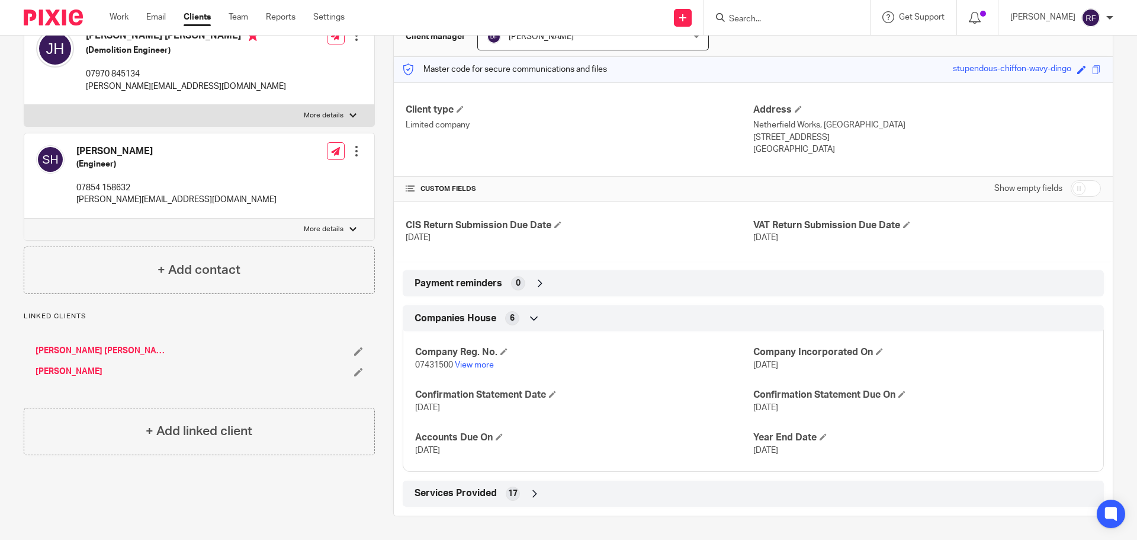
click at [538, 492] on div "Services Provided 17" at bounding box center [754, 493] width 684 height 20
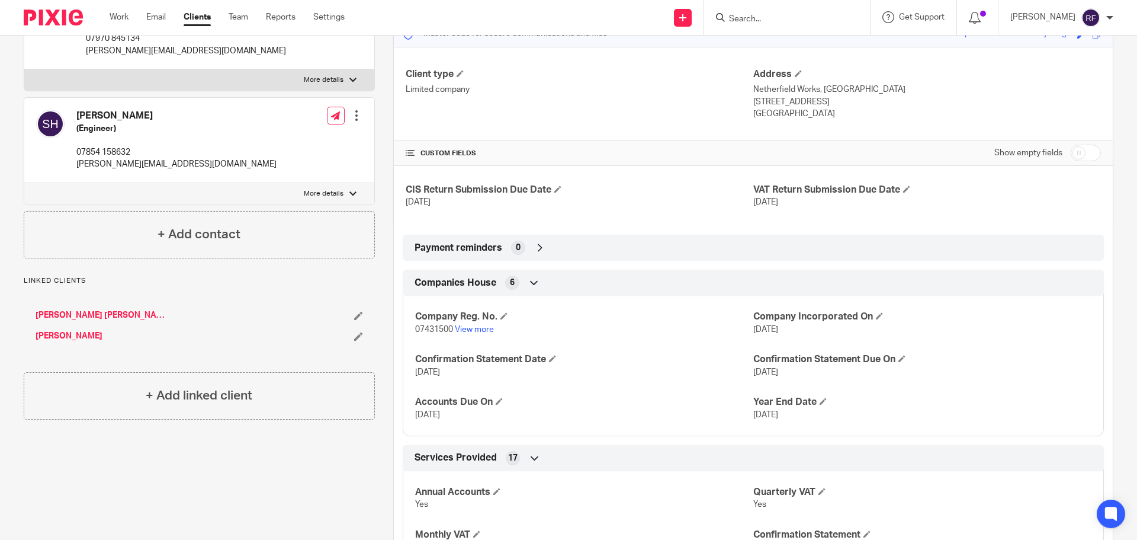
scroll to position [0, 0]
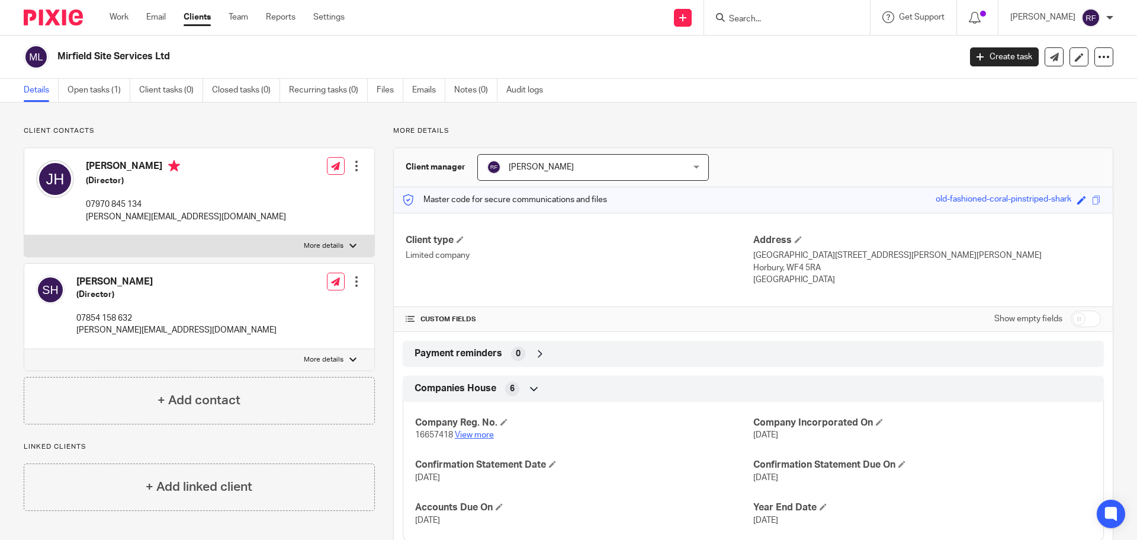
click at [467, 434] on link "View more" at bounding box center [474, 435] width 39 height 8
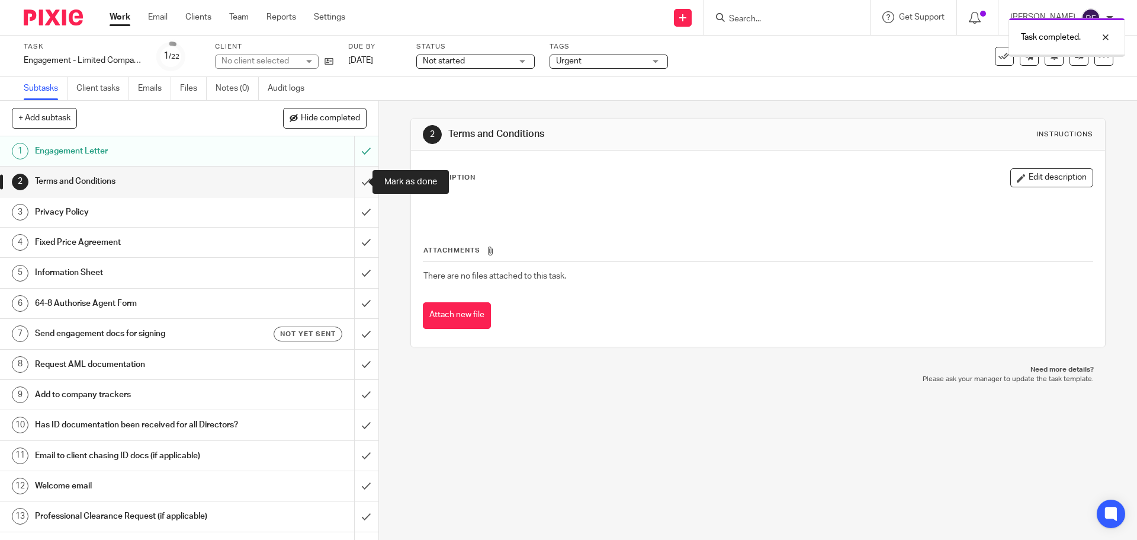
click at [352, 183] on input "submit" at bounding box center [189, 181] width 379 height 30
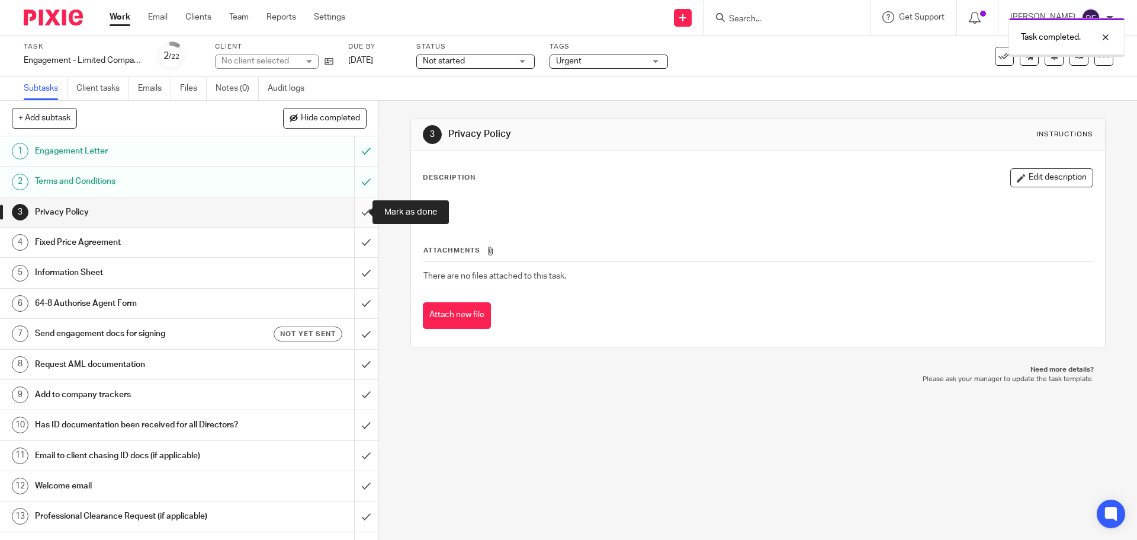
click at [354, 214] on input "submit" at bounding box center [189, 212] width 379 height 30
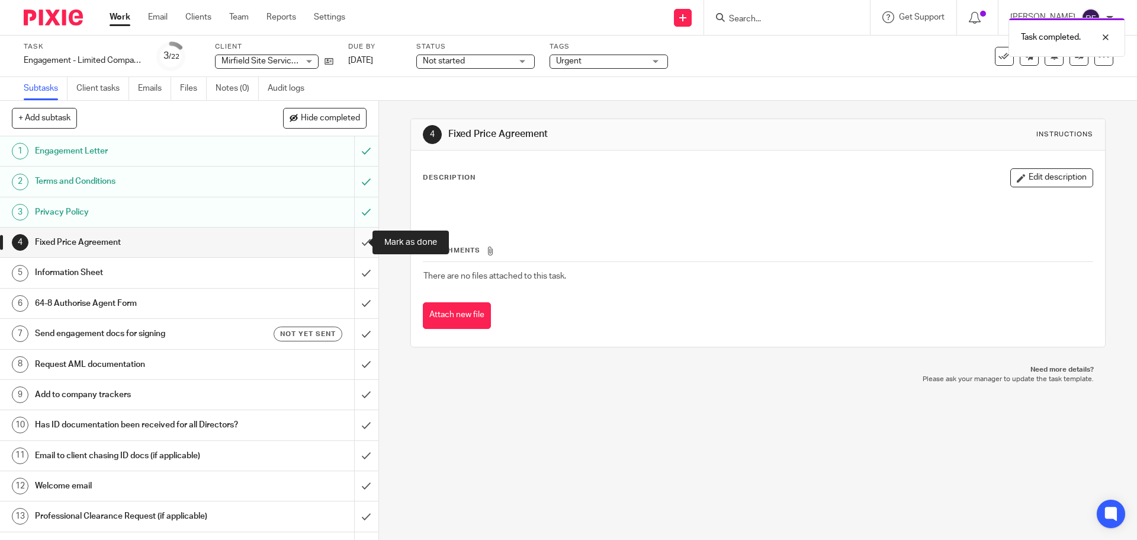
click at [352, 244] on input "submit" at bounding box center [189, 242] width 379 height 30
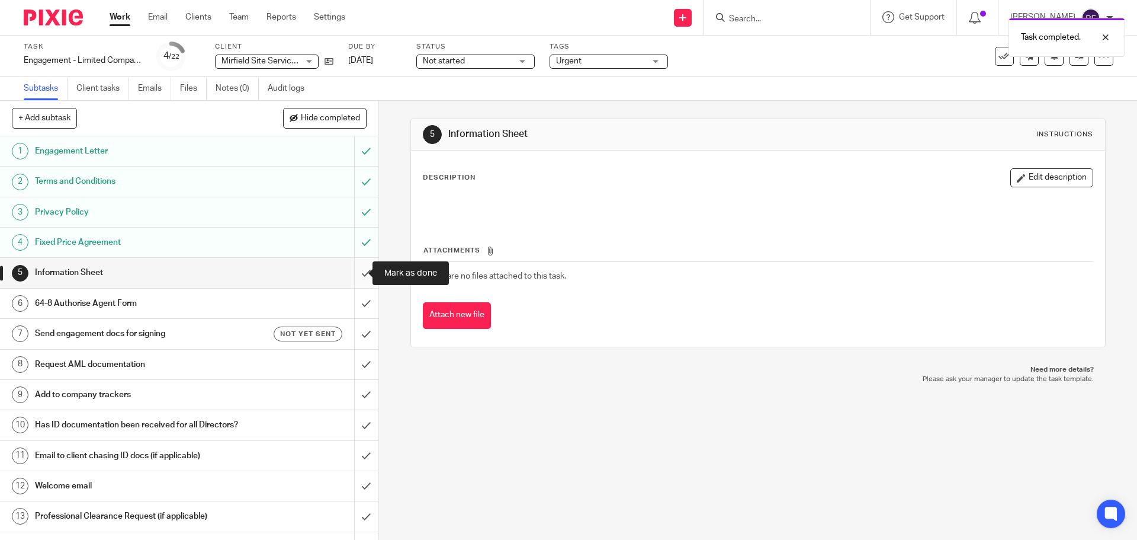
click at [350, 276] on input "submit" at bounding box center [189, 273] width 379 height 30
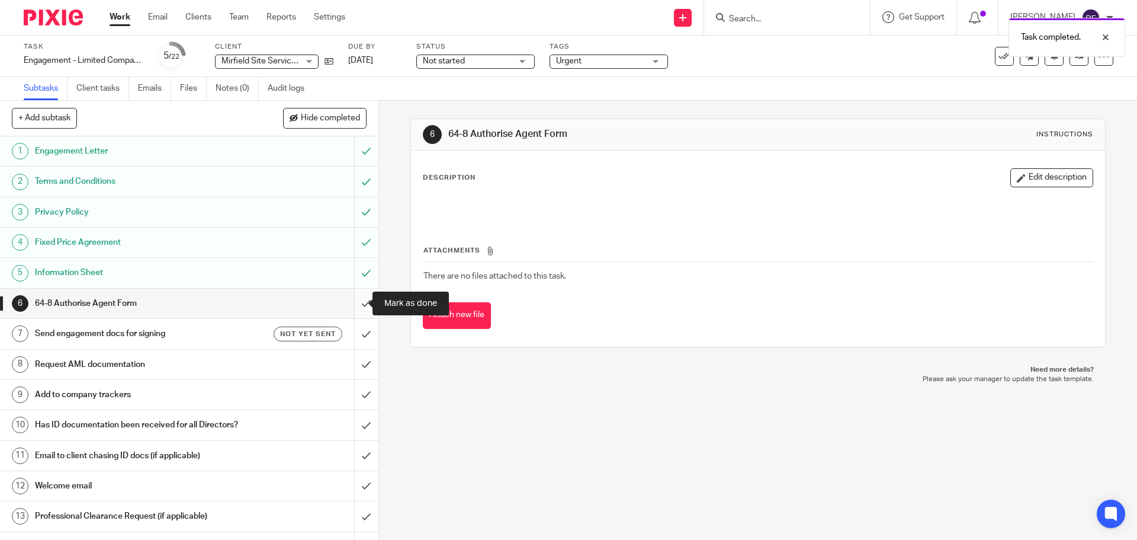
click at [351, 304] on input "submit" at bounding box center [189, 303] width 379 height 30
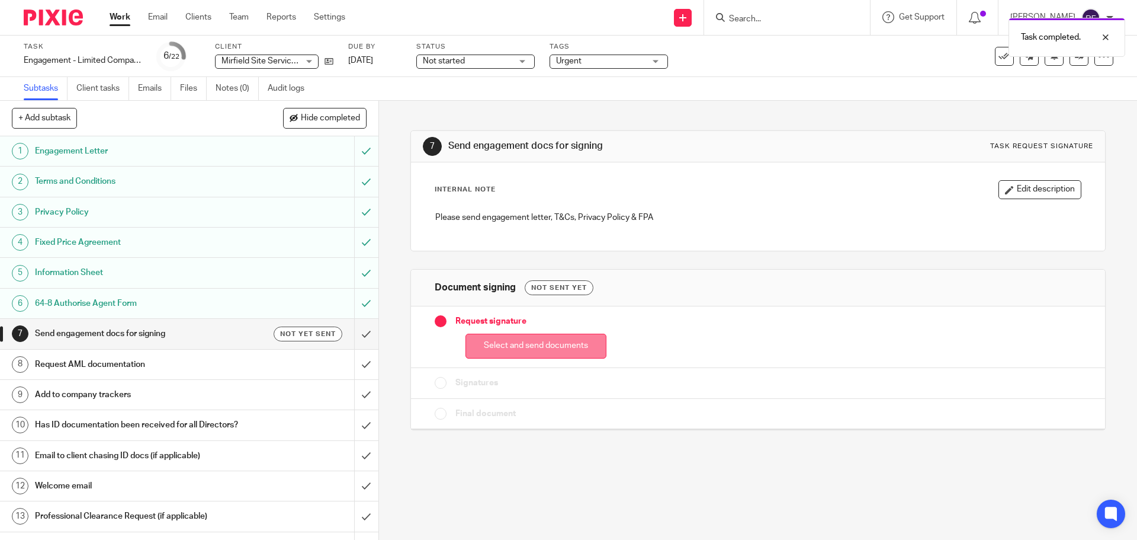
click at [565, 335] on button "Select and send documents" at bounding box center [536, 345] width 141 height 25
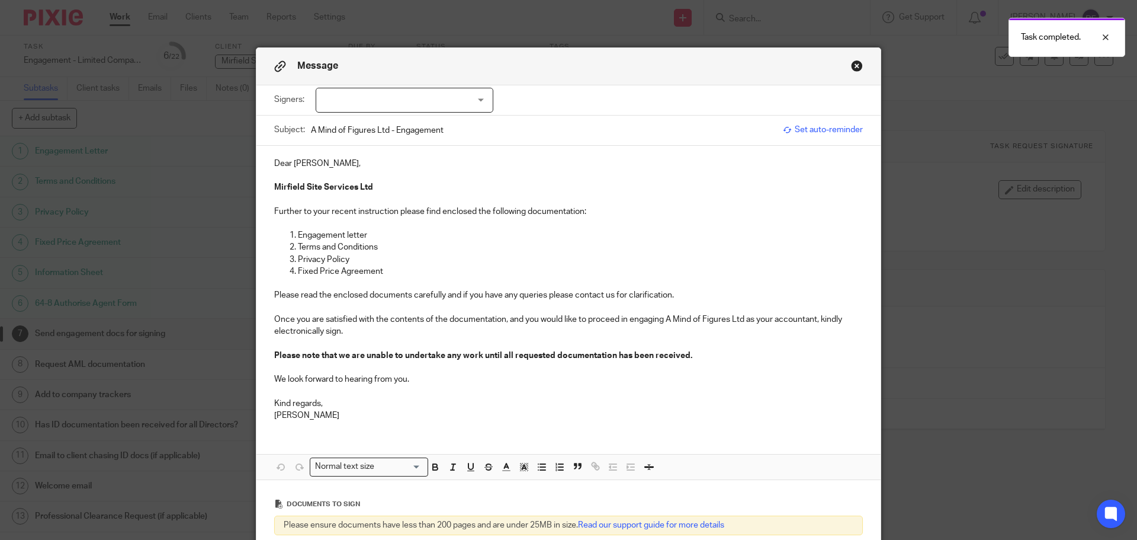
click at [459, 100] on div at bounding box center [405, 100] width 178 height 25
click at [443, 121] on li "Steven Hutchinson" at bounding box center [400, 125] width 177 height 24
checkbox input "true"
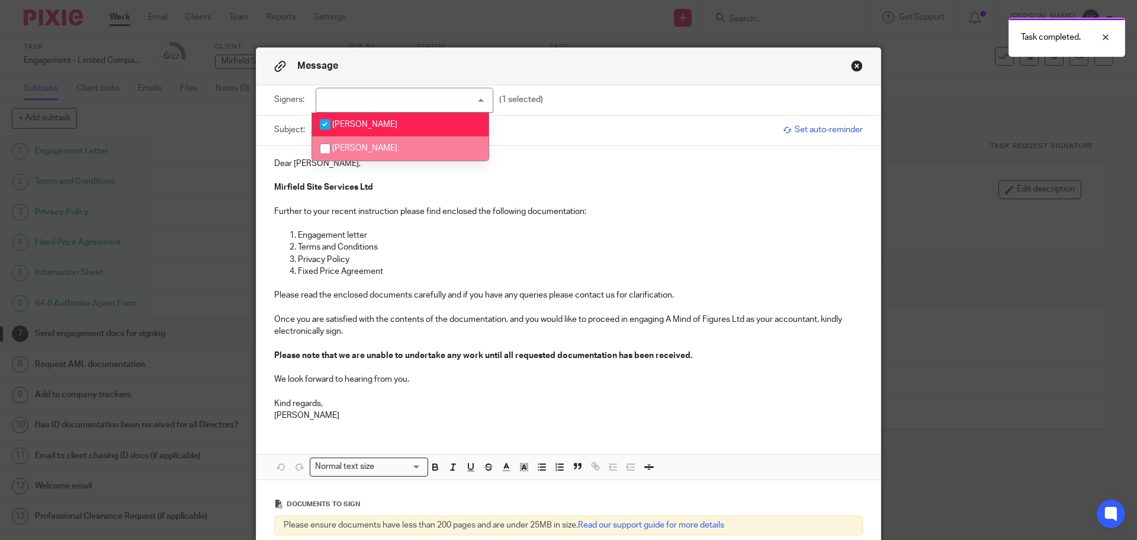
click at [436, 144] on li "[PERSON_NAME]" at bounding box center [400, 148] width 177 height 24
checkbox input "true"
click at [433, 188] on p "Mirfield Site Services Ltd" at bounding box center [568, 187] width 589 height 12
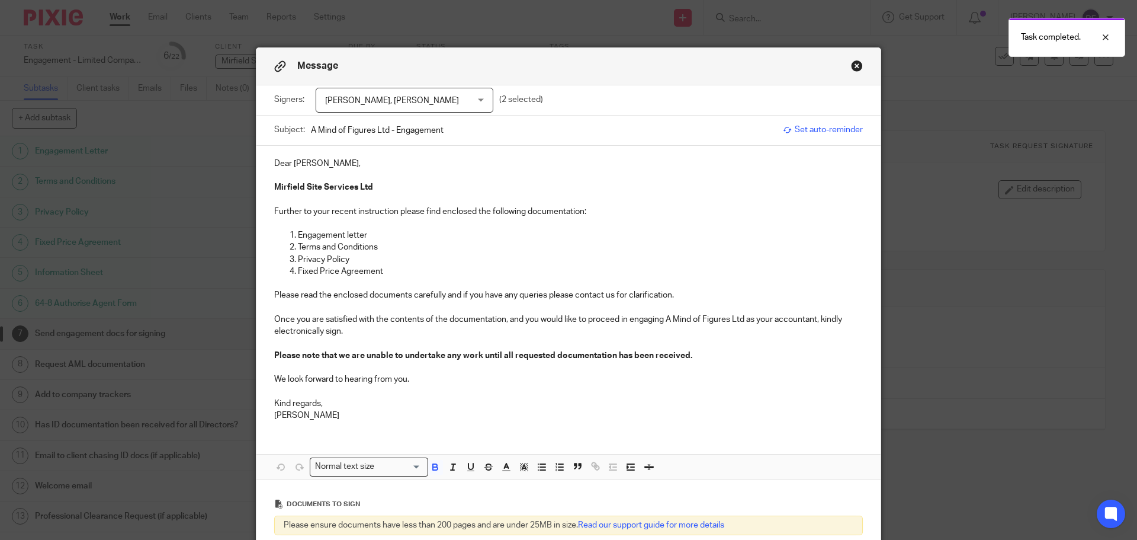
click at [320, 161] on p "Dear [PERSON_NAME]," at bounding box center [568, 164] width 589 height 12
drag, startPoint x: 325, startPoint y: 161, endPoint x: 340, endPoint y: 172, distance: 18.6
click at [325, 161] on p "Dear Jonathan," at bounding box center [568, 164] width 589 height 12
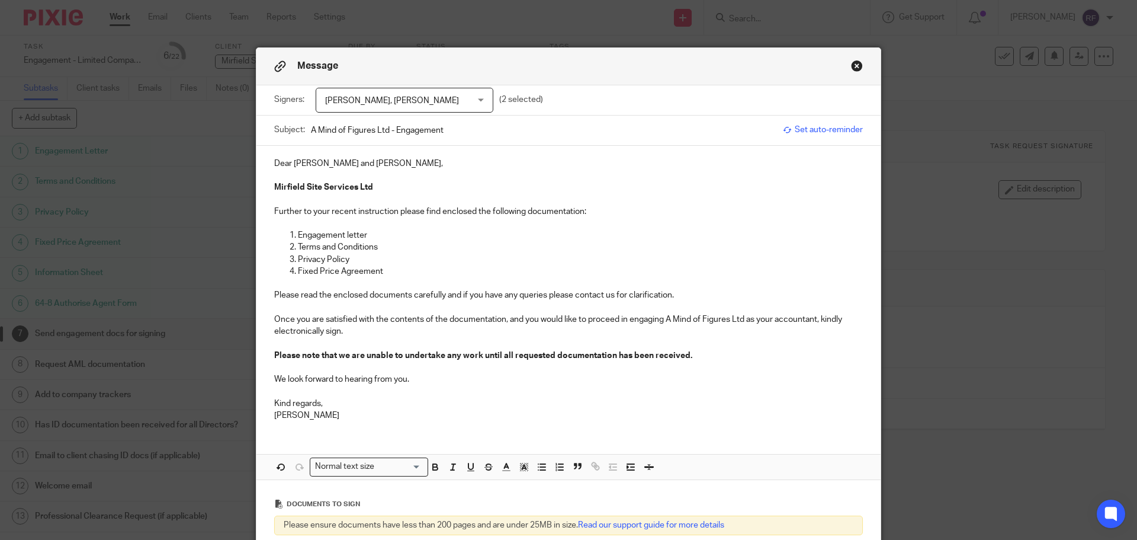
click at [426, 381] on p "We look forward to hearing from you." at bounding box center [568, 379] width 589 height 12
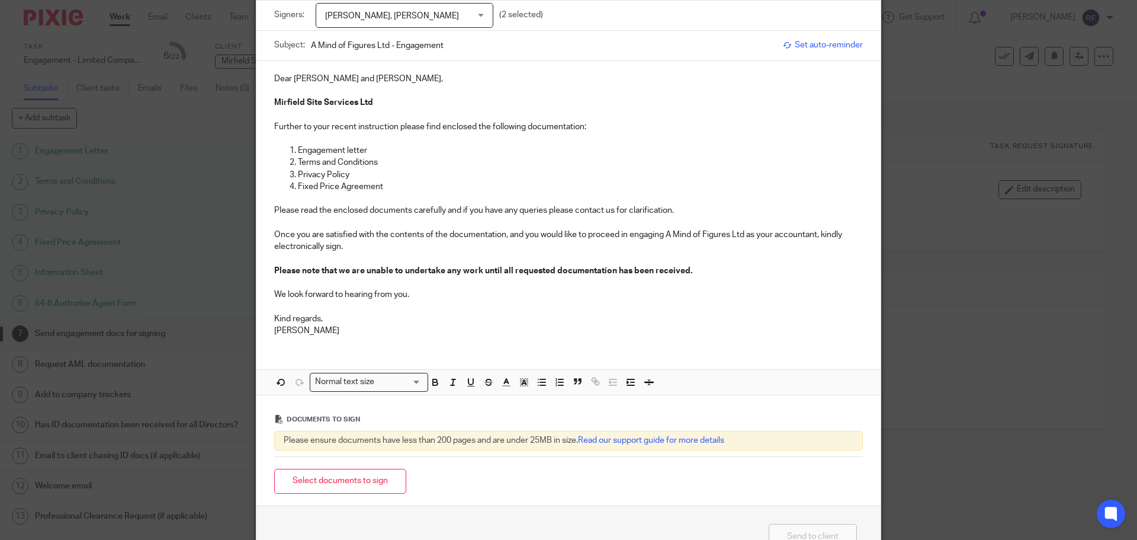
scroll to position [160, 0]
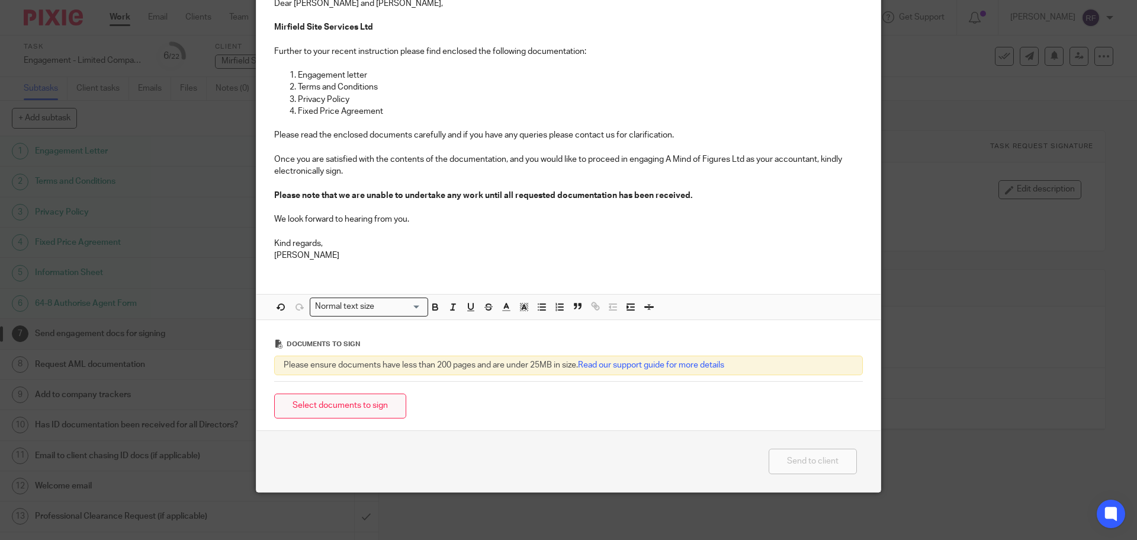
click at [341, 411] on button "Select documents to sign" at bounding box center [340, 405] width 132 height 25
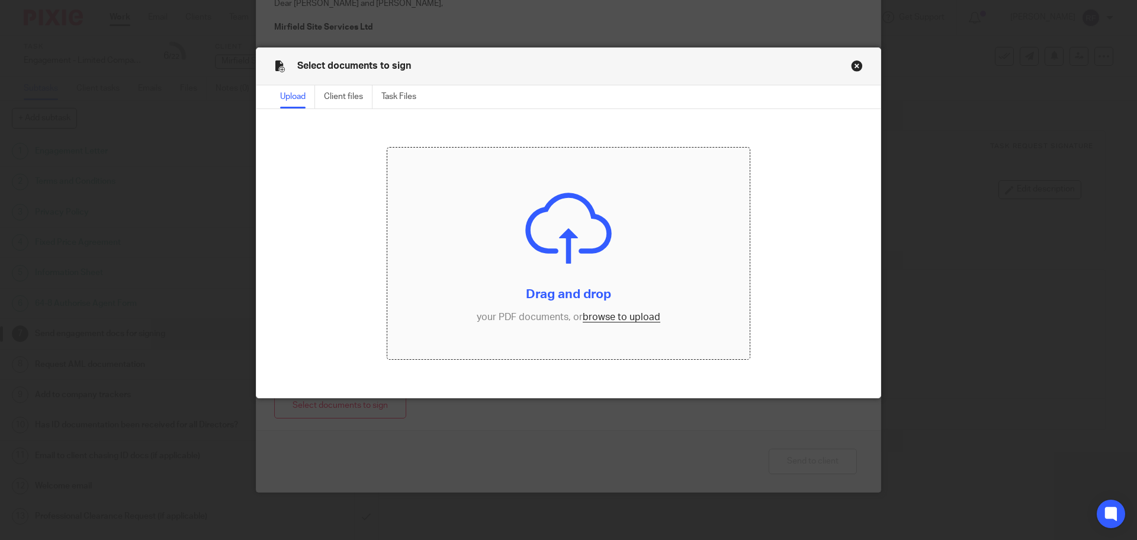
click at [571, 217] on input "file" at bounding box center [568, 253] width 363 height 212
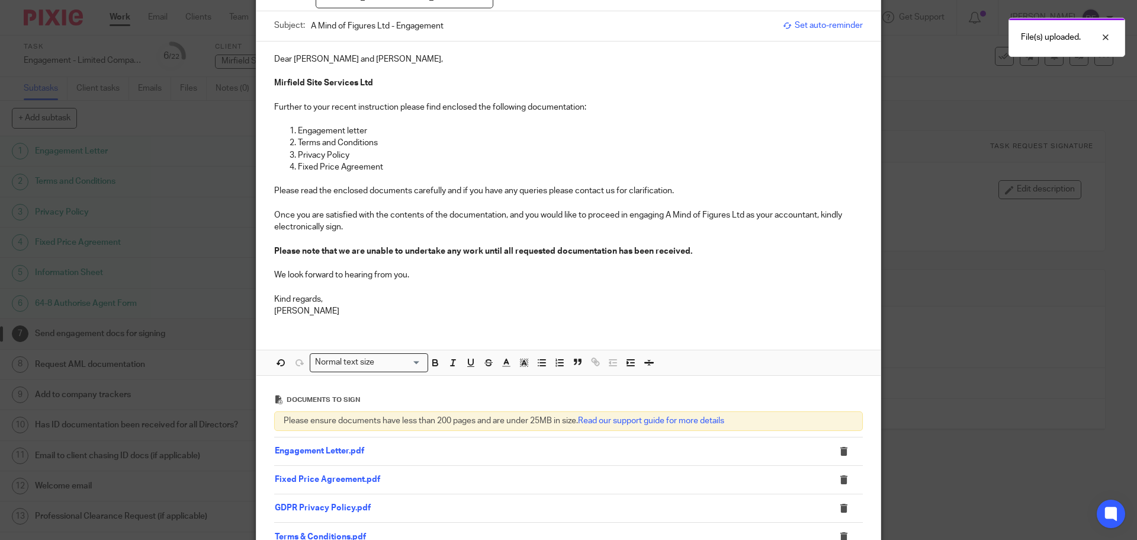
scroll to position [96, 0]
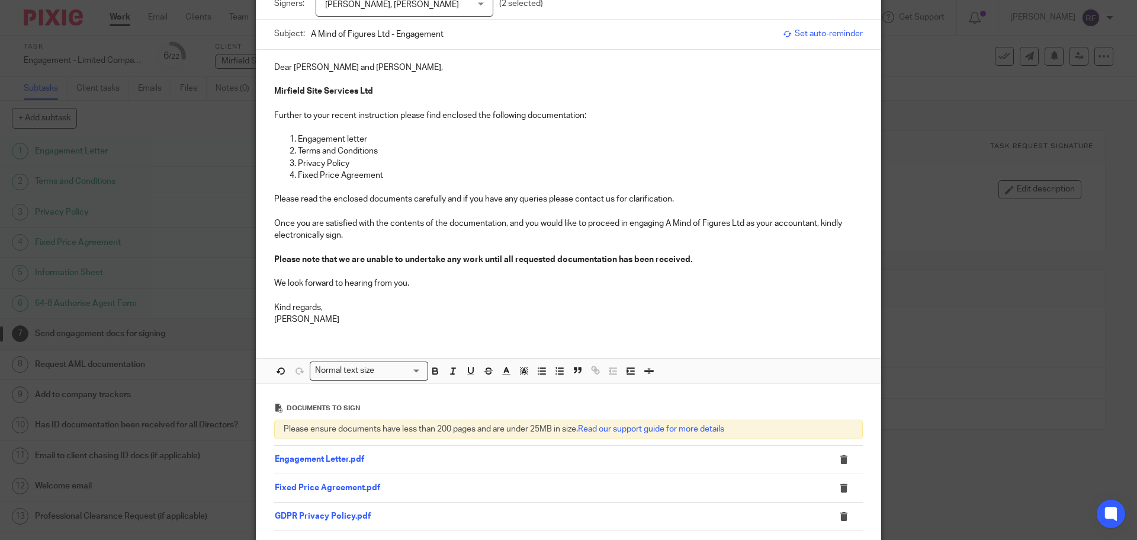
click at [368, 234] on p "Once you are satisfied with the contents of the documentation, and you would li…" at bounding box center [568, 229] width 589 height 24
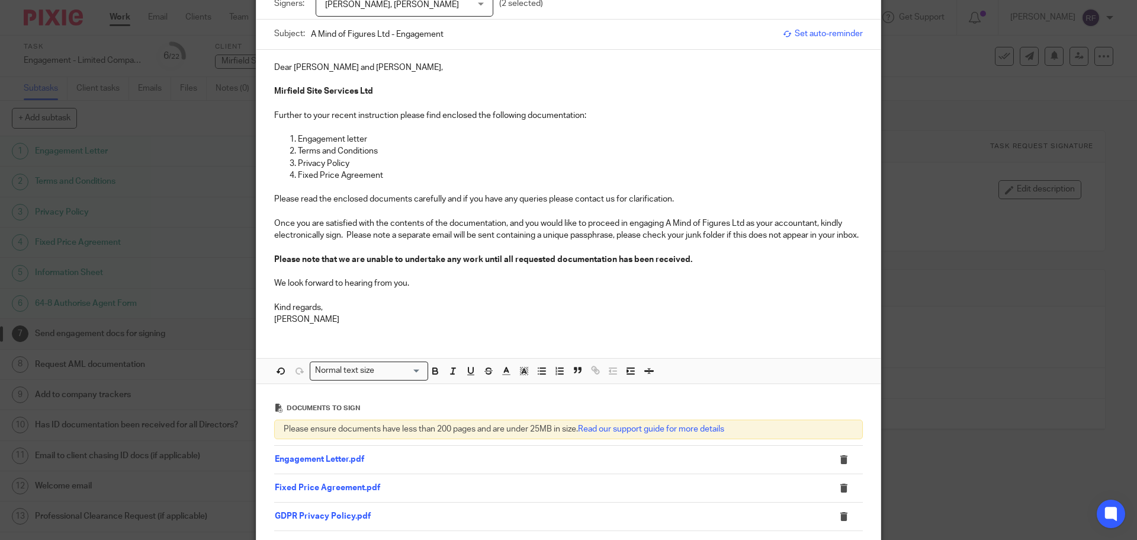
drag, startPoint x: 605, startPoint y: 113, endPoint x: 618, endPoint y: 127, distance: 19.3
click at [605, 113] on p "Further to your recent instruction please find enclosed the following documenta…" at bounding box center [568, 116] width 589 height 12
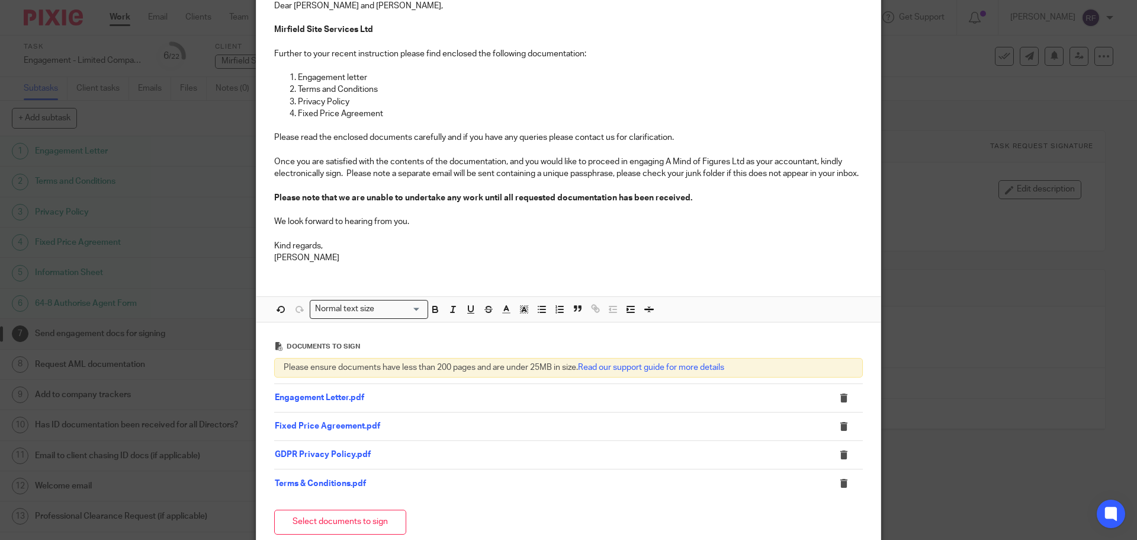
scroll to position [286, 0]
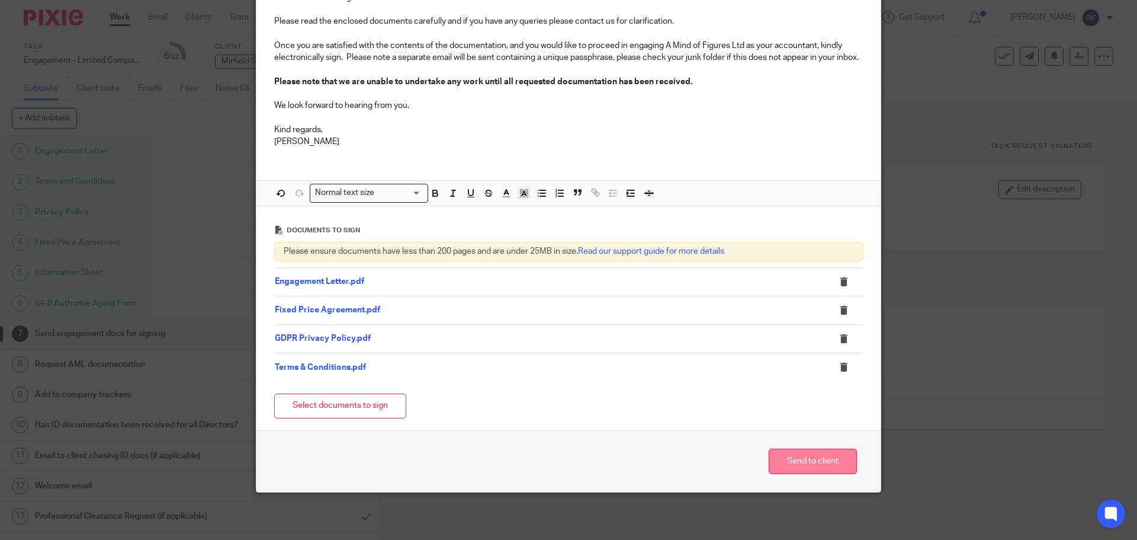
click at [822, 458] on button "Send to client" at bounding box center [813, 460] width 88 height 25
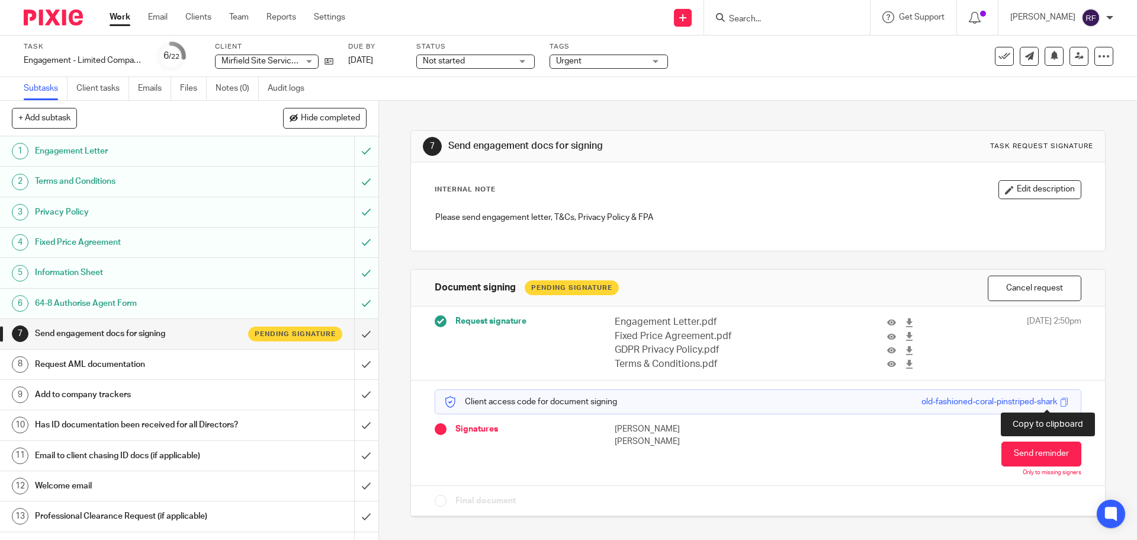
click at [1060, 403] on span at bounding box center [1064, 401] width 9 height 9
click at [63, 367] on h1 "Request AML documentation" at bounding box center [137, 364] width 205 height 18
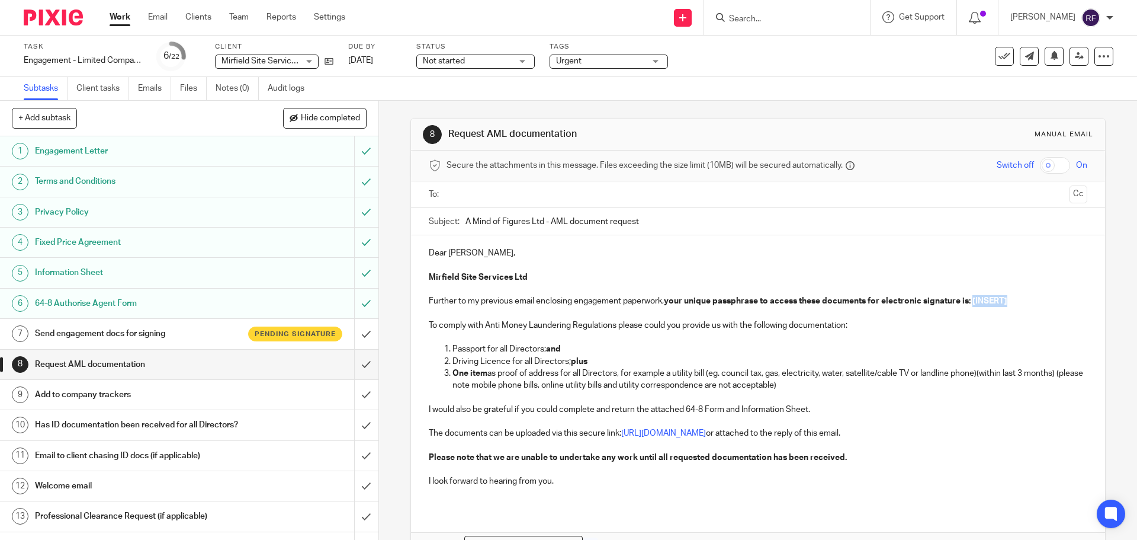
drag, startPoint x: 1010, startPoint y: 302, endPoint x: 973, endPoint y: 303, distance: 36.8
click at [973, 303] on p "Further to my previous email enclosing engagement paperwork, your unique passph…" at bounding box center [758, 301] width 658 height 12
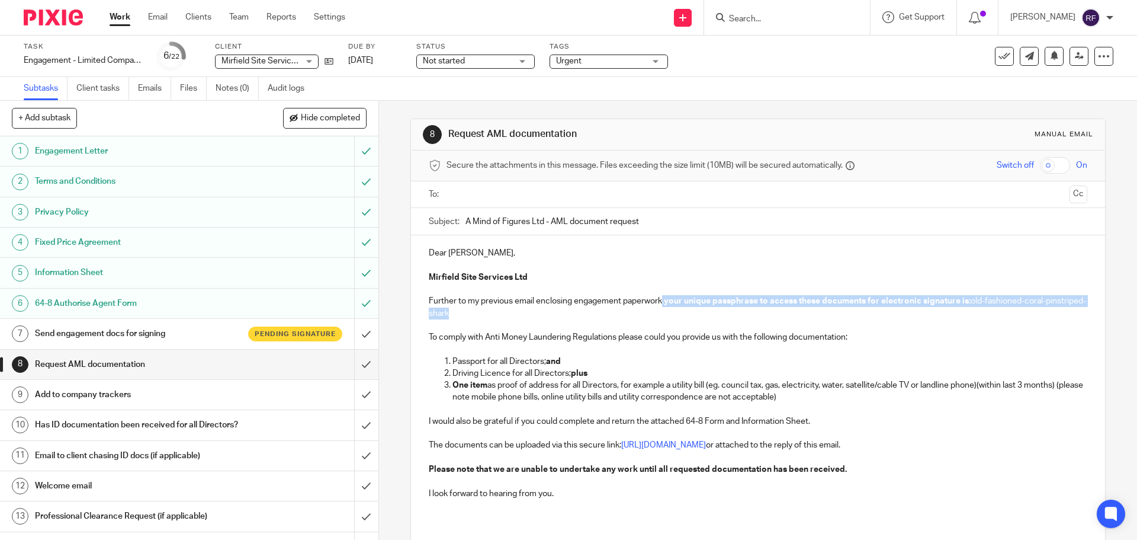
drag, startPoint x: 494, startPoint y: 315, endPoint x: 660, endPoint y: 303, distance: 166.3
click at [660, 303] on p "Further to my previous email enclosing engagement paperwork, your unique passph…" at bounding box center [758, 307] width 658 height 24
click at [659, 336] on p "To comply with Anti Money Laundering Regulations please could you provide us wi…" at bounding box center [758, 343] width 658 height 24
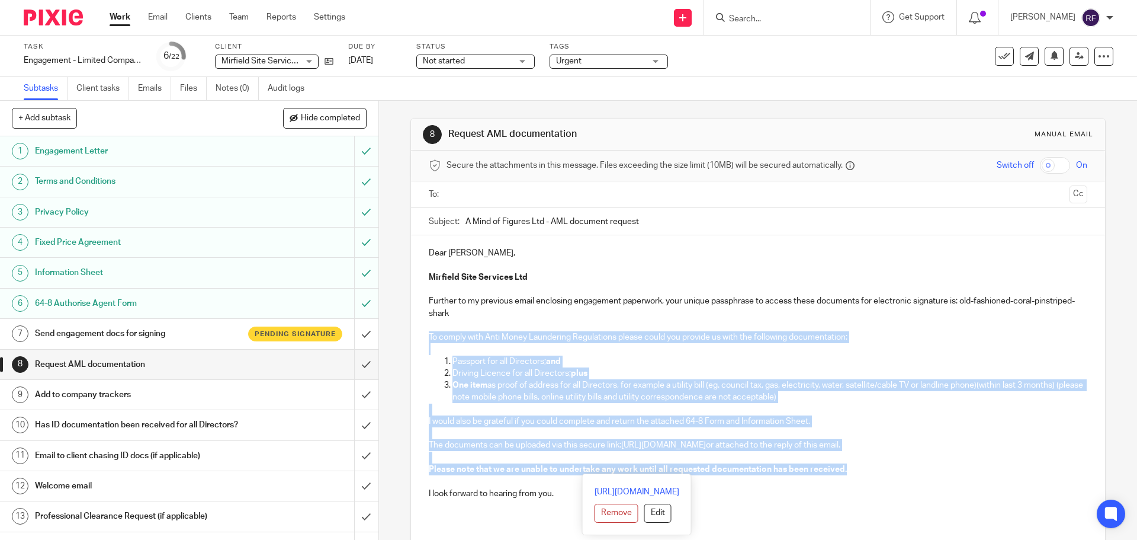
drag, startPoint x: 852, startPoint y: 472, endPoint x: 414, endPoint y: 336, distance: 459.0
click at [414, 336] on div "Dear Jonathan, Mirfield Site Services Ltd Further to my previous email enclosin…" at bounding box center [758, 377] width 694 height 285
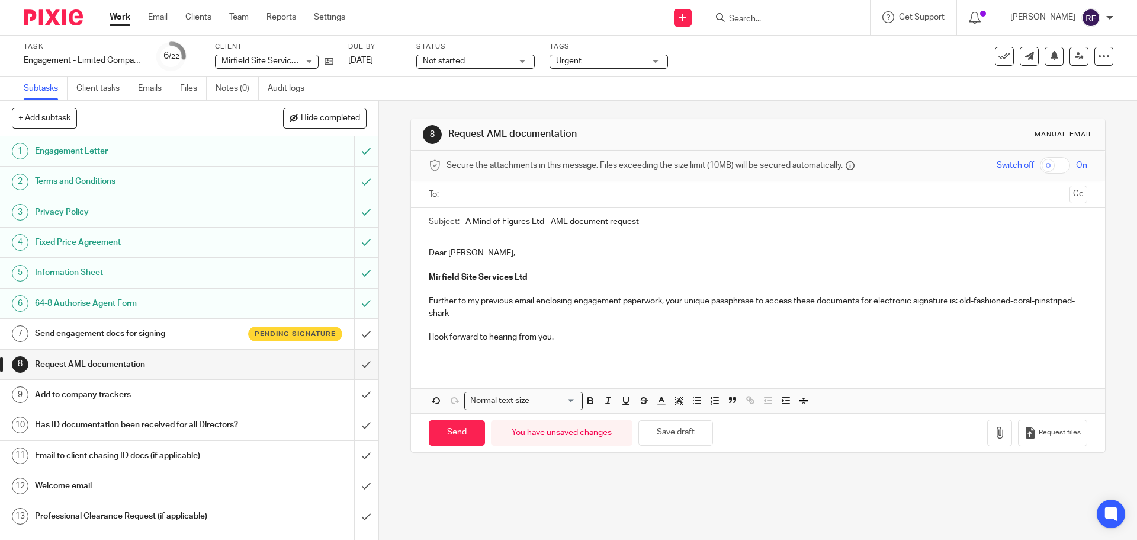
click at [482, 255] on p "Dear Jonathan," at bounding box center [758, 253] width 658 height 12
click at [486, 202] on ul at bounding box center [758, 195] width 621 height 20
click at [465, 195] on input "text" at bounding box center [758, 195] width 614 height 14
click at [559, 195] on input "text" at bounding box center [807, 195] width 515 height 23
click at [563, 258] on p "Dear [PERSON_NAME] and [PERSON_NAME]," at bounding box center [758, 255] width 658 height 12
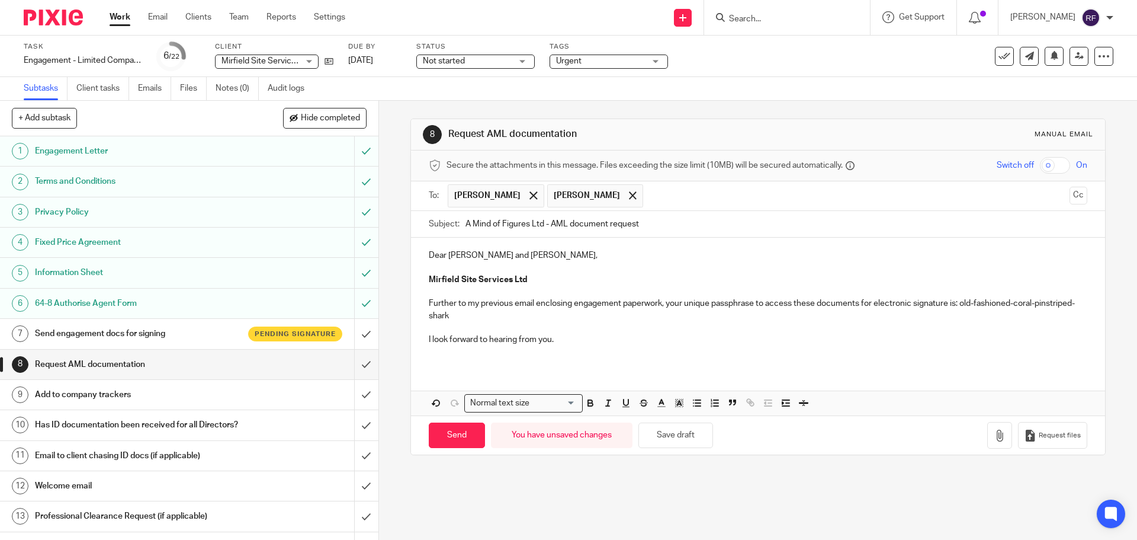
click at [594, 338] on p "I look forward to hearing from you." at bounding box center [758, 339] width 658 height 12
click at [442, 256] on p "Dear [PERSON_NAME] and [PERSON_NAME]," at bounding box center [758, 255] width 658 height 12
click at [614, 326] on p at bounding box center [758, 328] width 658 height 12
click at [488, 138] on h1 "Request AML documentation" at bounding box center [615, 134] width 335 height 12
drag, startPoint x: 637, startPoint y: 225, endPoint x: 548, endPoint y: 240, distance: 90.8
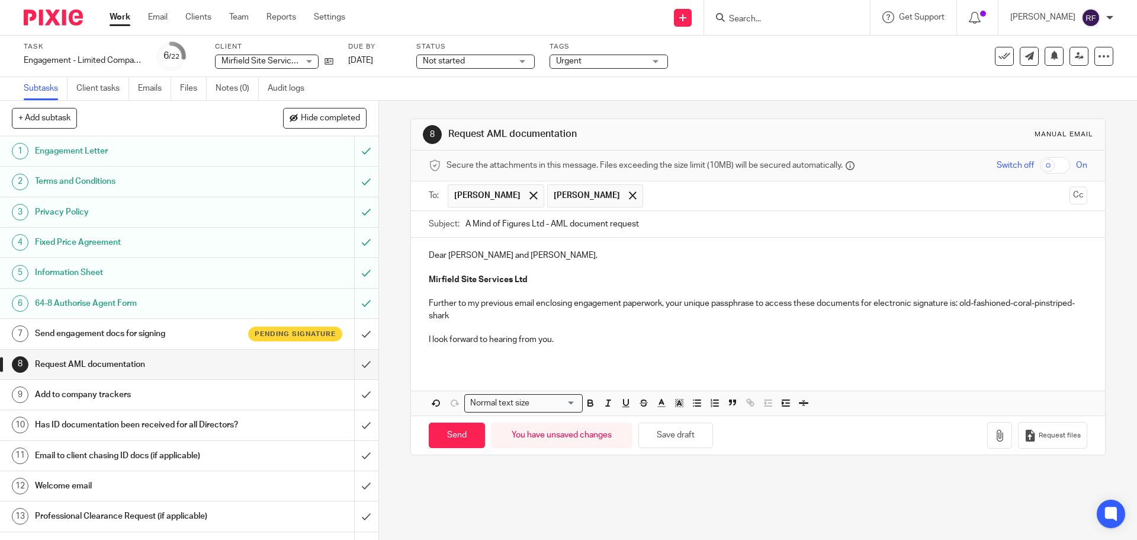
click at [548, 240] on form "Secure the attachments in this message. Files exceeding the size limit (10MB) w…" at bounding box center [758, 302] width 694 height 304
type input "A Mind of Figures Ltd - Engagement"
click at [563, 258] on p "Dear [PERSON_NAME] and [PERSON_NAME]," at bounding box center [758, 255] width 658 height 12
click at [573, 342] on p "I look forward to hearing from you." at bounding box center [758, 339] width 658 height 12
click at [454, 435] on input "Send" at bounding box center [457, 434] width 56 height 25
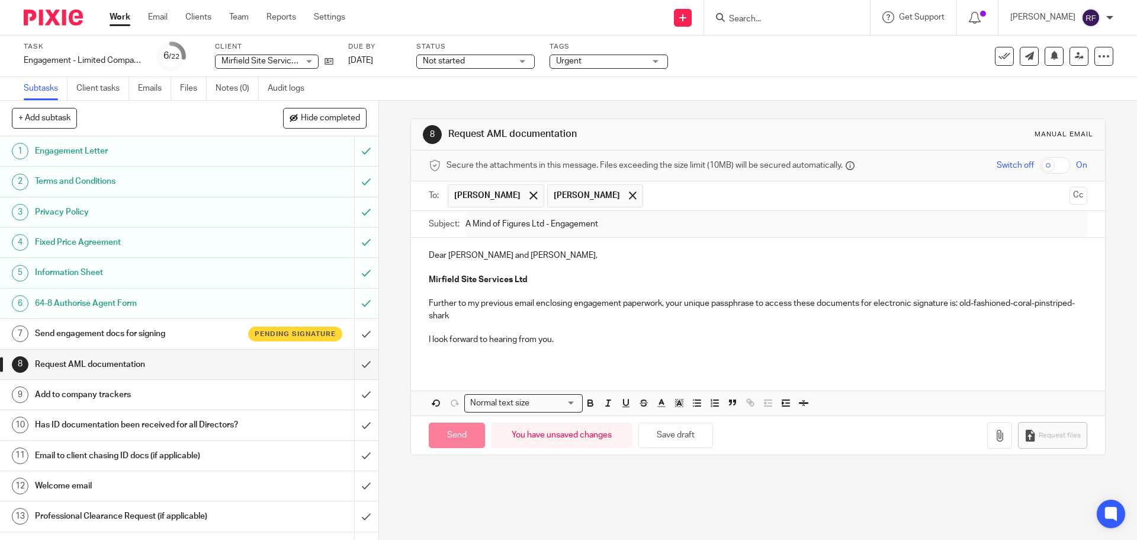
type input "Sent"
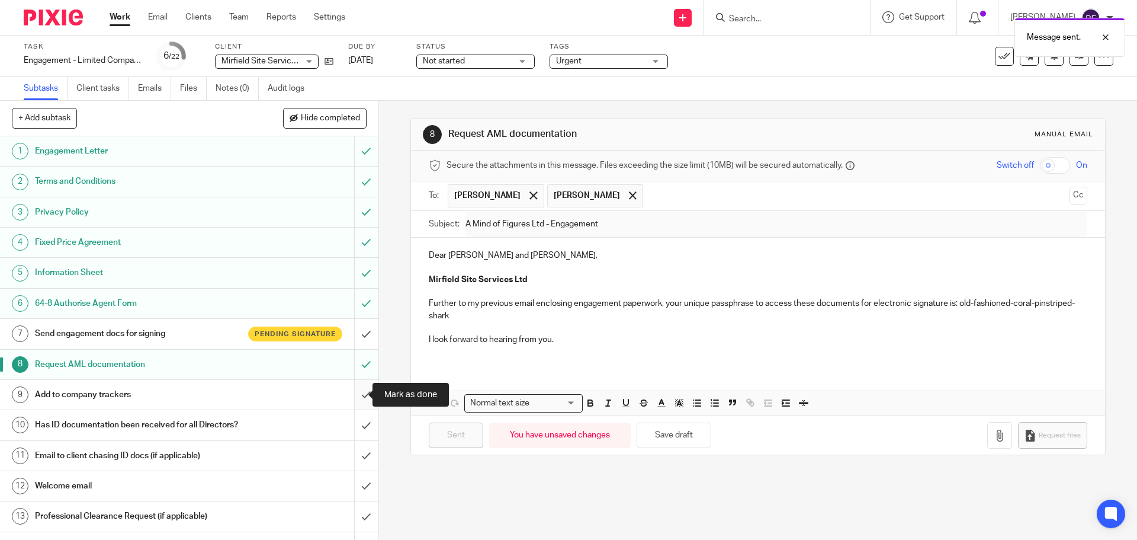
click at [355, 396] on input "submit" at bounding box center [189, 395] width 379 height 30
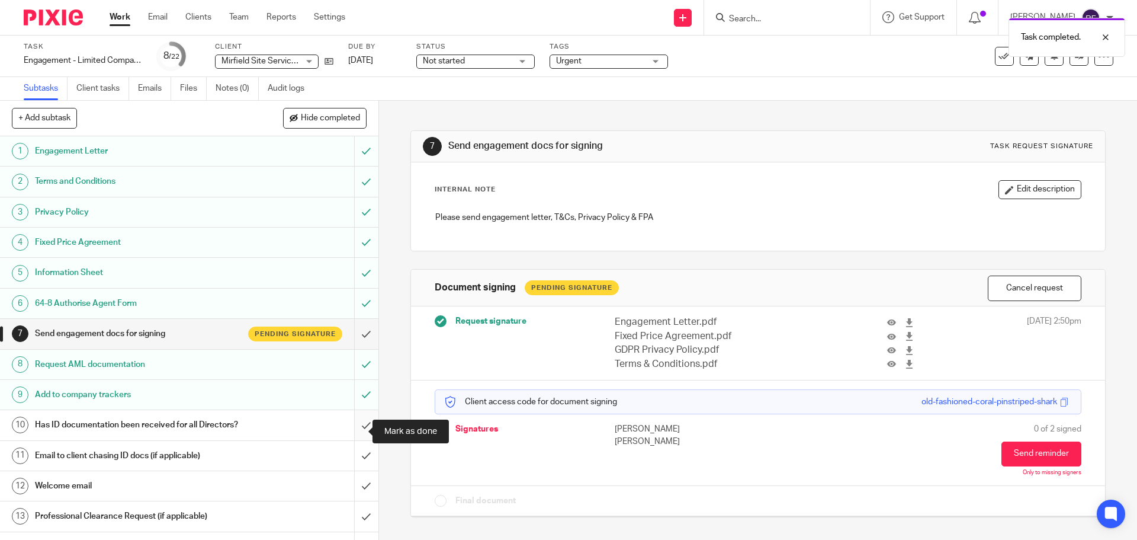
click at [354, 434] on input "submit" at bounding box center [189, 425] width 379 height 30
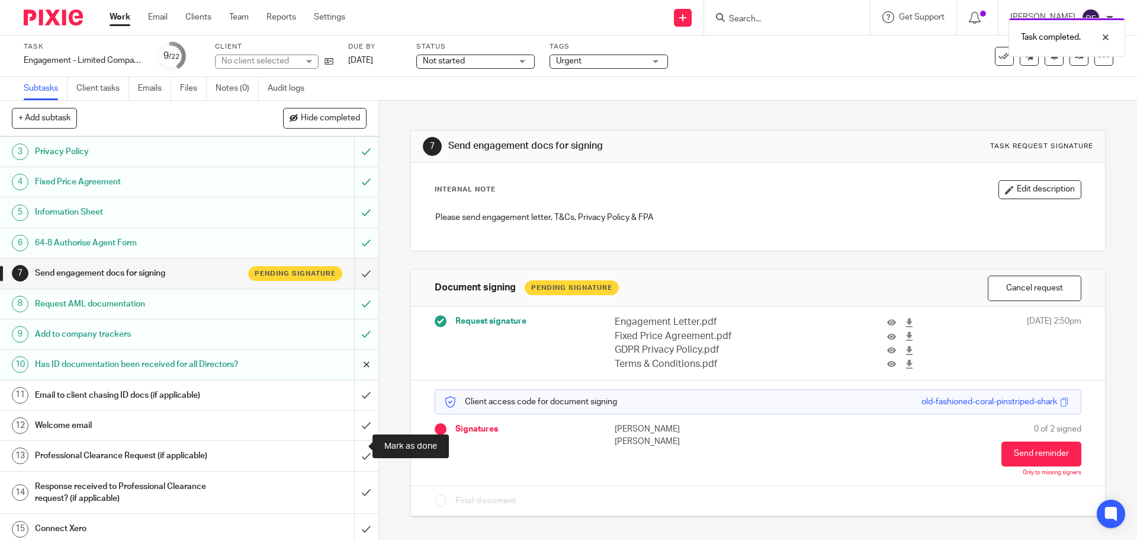
scroll to position [118, 0]
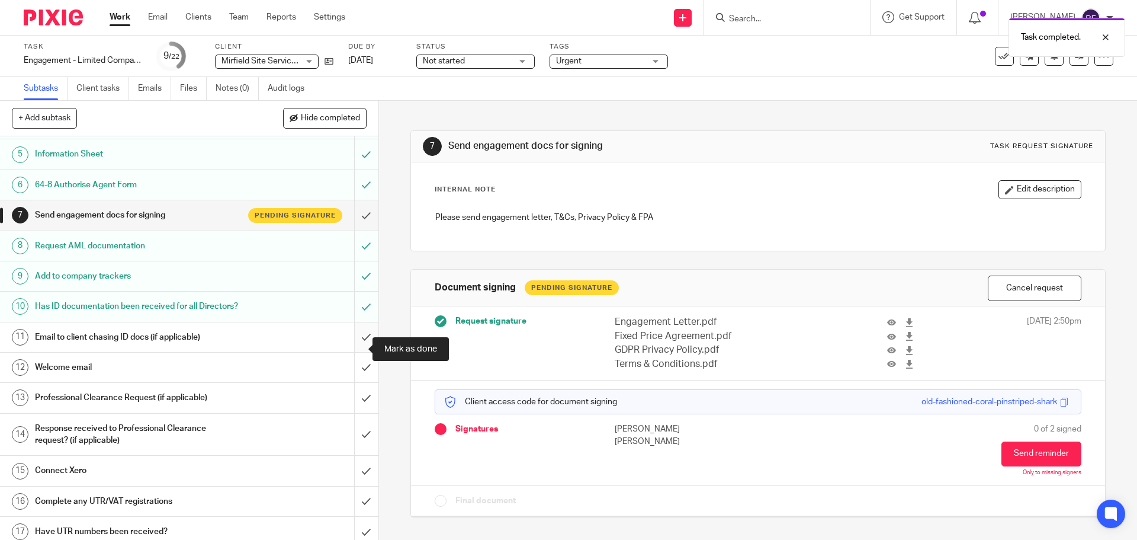
click at [354, 349] on input "submit" at bounding box center [189, 337] width 379 height 30
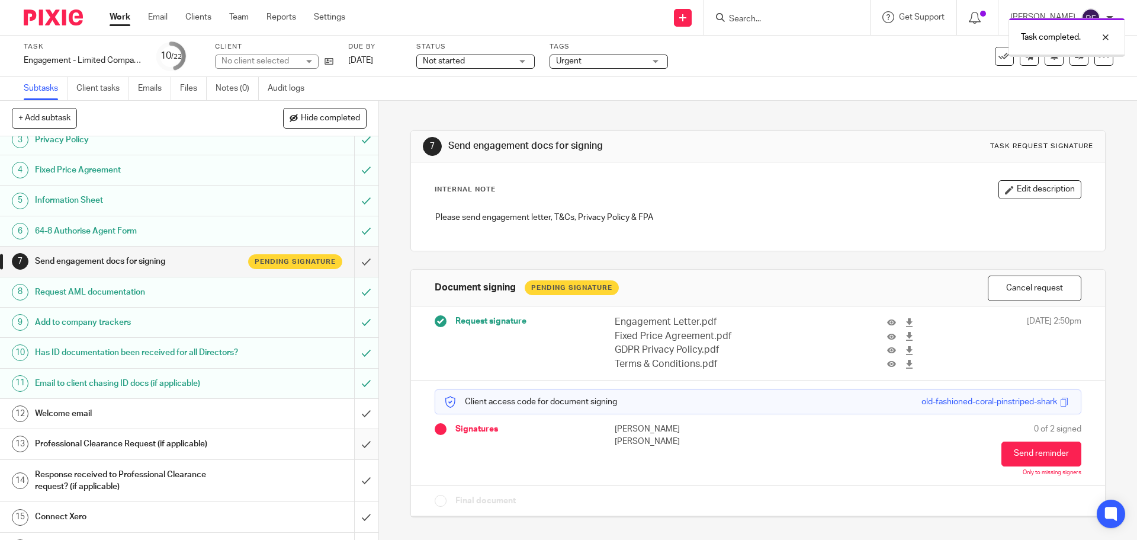
scroll to position [178, 0]
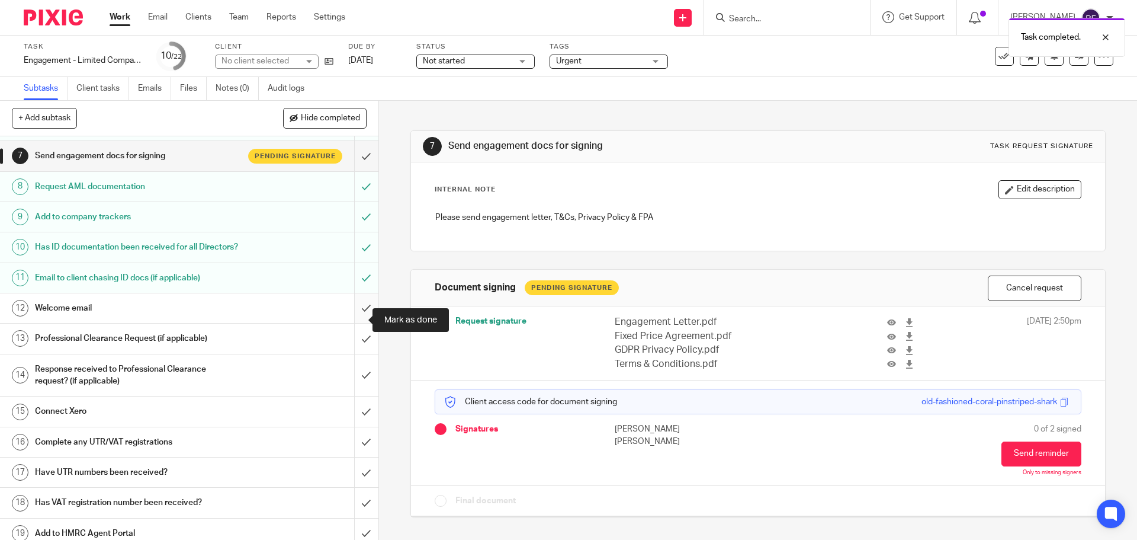
click at [353, 319] on input "submit" at bounding box center [189, 308] width 379 height 30
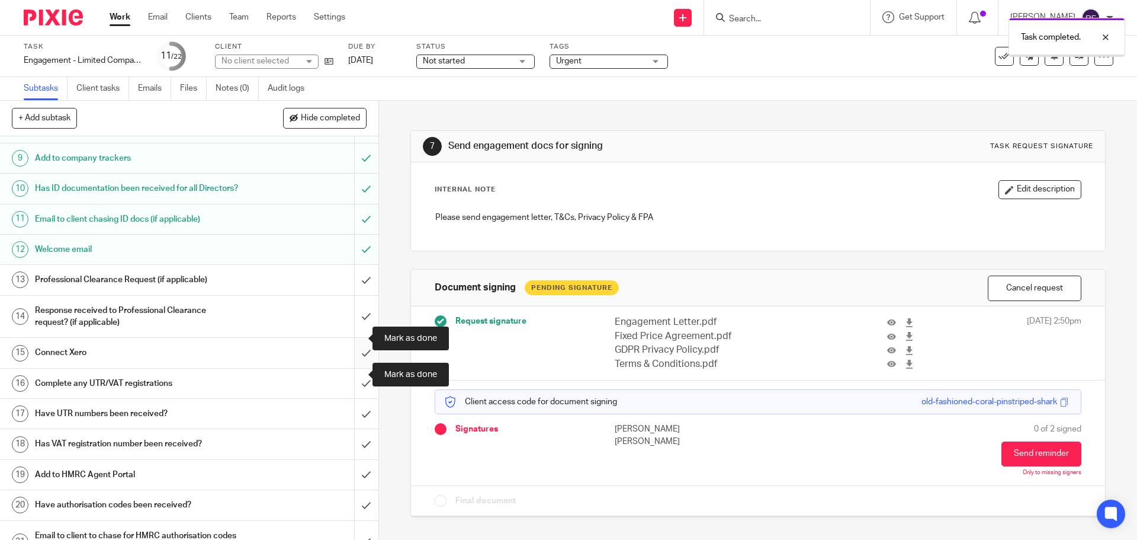
scroll to position [237, 0]
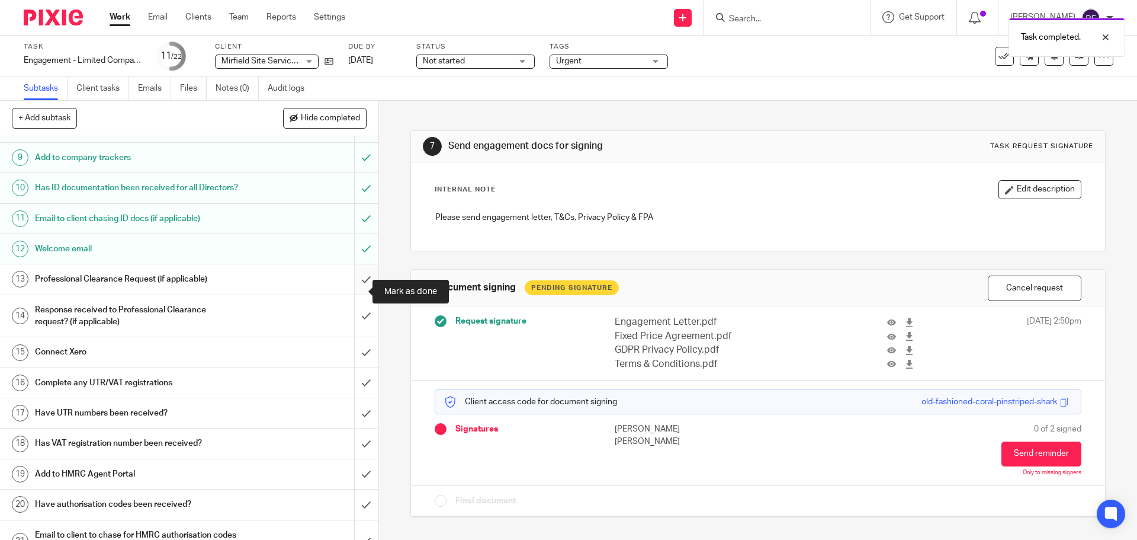
click at [352, 289] on input "submit" at bounding box center [189, 279] width 379 height 30
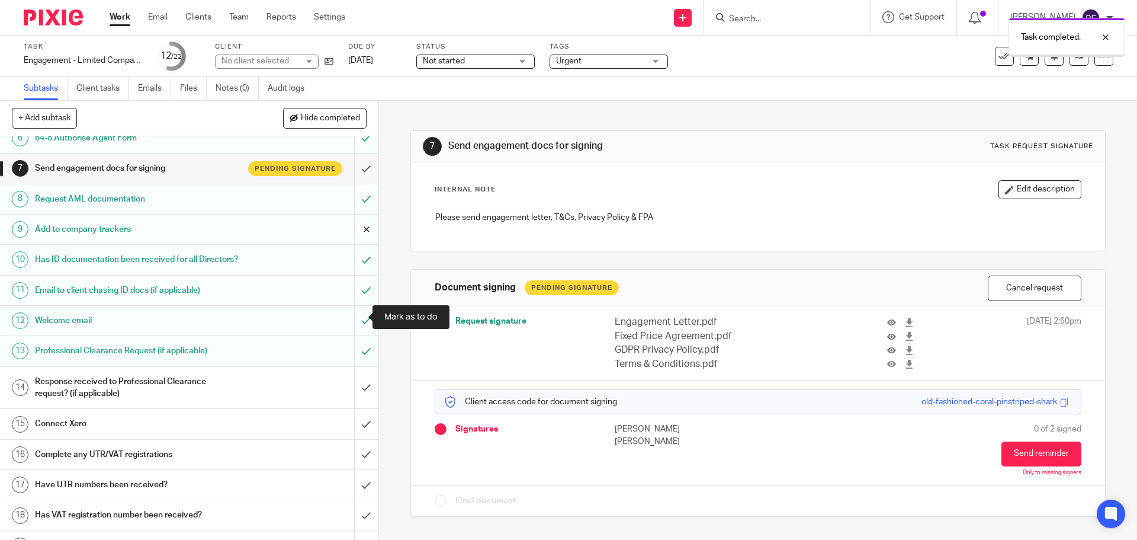
scroll to position [178, 0]
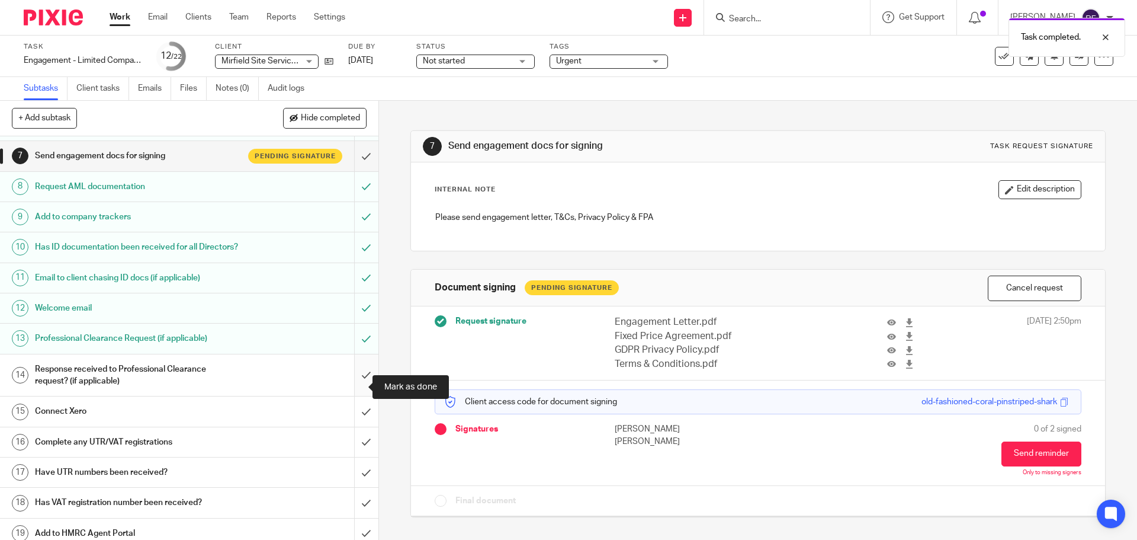
click at [350, 389] on input "submit" at bounding box center [189, 375] width 379 height 42
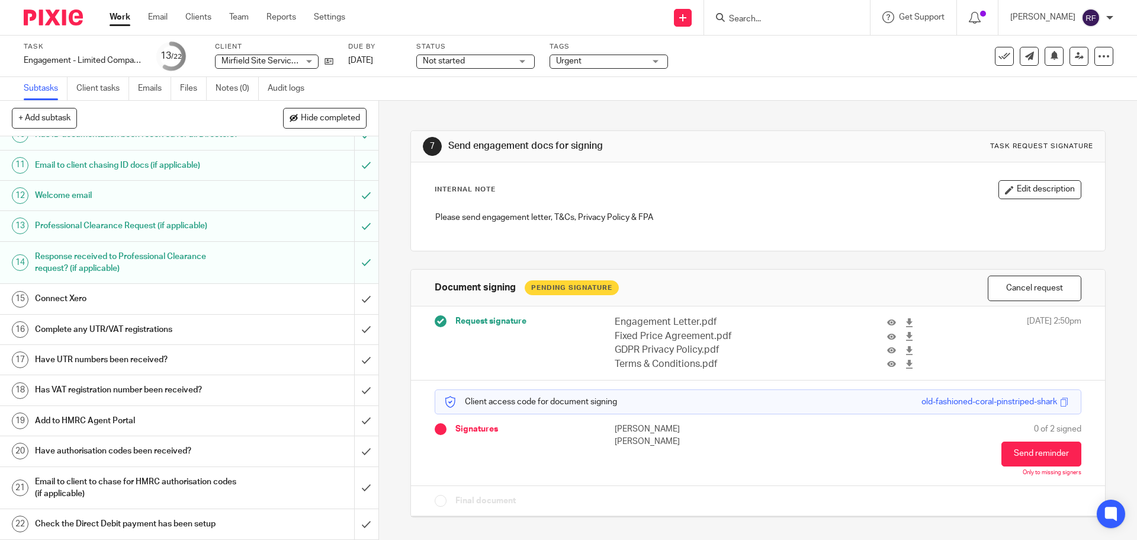
scroll to position [302, 0]
click at [354, 486] on input "submit" at bounding box center [189, 488] width 379 height 42
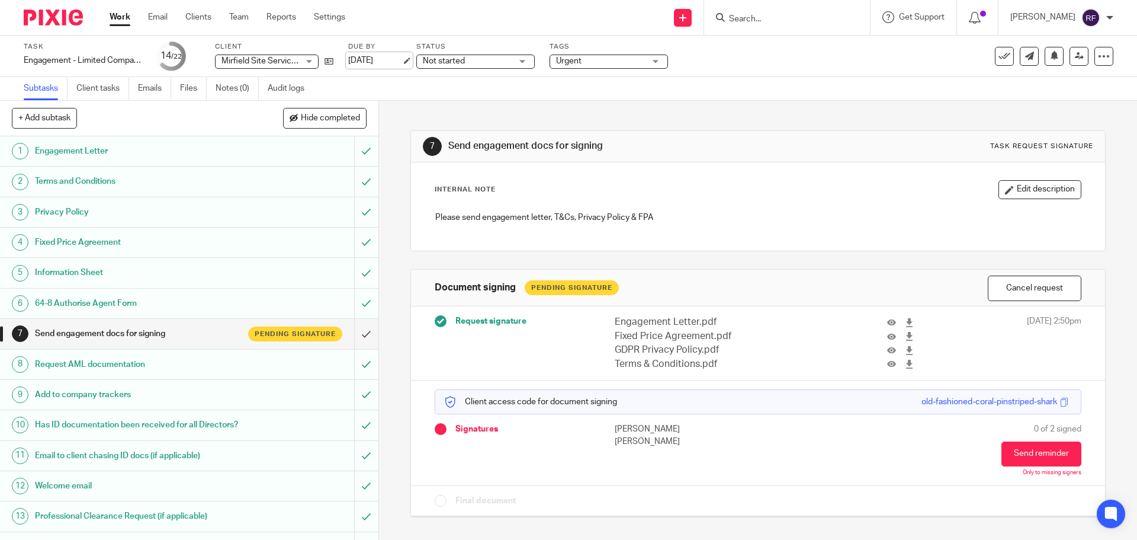
click at [402, 63] on link "[DATE]" at bounding box center [374, 60] width 53 height 12
click at [118, 22] on link "Work" at bounding box center [120, 17] width 21 height 12
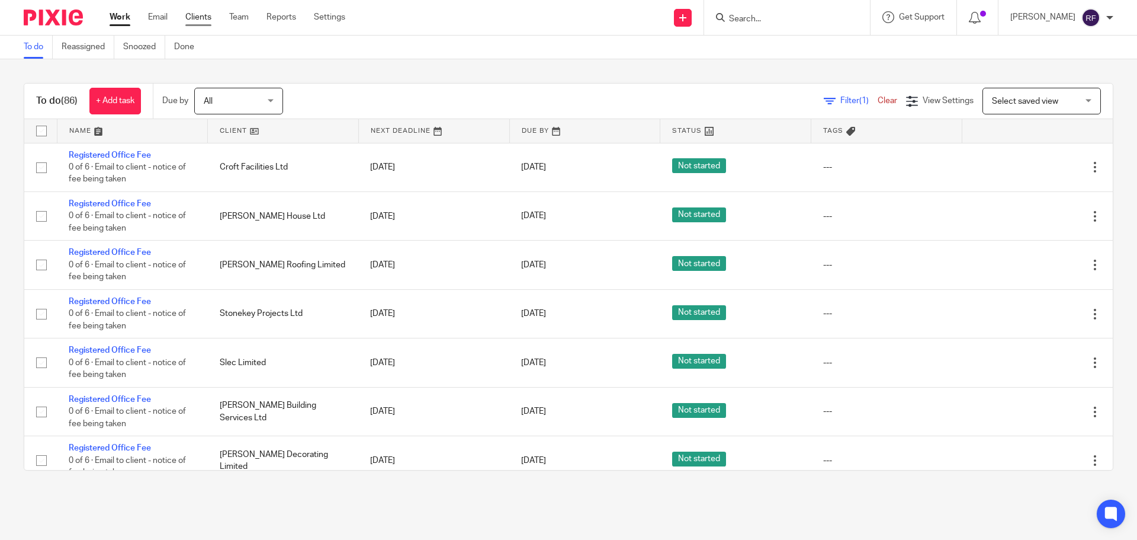
click at [204, 23] on link "Clients" at bounding box center [198, 17] width 26 height 12
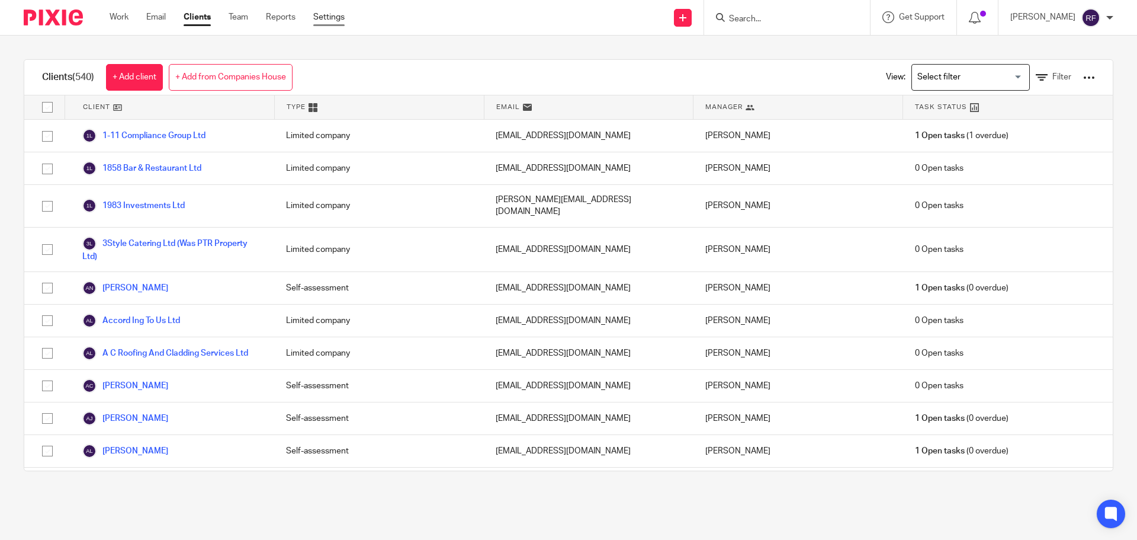
click at [345, 14] on link "Settings" at bounding box center [328, 17] width 31 height 12
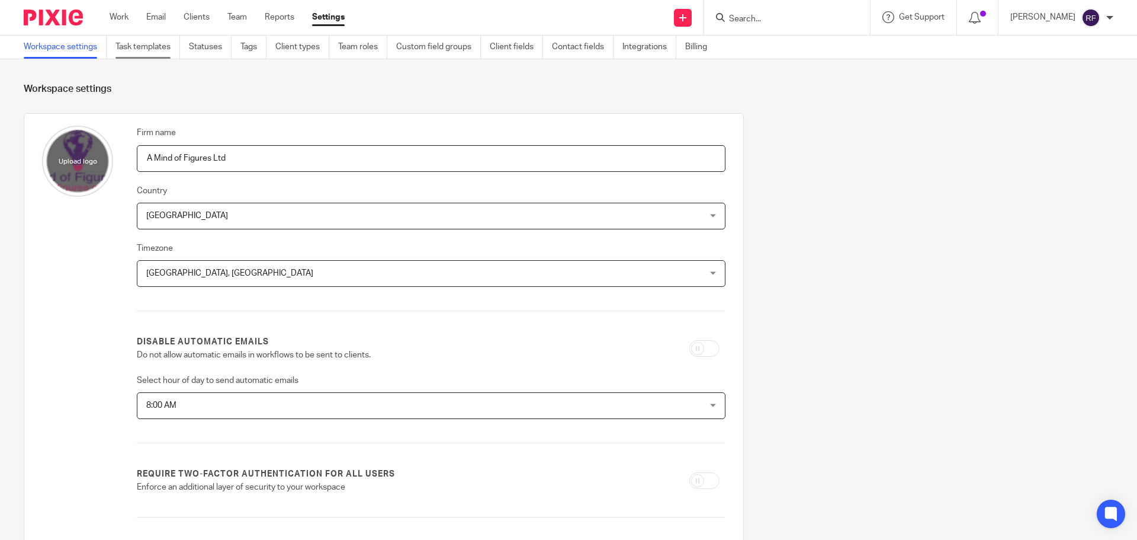
click at [146, 53] on link "Task templates" at bounding box center [148, 47] width 65 height 23
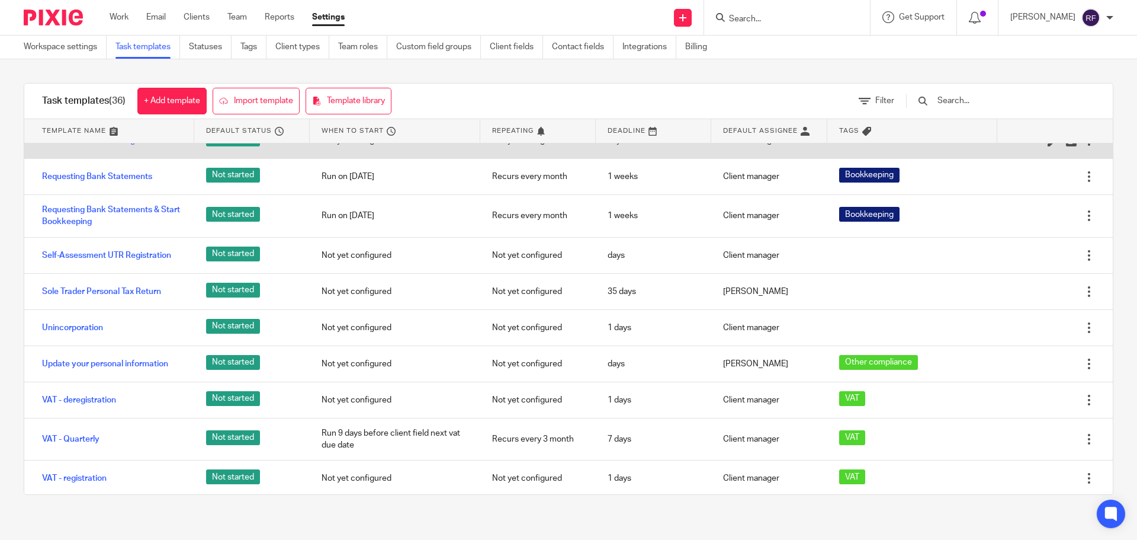
scroll to position [769, 0]
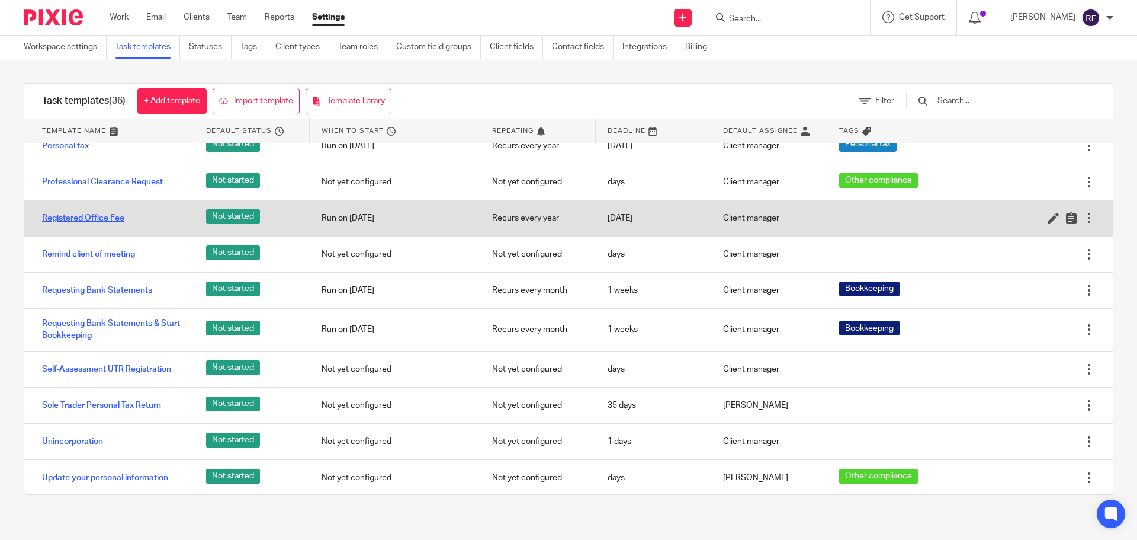
click at [74, 224] on link "Registered Office Fee" at bounding box center [83, 218] width 82 height 12
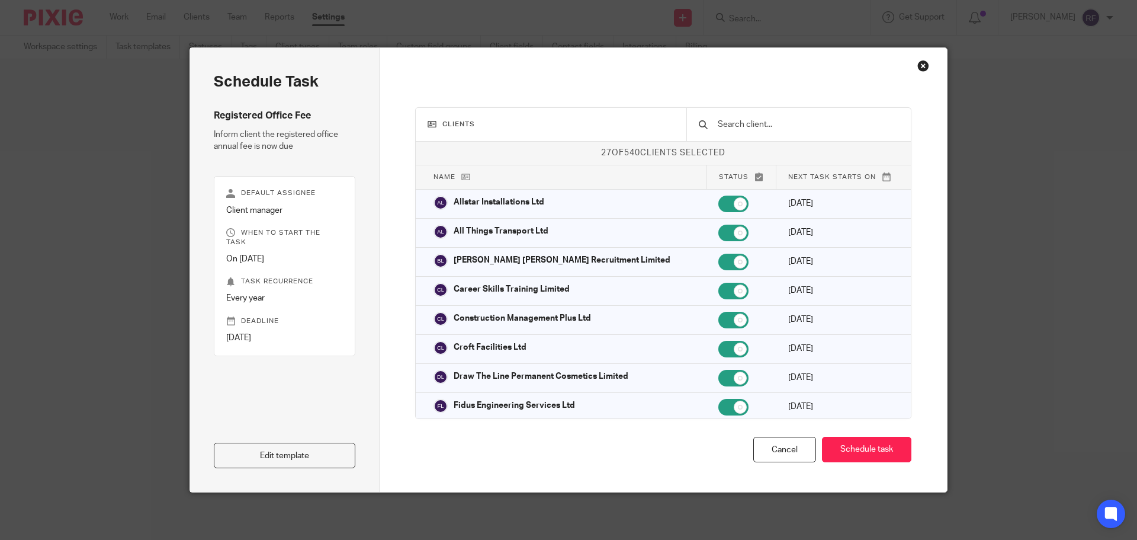
click at [793, 123] on input "text" at bounding box center [808, 124] width 182 height 13
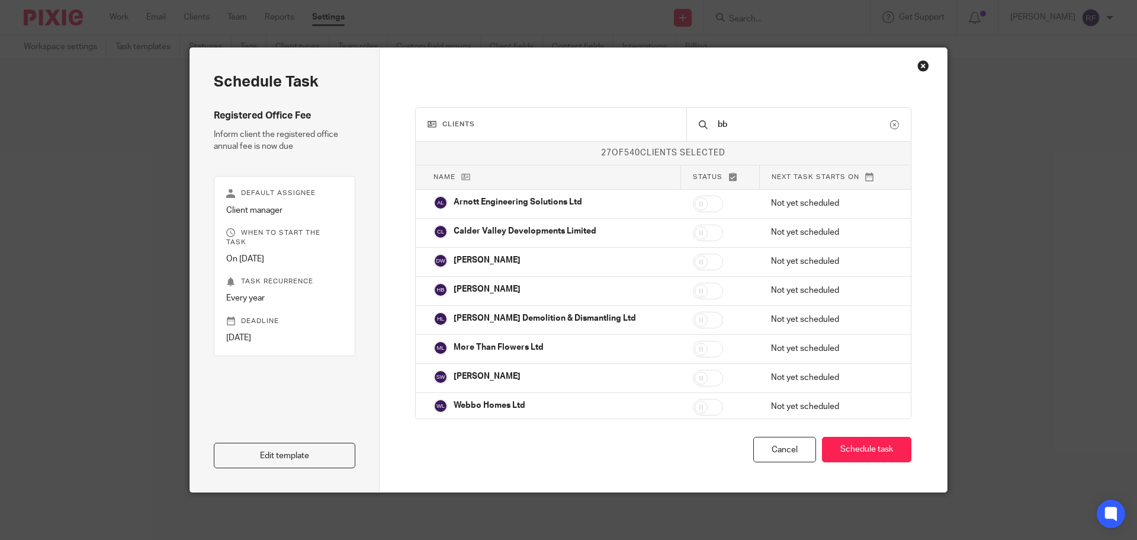
type input "b"
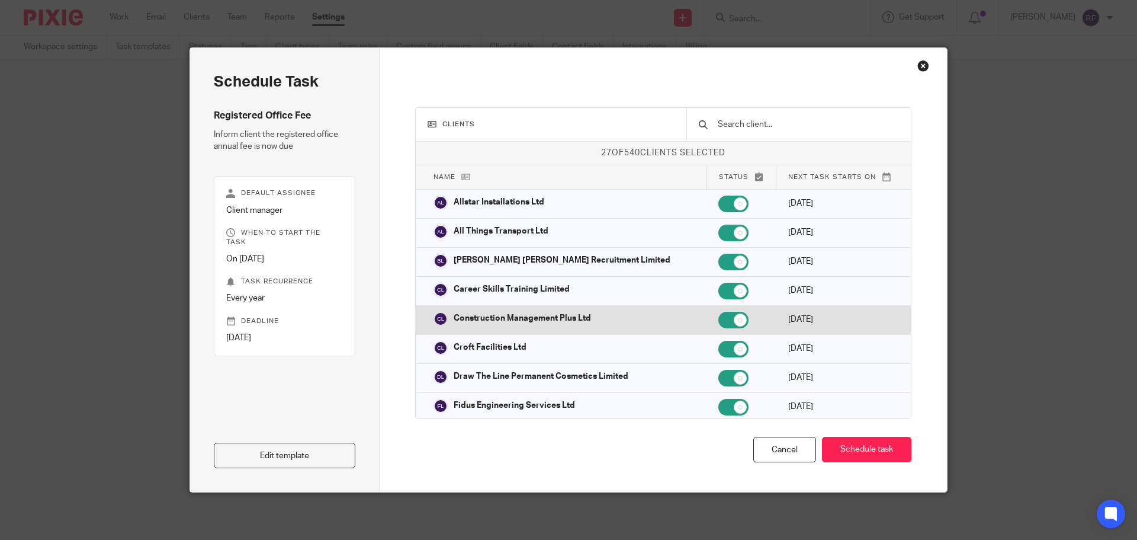
click at [719, 323] on input "checkbox" at bounding box center [734, 320] width 30 height 17
checkbox input "false"
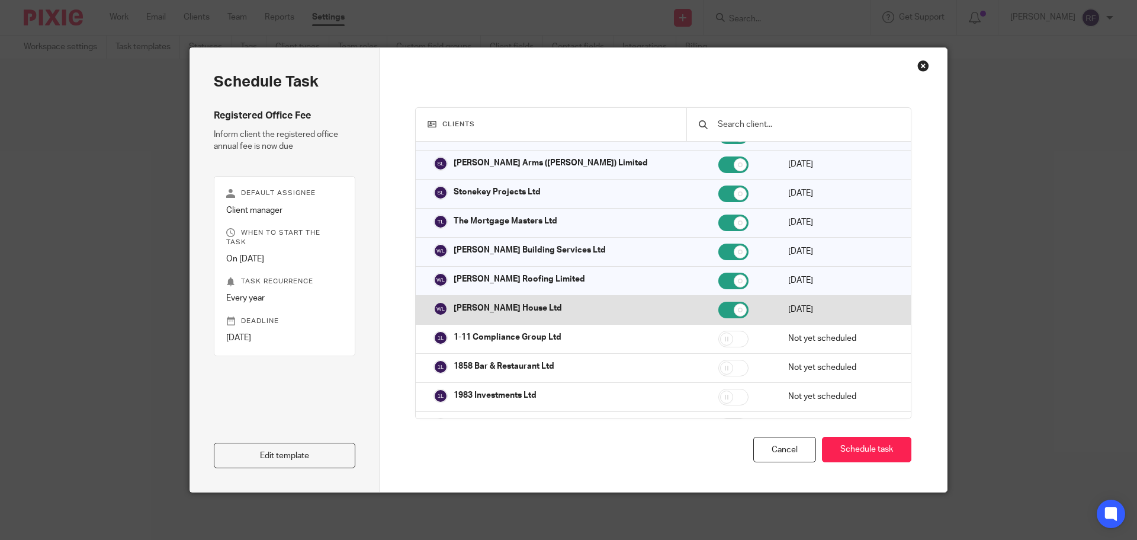
scroll to position [652, 0]
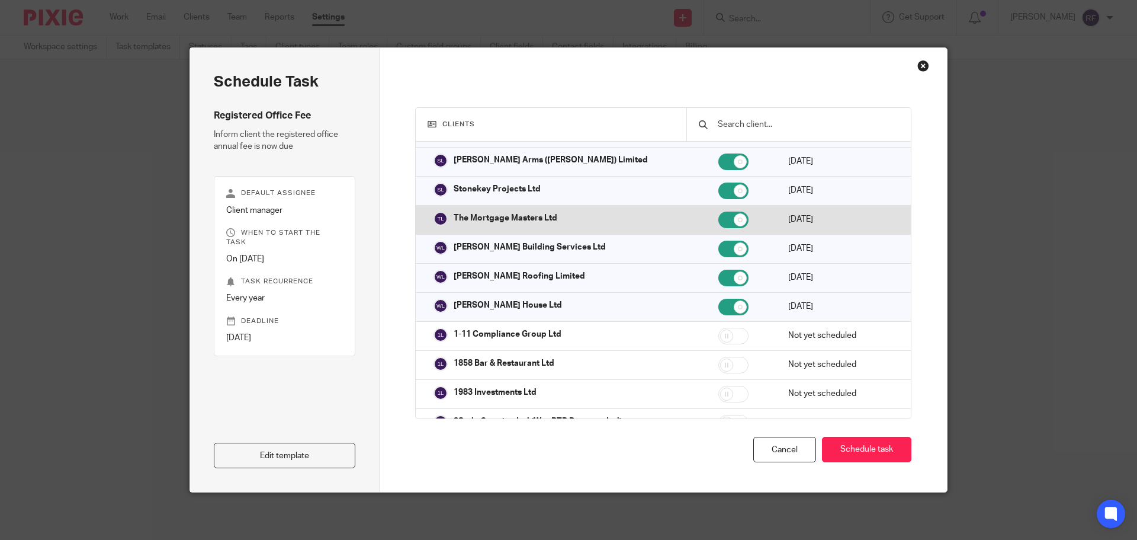
click at [719, 213] on input "checkbox" at bounding box center [734, 219] width 30 height 17
checkbox input "false"
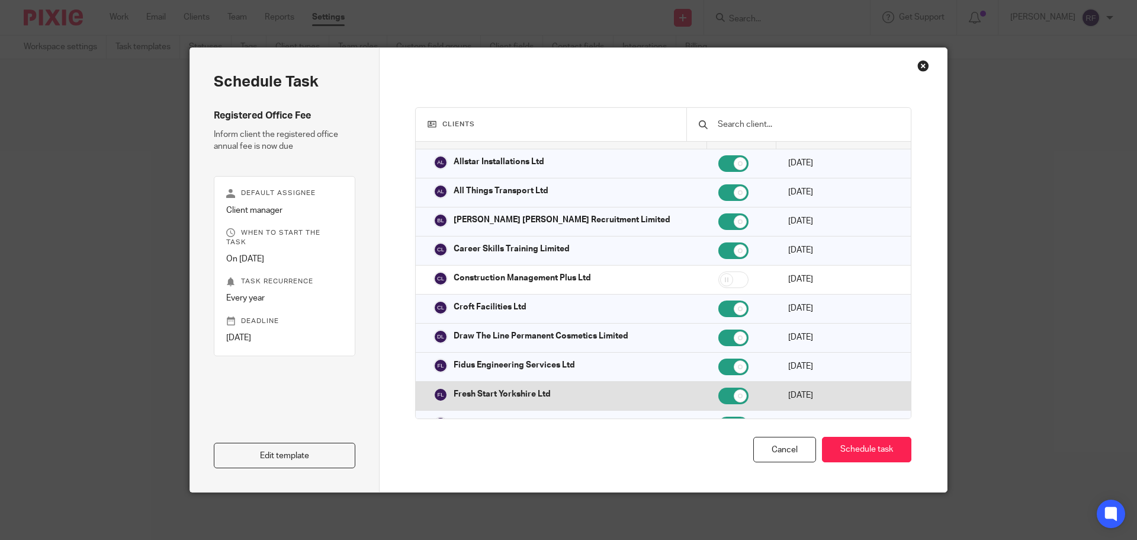
scroll to position [0, 0]
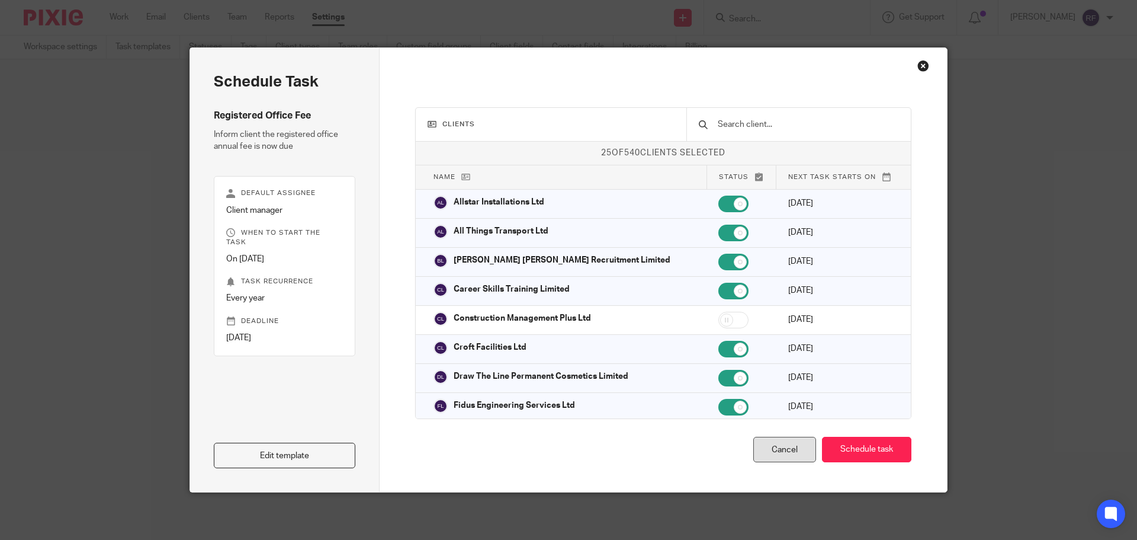
click at [774, 453] on div "Cancel" at bounding box center [784, 449] width 63 height 25
